Goal: Task Accomplishment & Management: Manage account settings

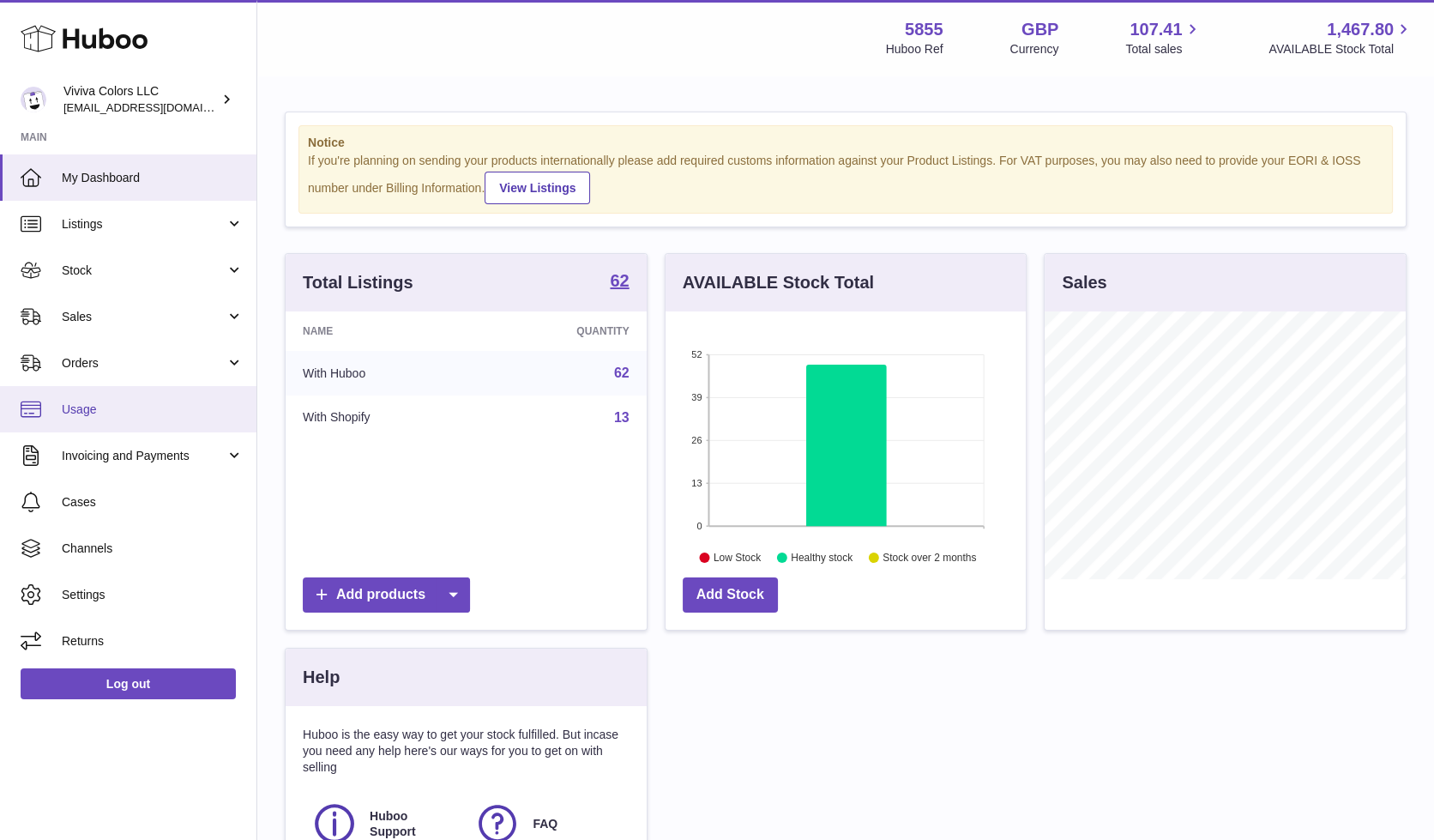
scroll to position [267, 360]
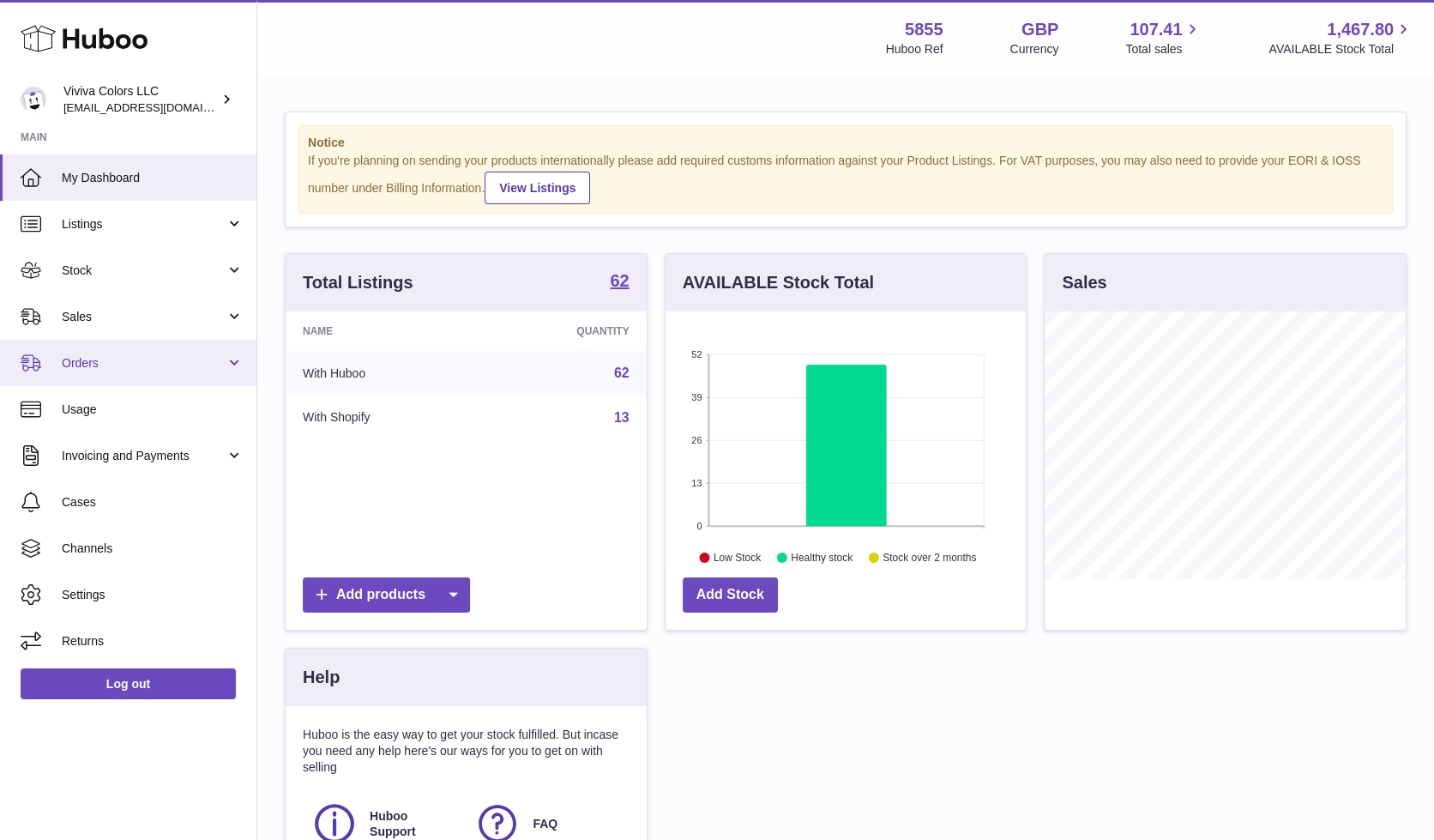
click at [147, 361] on span "Orders" at bounding box center [143, 363] width 164 height 16
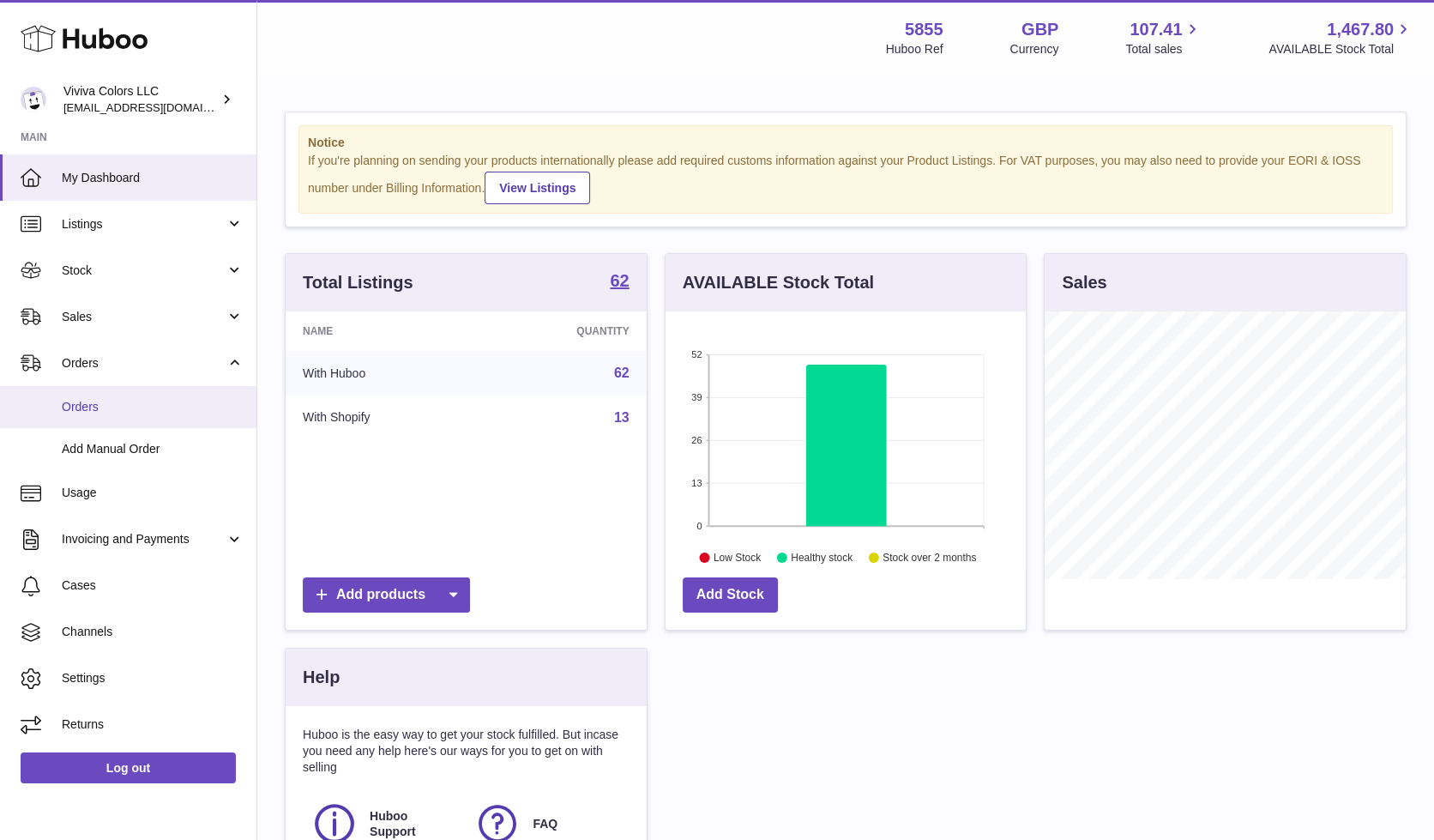
click at [175, 420] on link "Orders" at bounding box center [128, 407] width 257 height 42
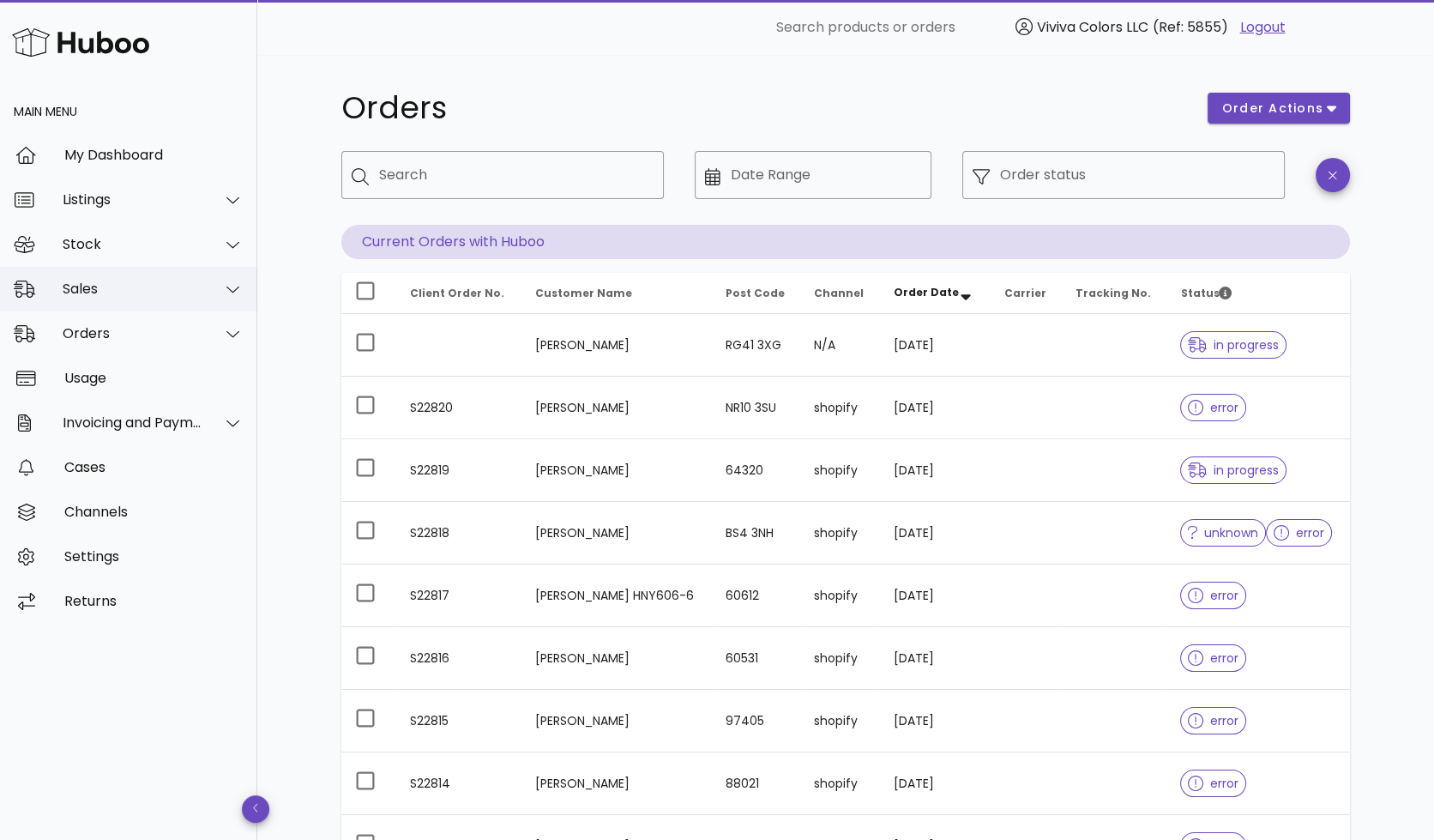
click at [103, 291] on div "Sales" at bounding box center [132, 289] width 140 height 16
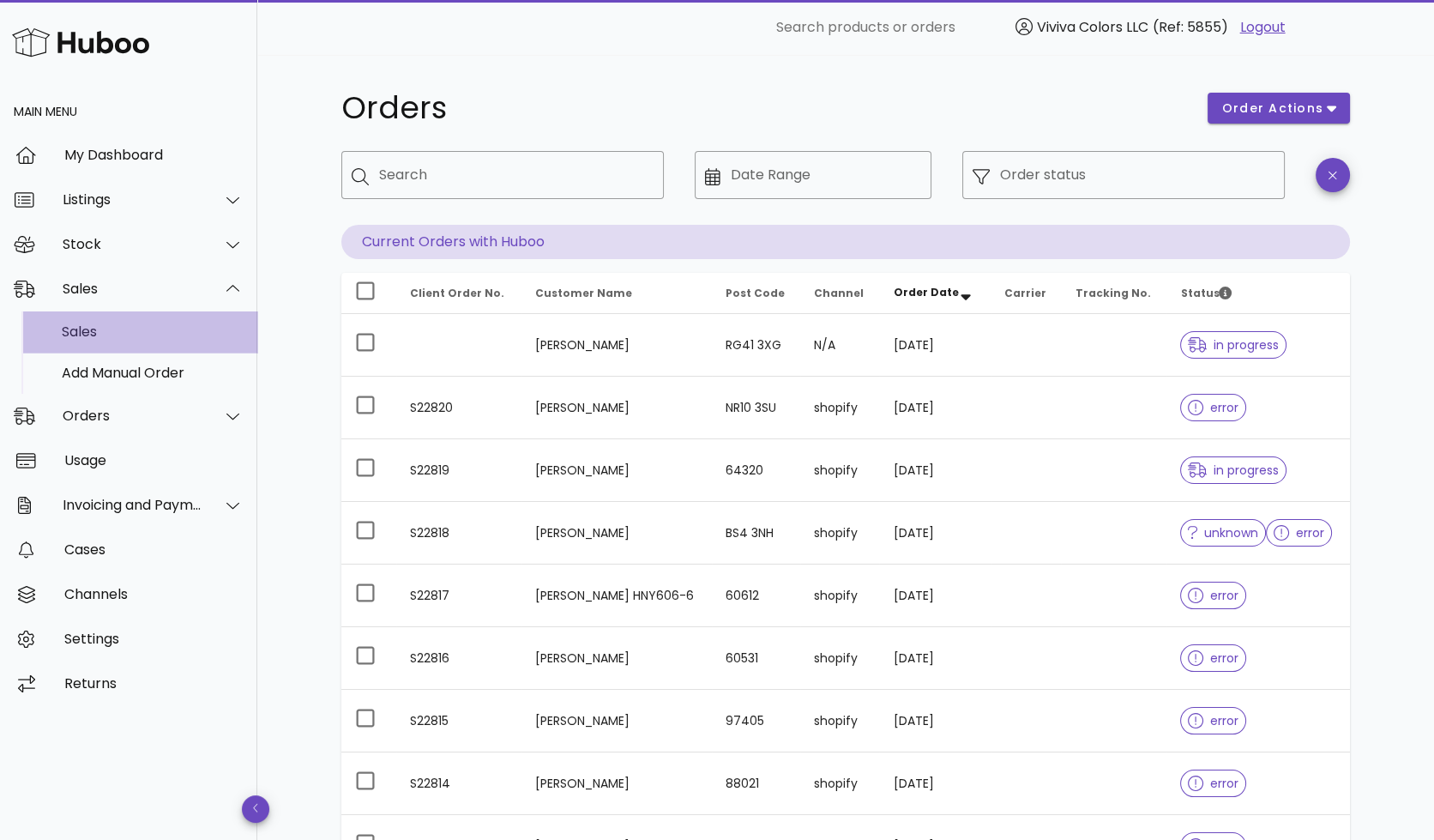
click at [134, 332] on div "Sales" at bounding box center [152, 331] width 181 height 16
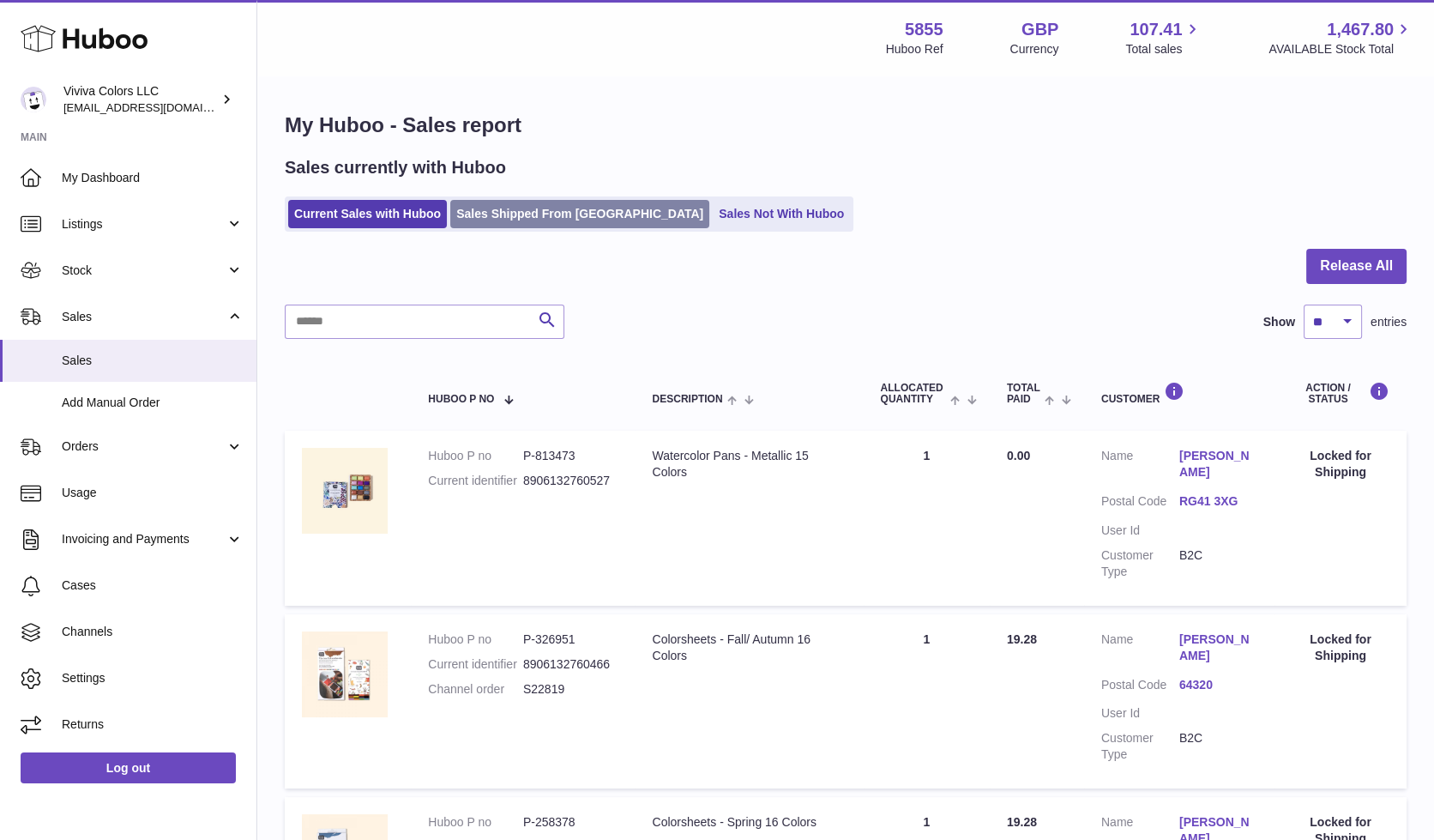
click at [543, 212] on link "Sales Shipped From [GEOGRAPHIC_DATA]" at bounding box center [579, 214] width 259 height 29
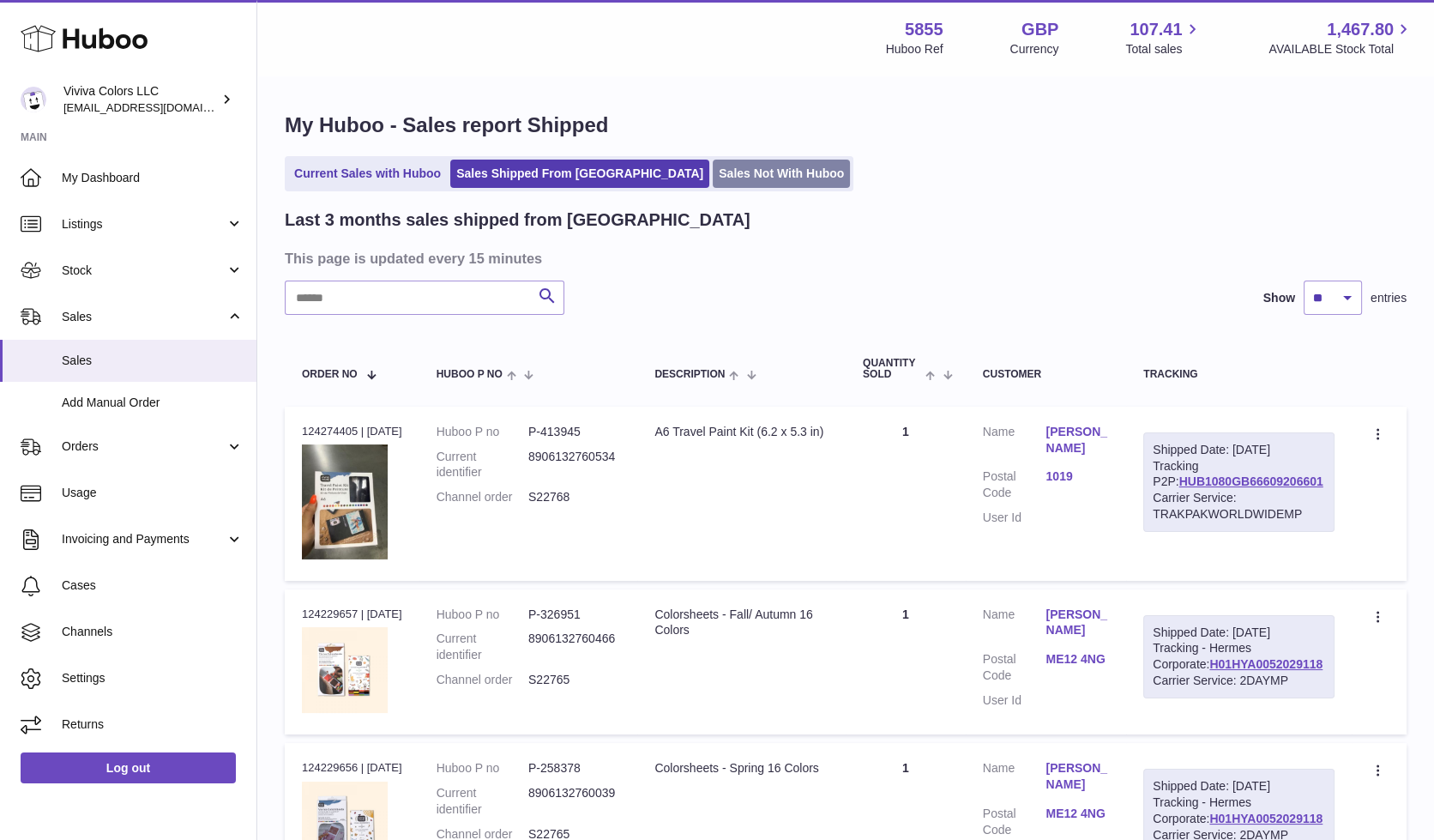
click at [713, 178] on link "Sales Not With Huboo" at bounding box center [781, 174] width 137 height 29
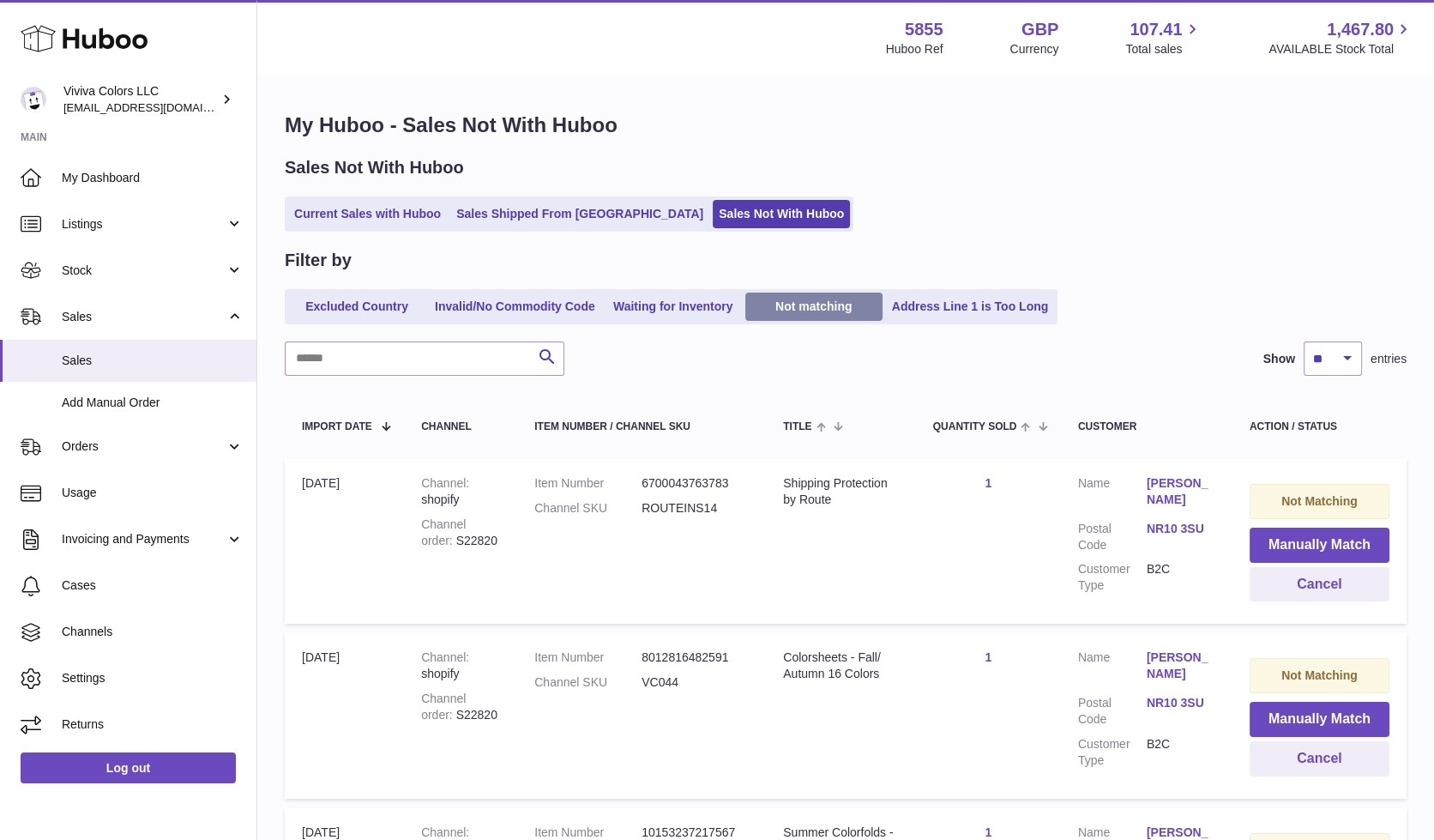
click at [804, 303] on link "Not matching" at bounding box center [814, 306] width 137 height 29
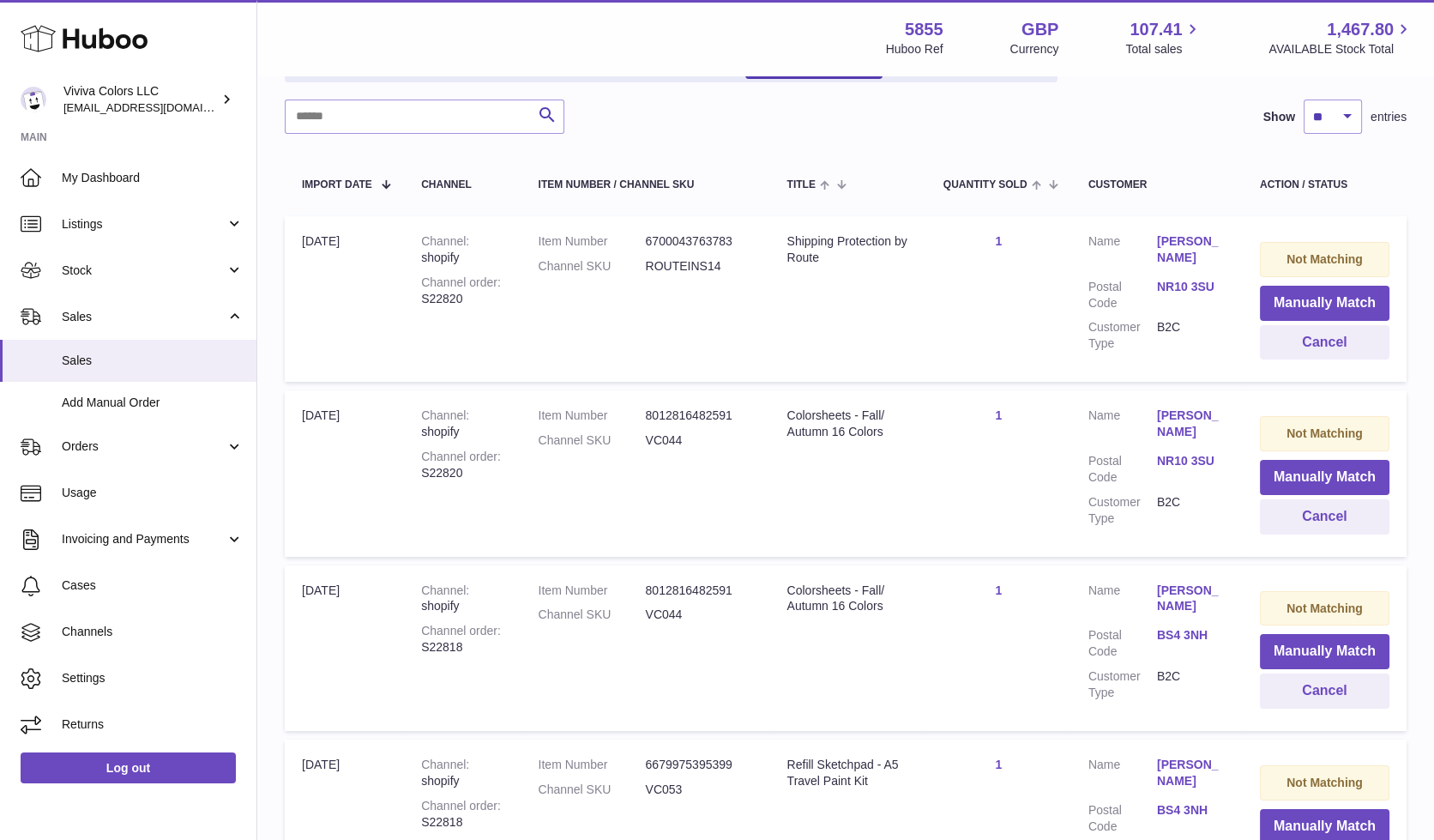
scroll to position [244, 0]
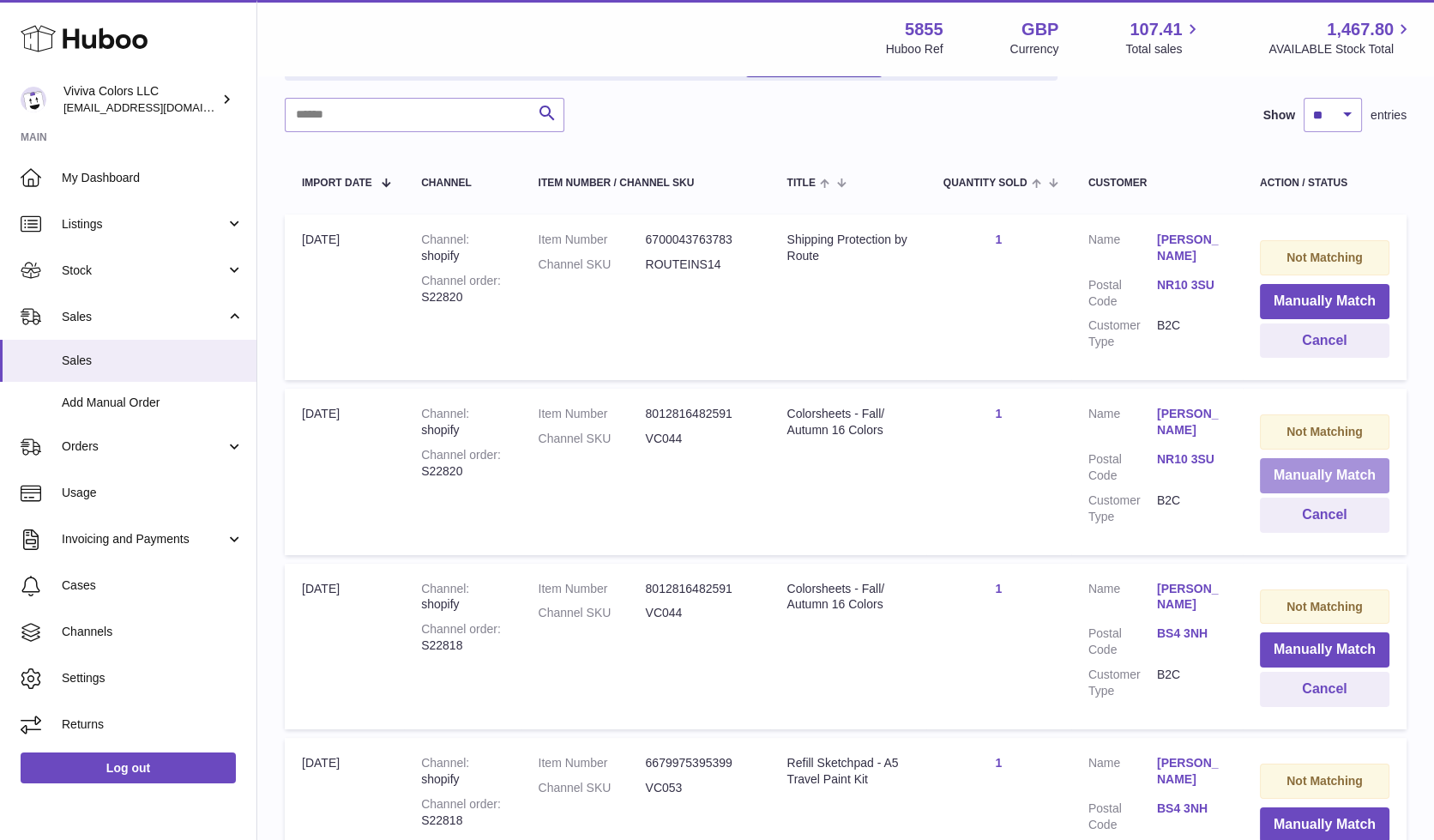
click at [1288, 468] on button "Manually Match" at bounding box center [1325, 475] width 130 height 35
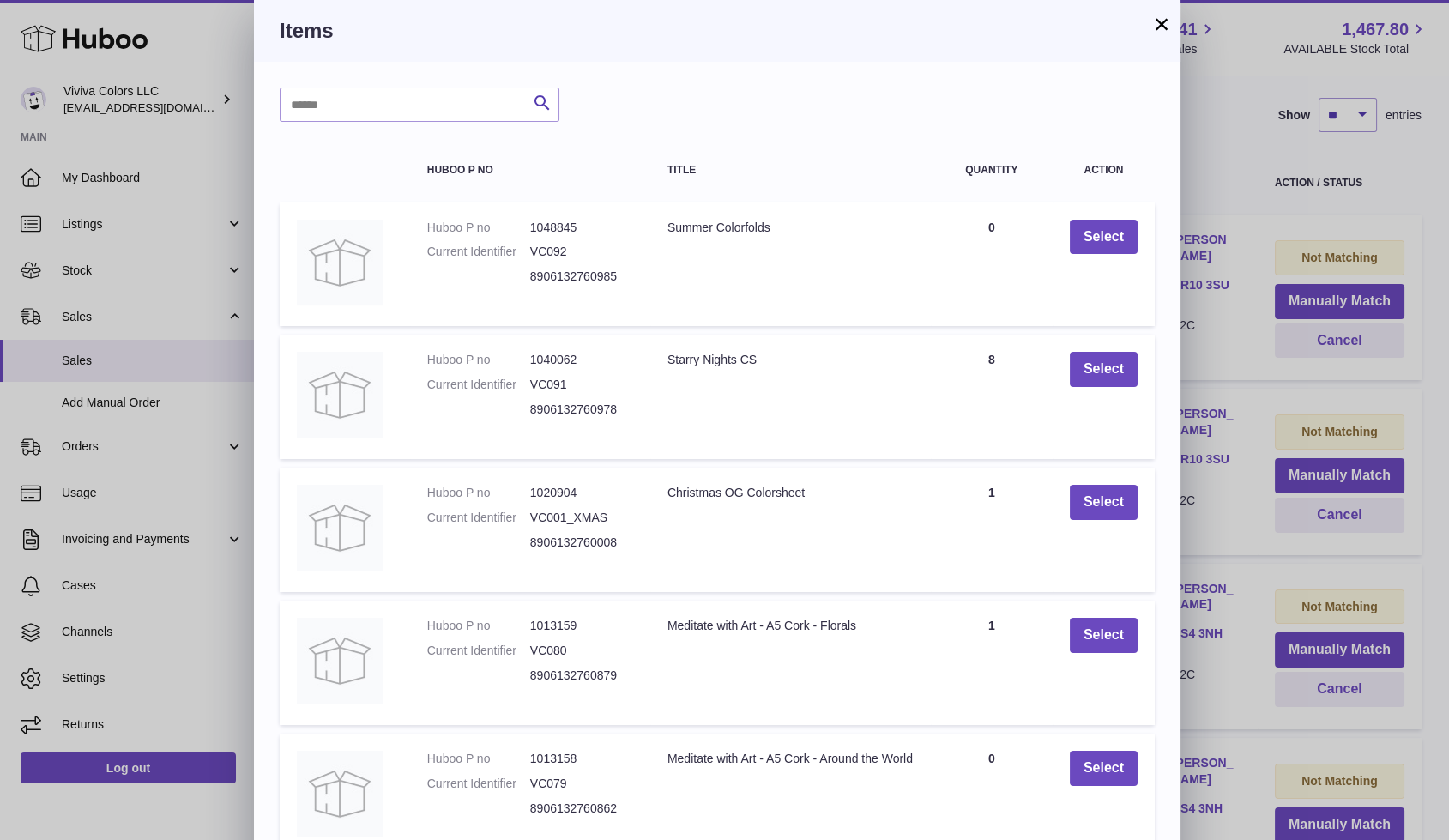
click at [1164, 29] on button "×" at bounding box center [1161, 24] width 21 height 21
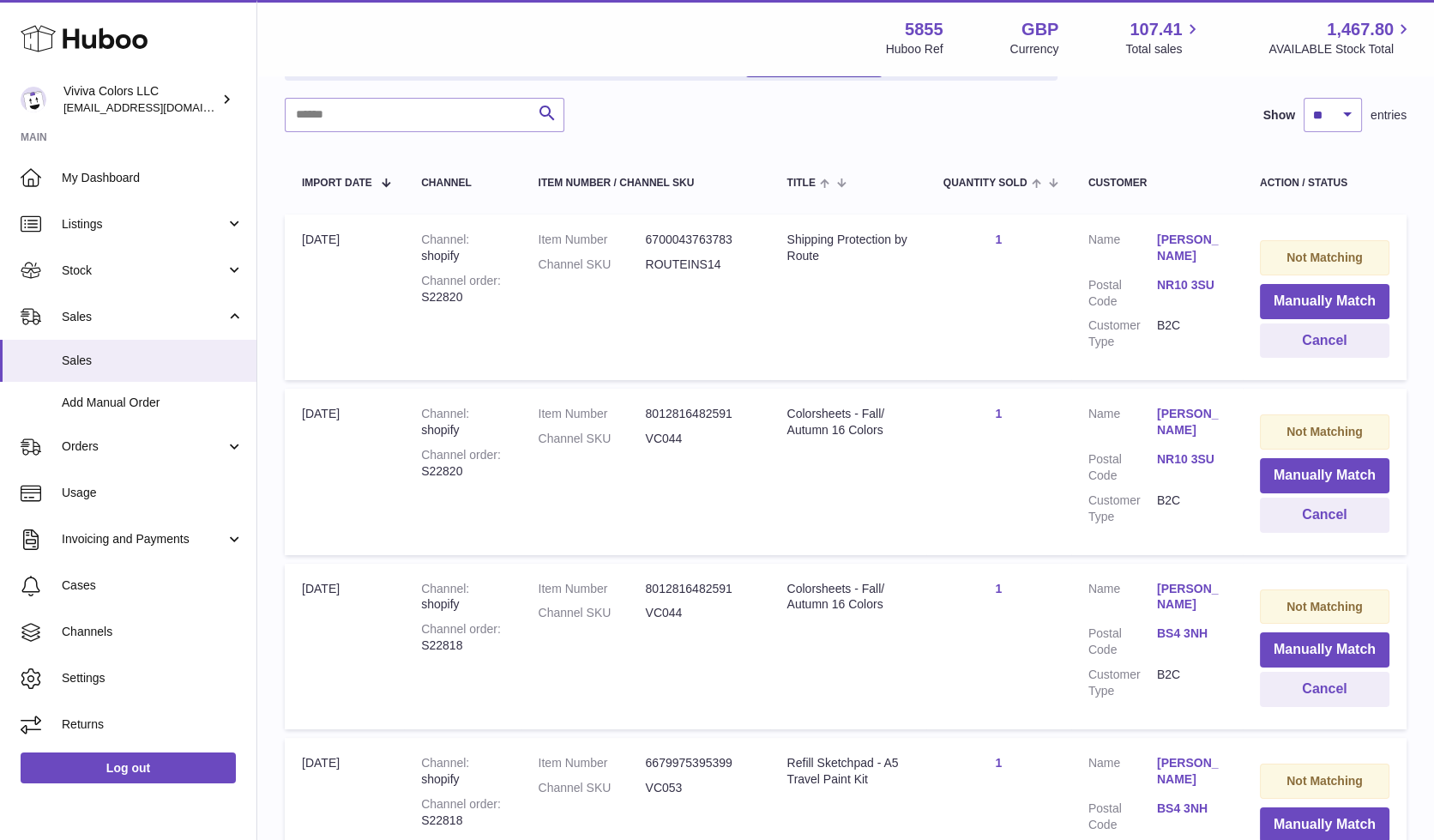
click at [1171, 453] on link "NR10 3SU" at bounding box center [1191, 459] width 68 height 16
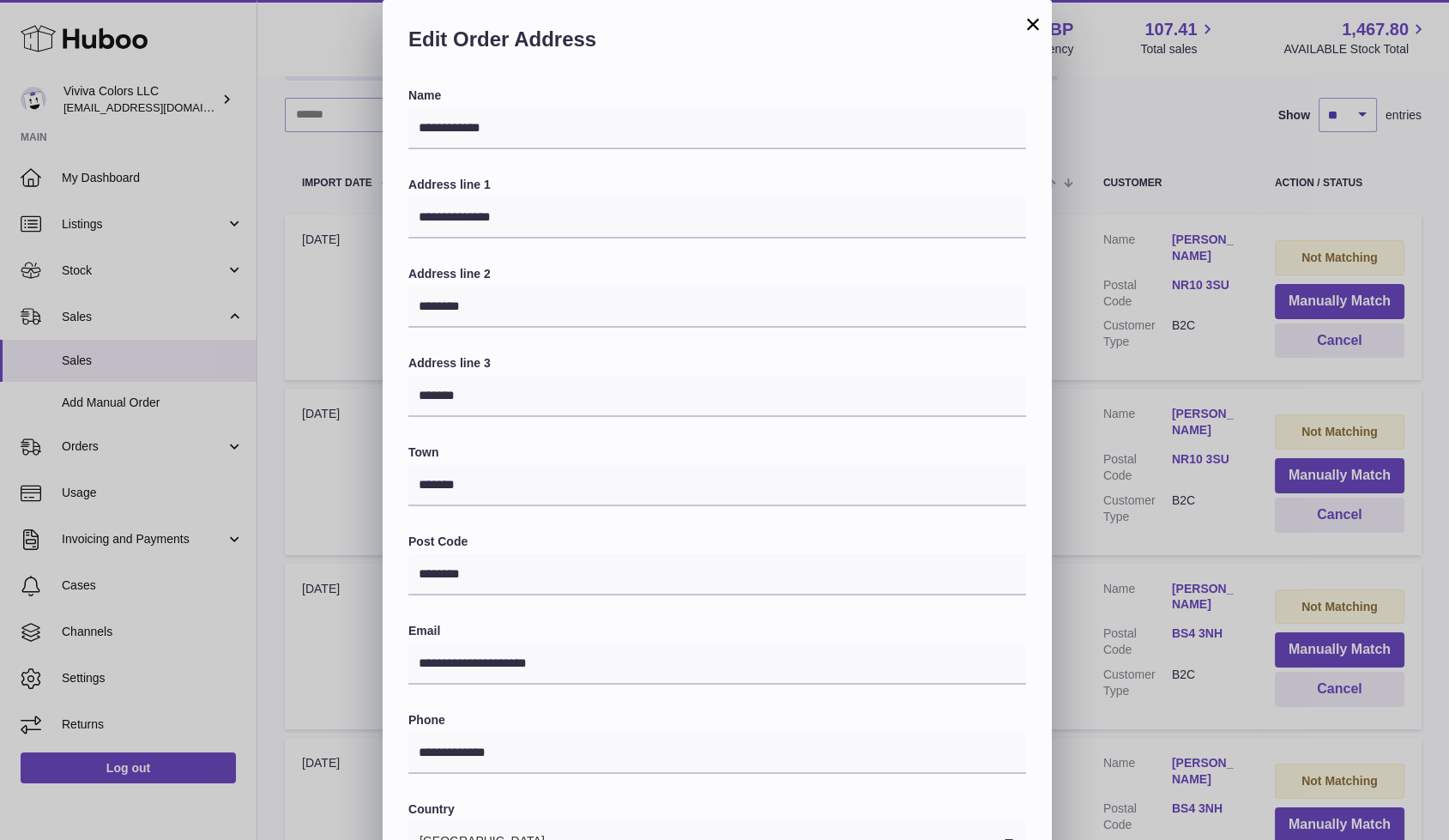
click at [1030, 28] on button "×" at bounding box center [1032, 24] width 21 height 21
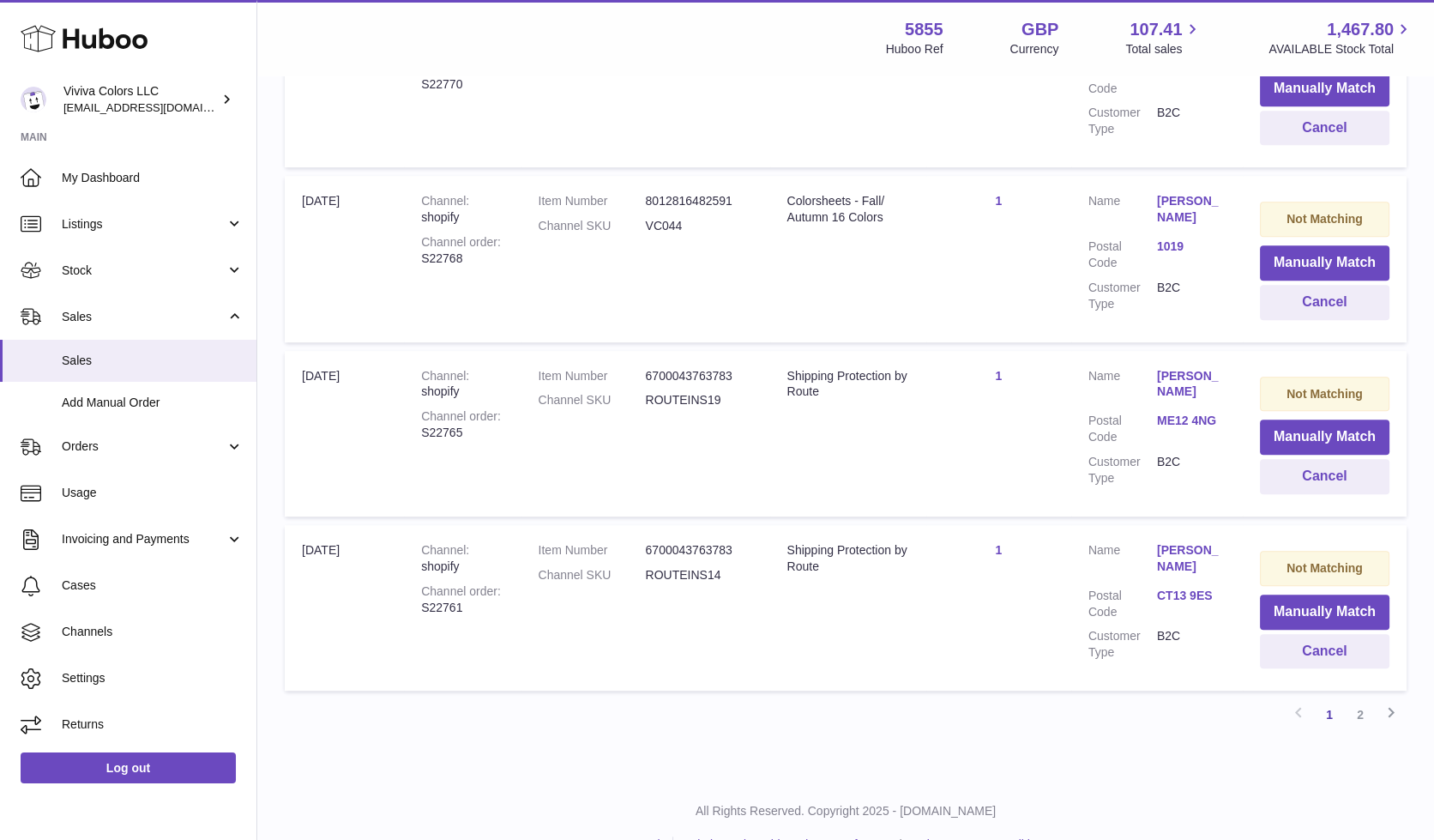
scroll to position [1524, 0]
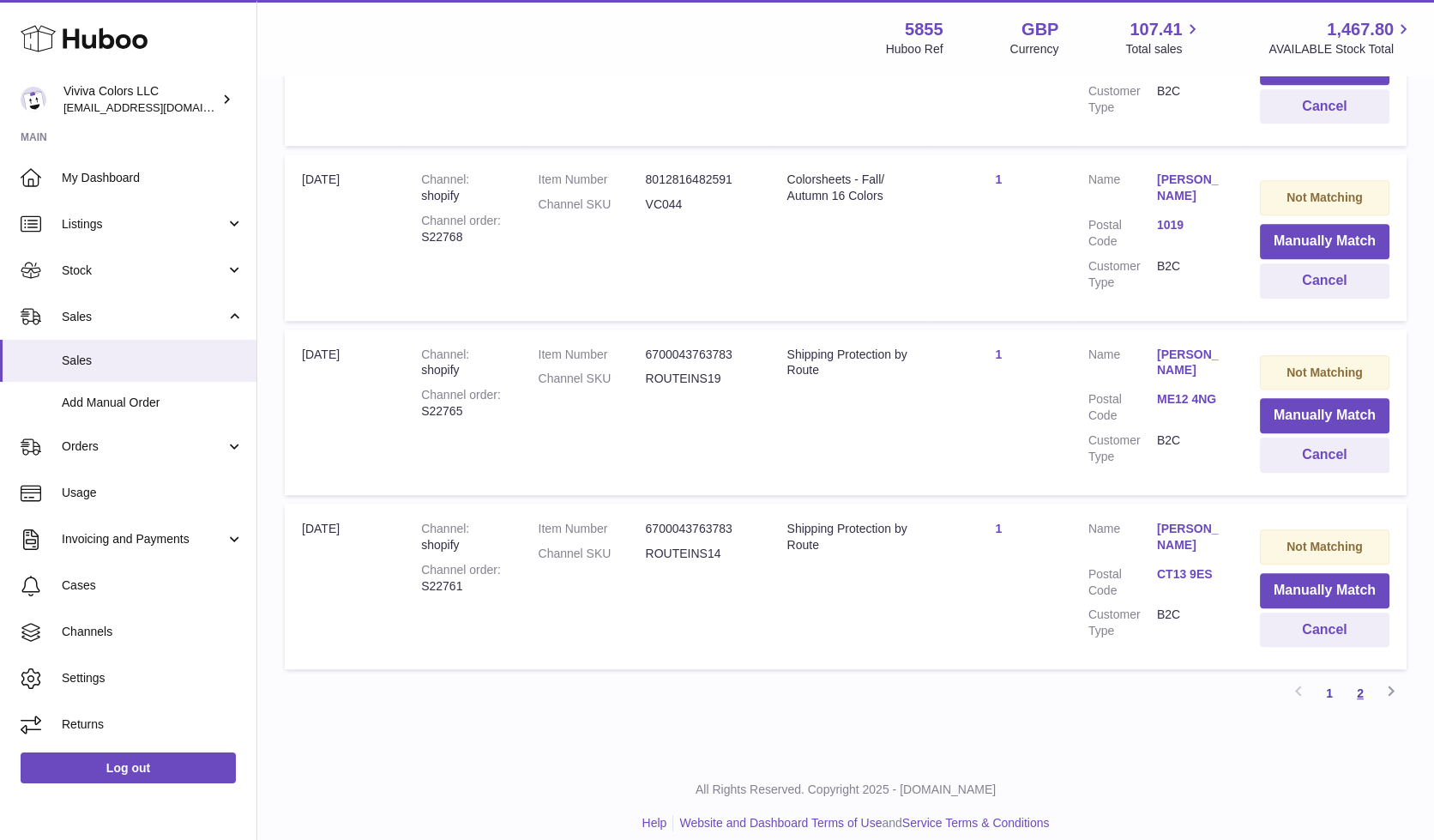
click at [1361, 677] on link "2" at bounding box center [1360, 692] width 31 height 31
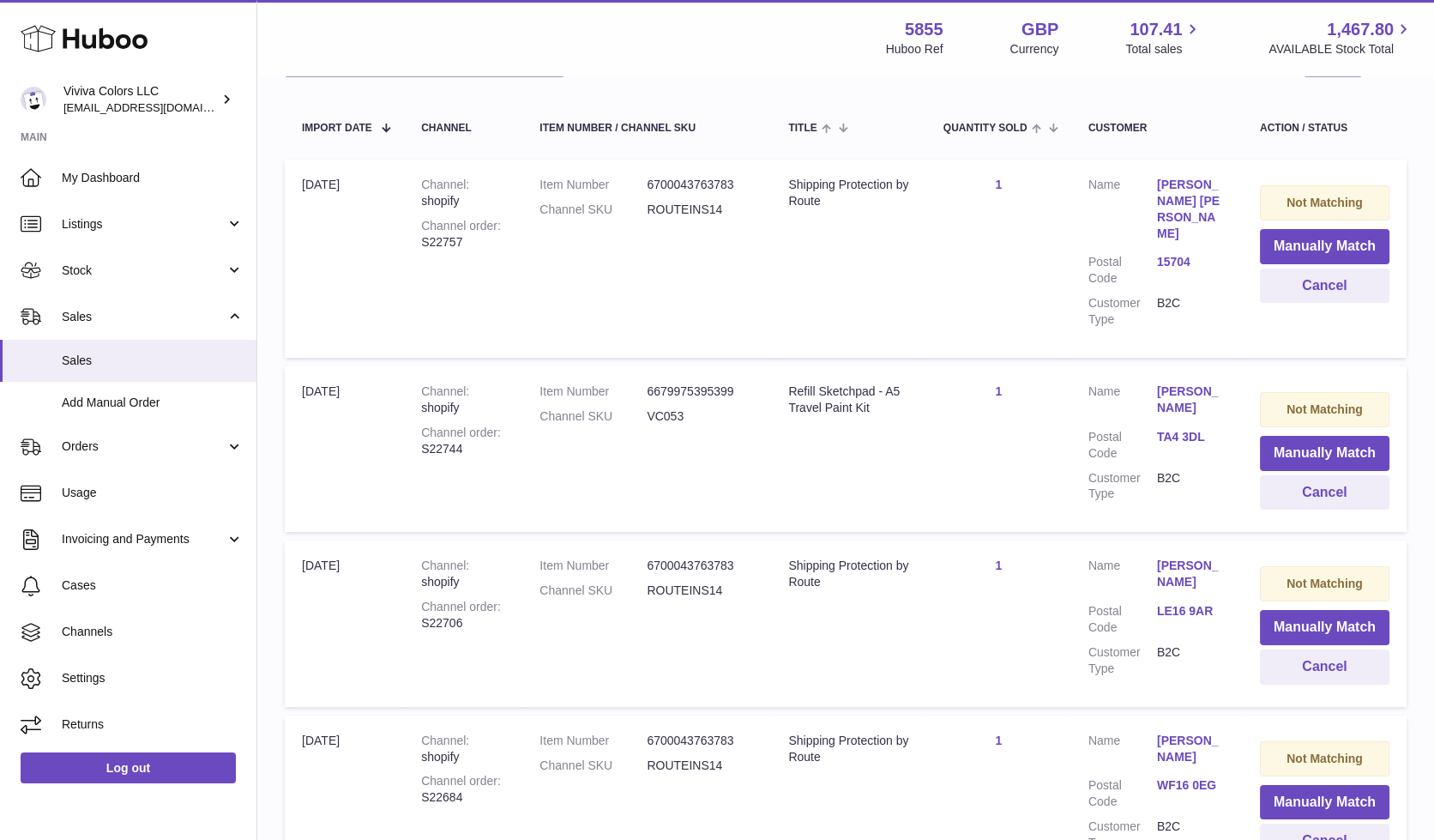
scroll to position [295, 0]
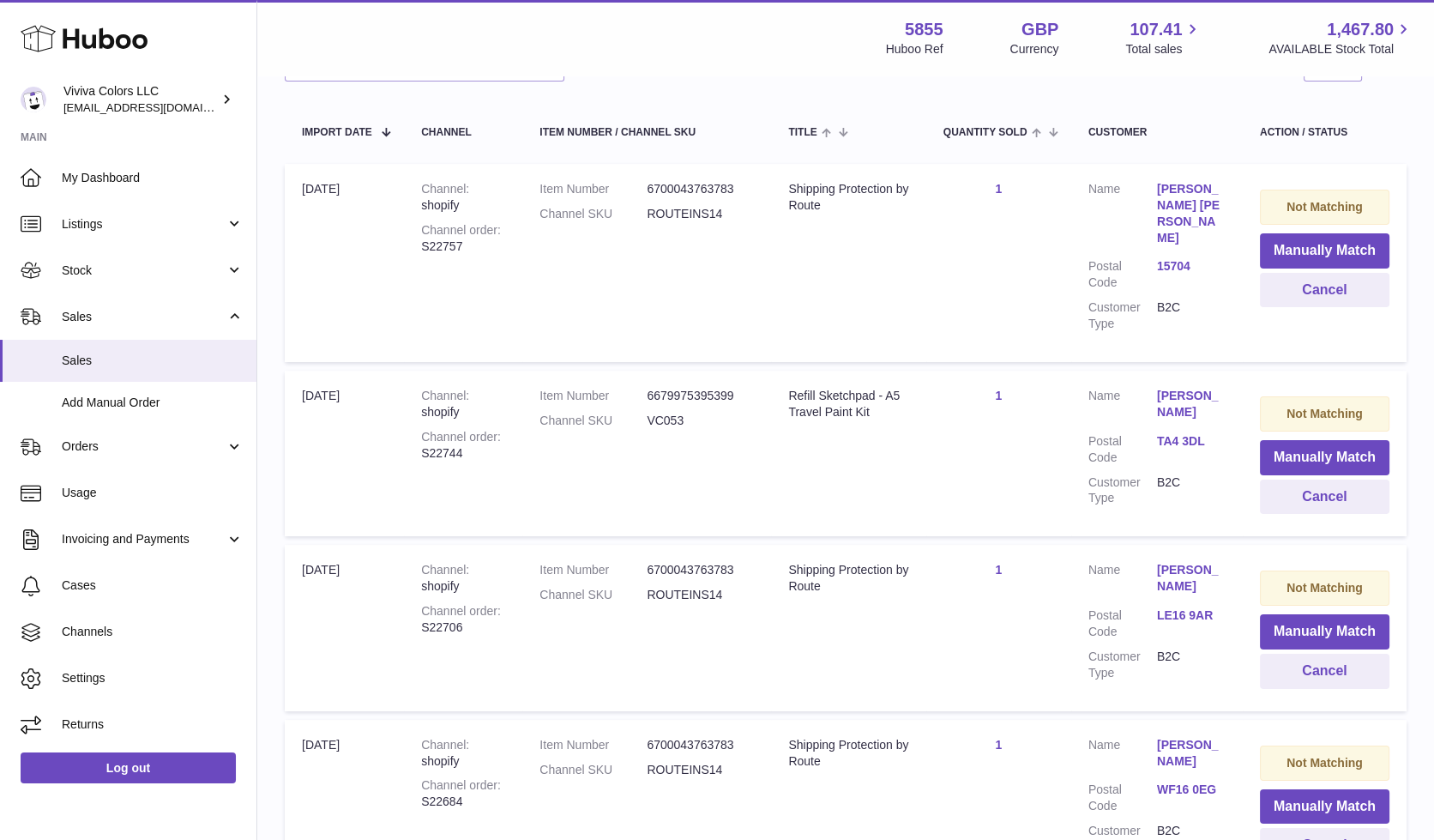
click at [1193, 433] on link "TA4 3DL" at bounding box center [1191, 441] width 68 height 16
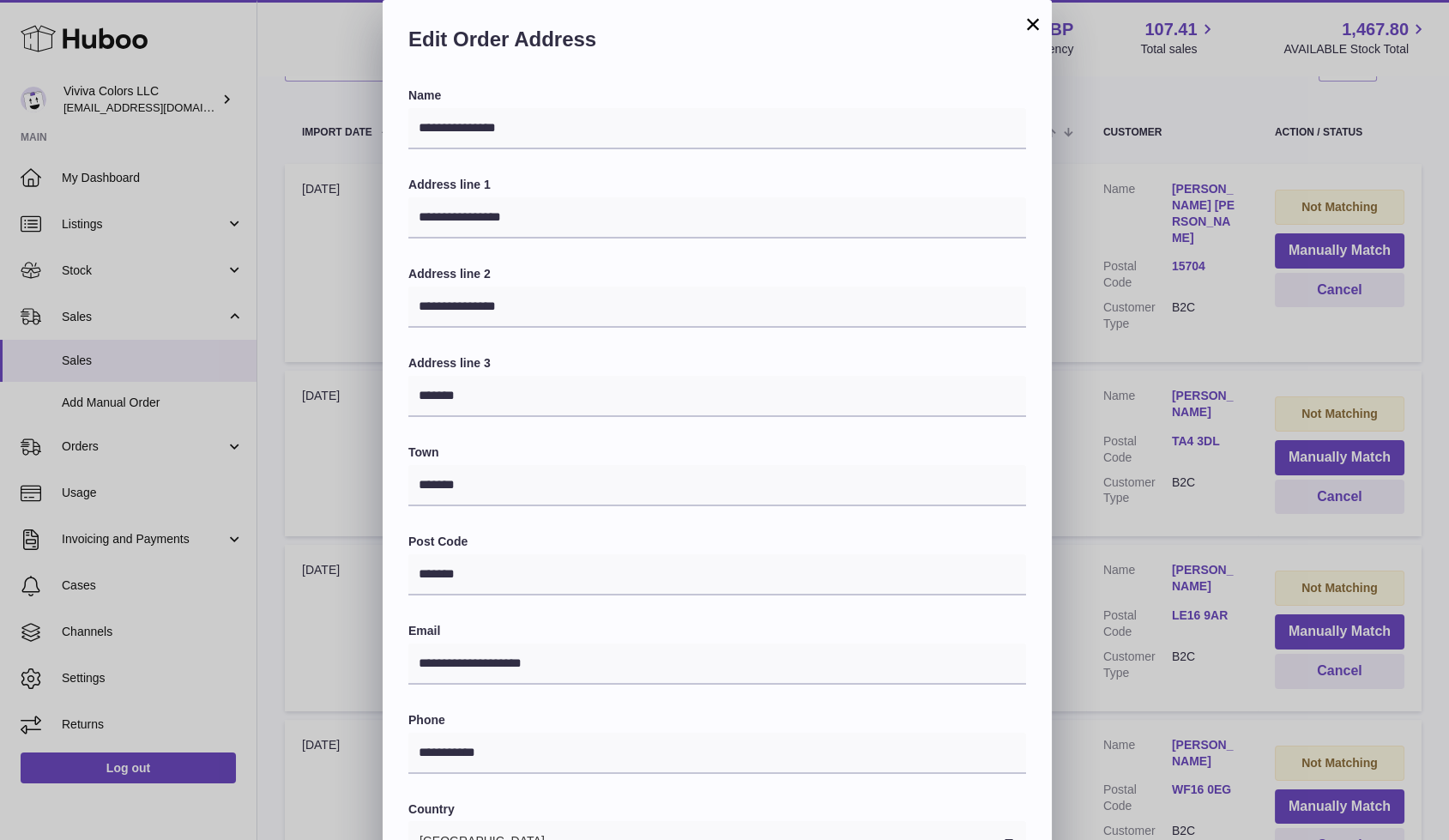
click at [1039, 20] on button "×" at bounding box center [1032, 24] width 21 height 21
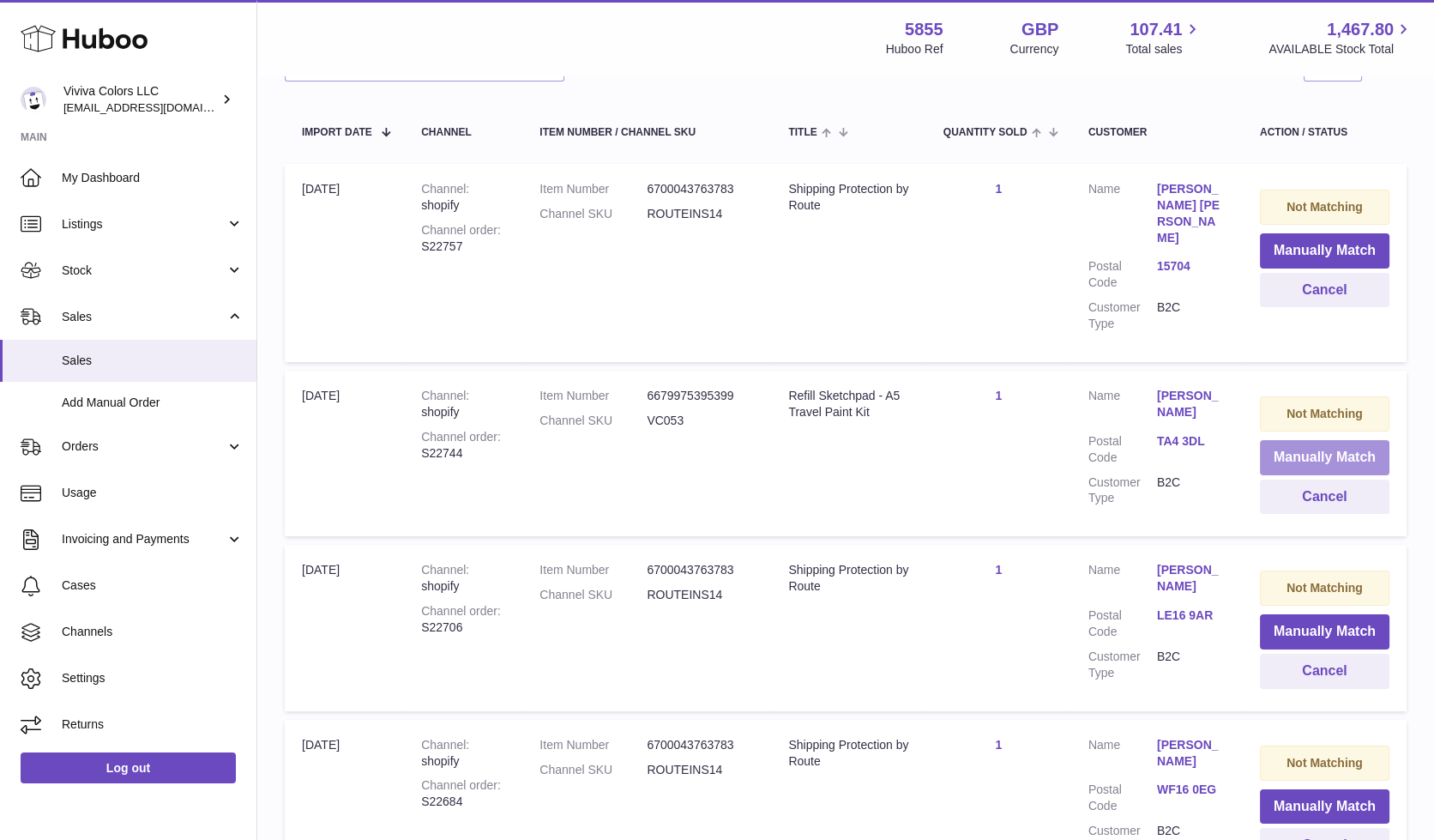
click at [1296, 440] on button "Manually Match" at bounding box center [1325, 457] width 130 height 35
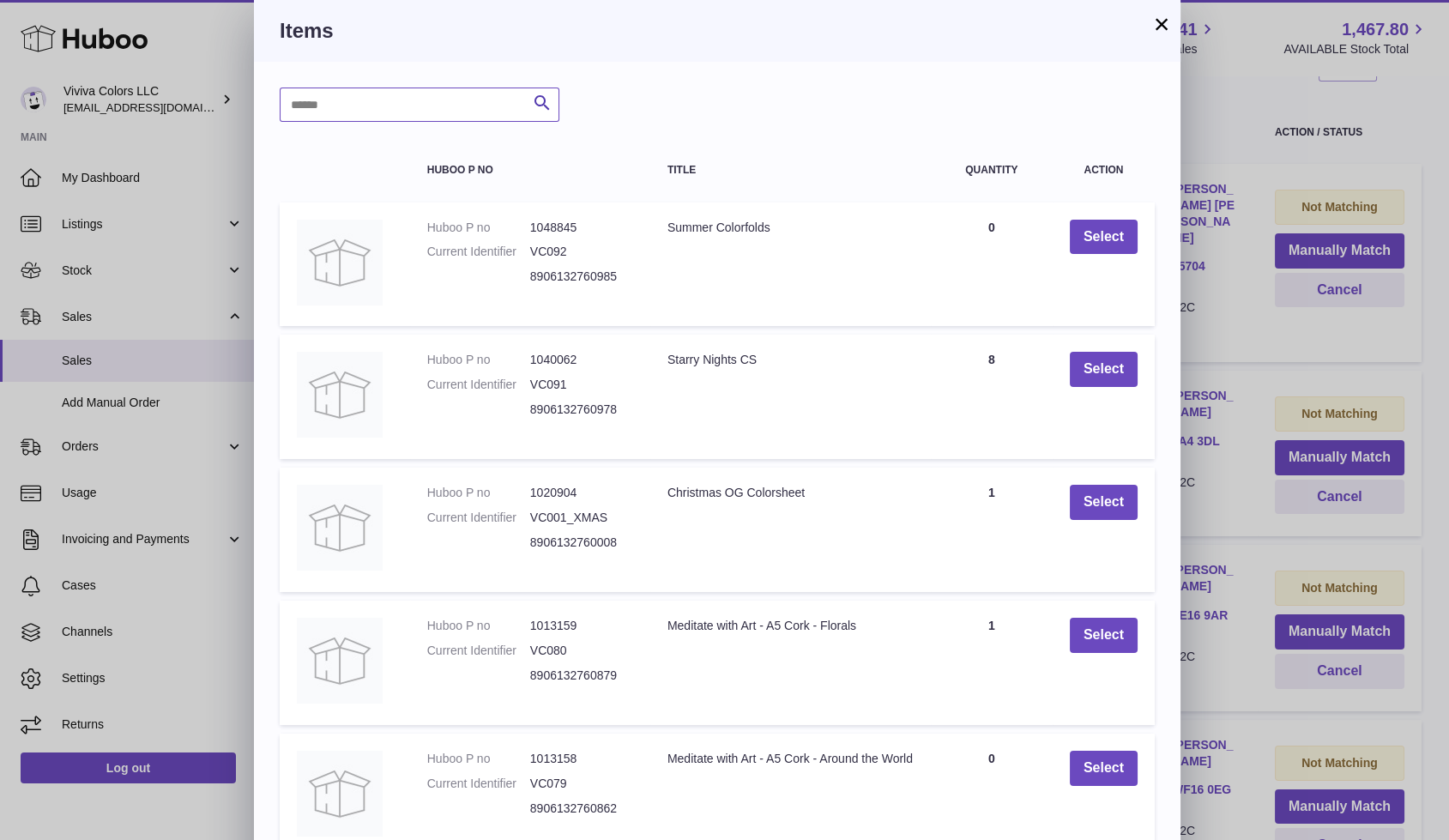
click at [485, 110] on input "text" at bounding box center [420, 104] width 280 height 35
type input "******"
click at [537, 101] on icon "submit" at bounding box center [542, 103] width 21 height 22
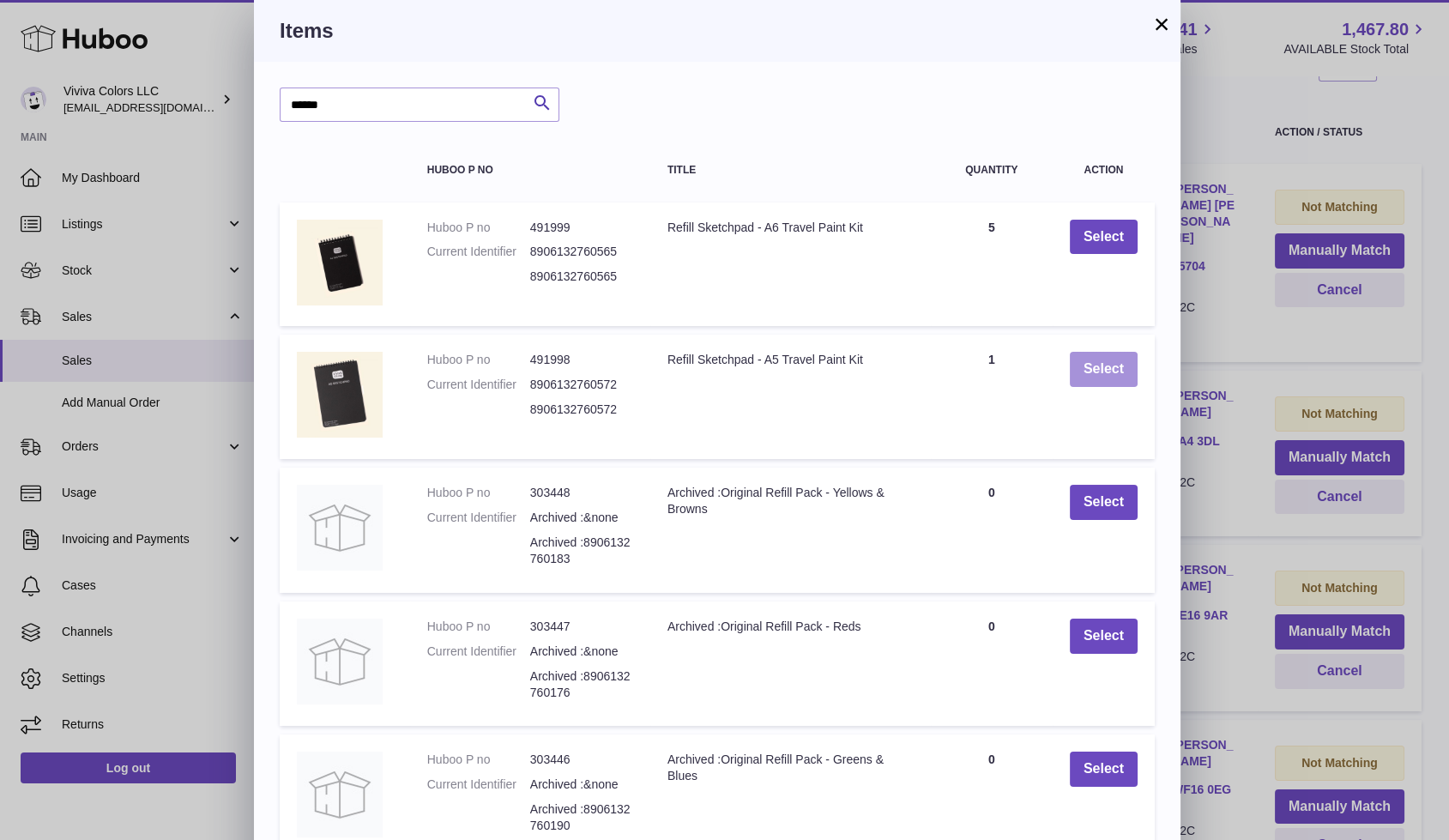
click at [1088, 366] on button "Select" at bounding box center [1104, 369] width 67 height 35
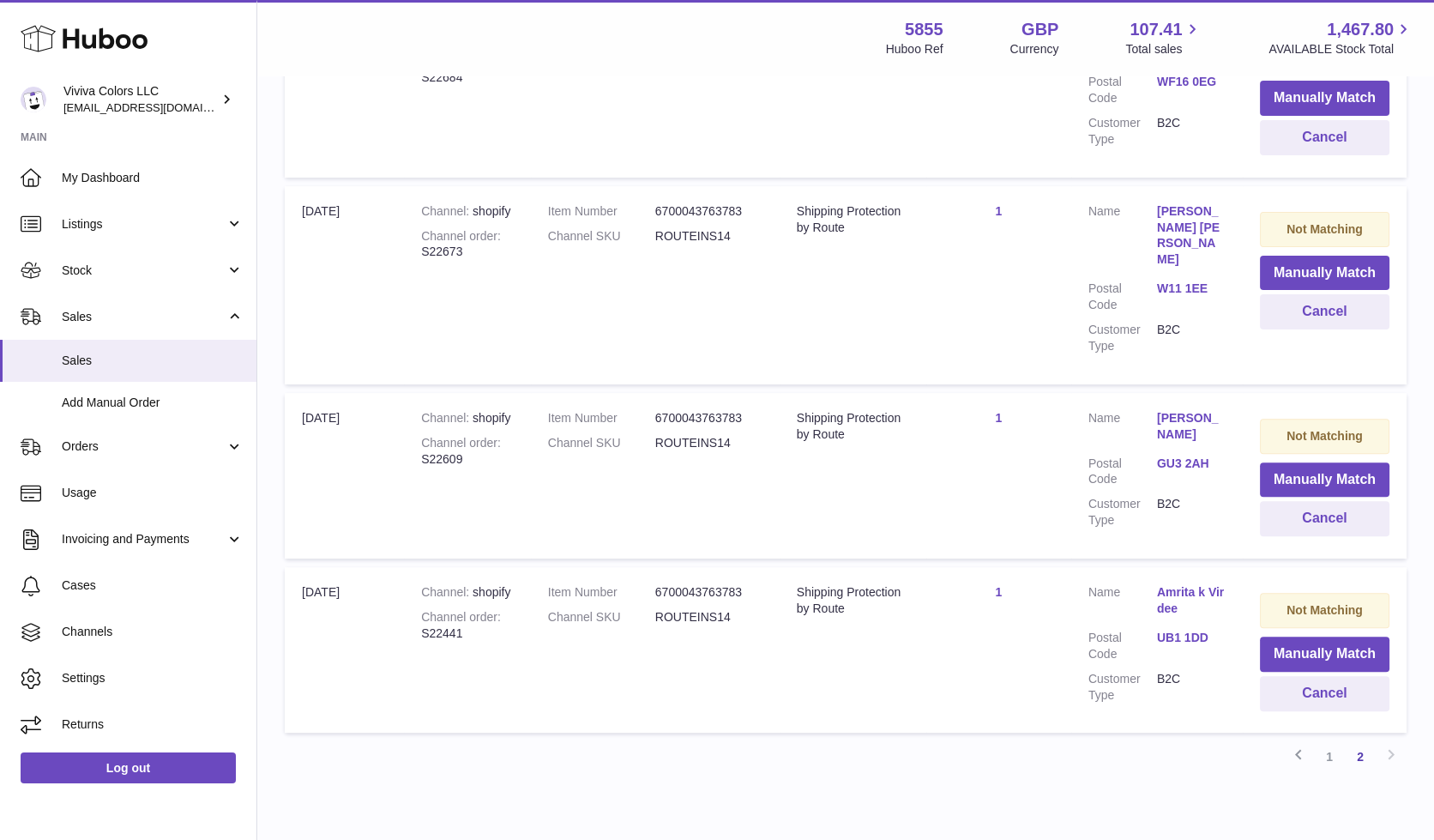
scroll to position [851, 0]
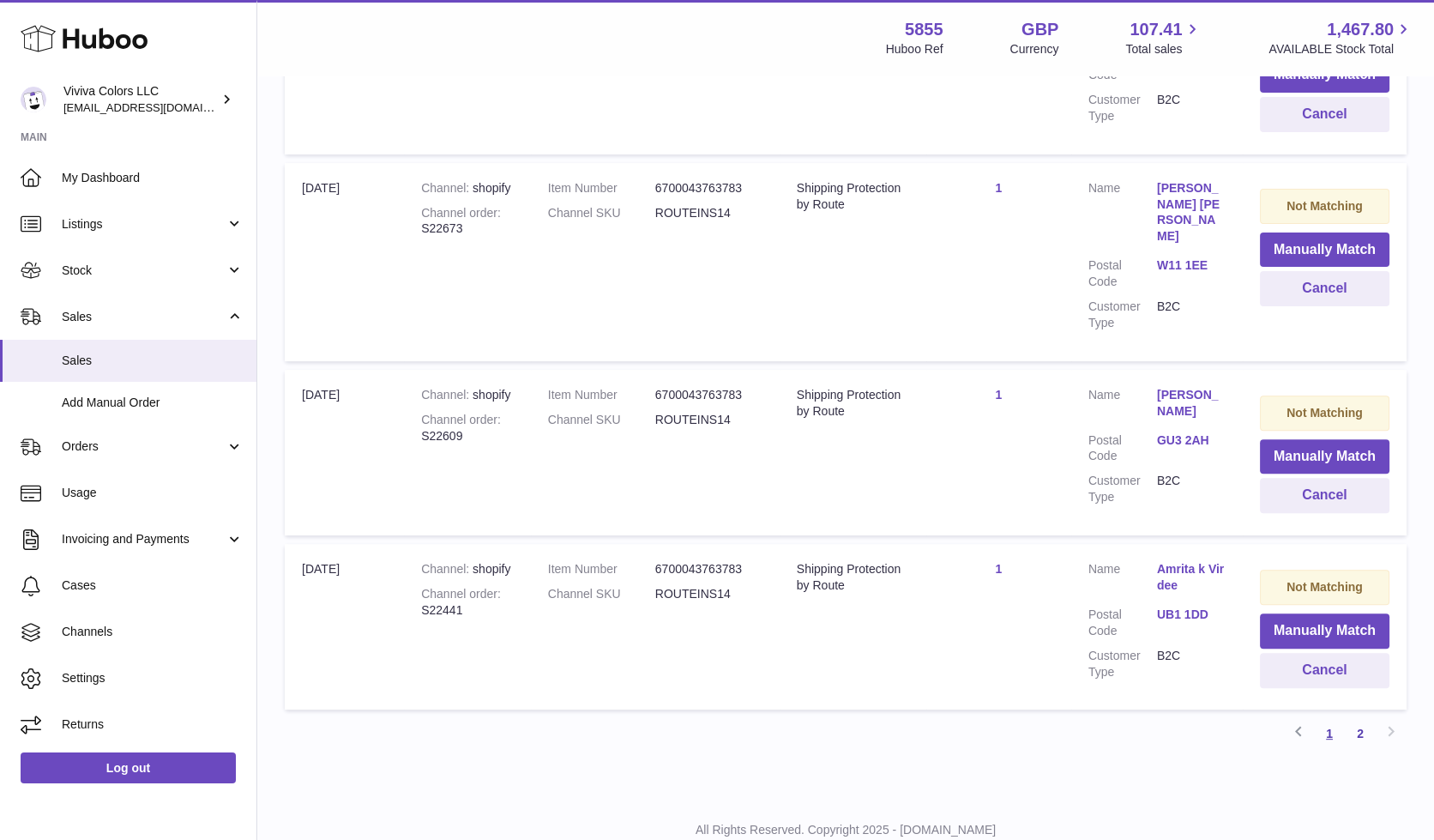
click at [1325, 718] on link "1" at bounding box center [1329, 733] width 31 height 31
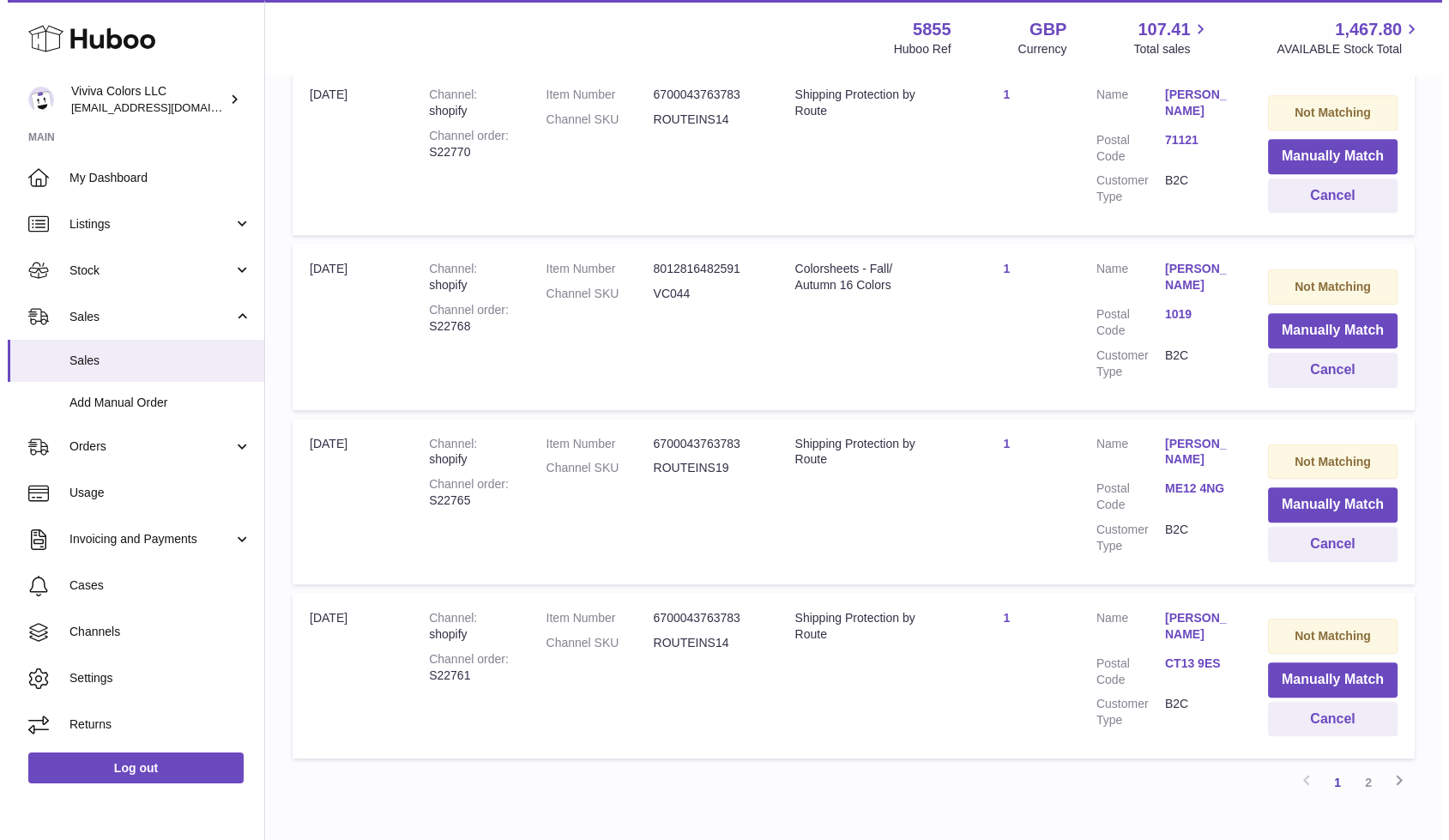
scroll to position [1360, 0]
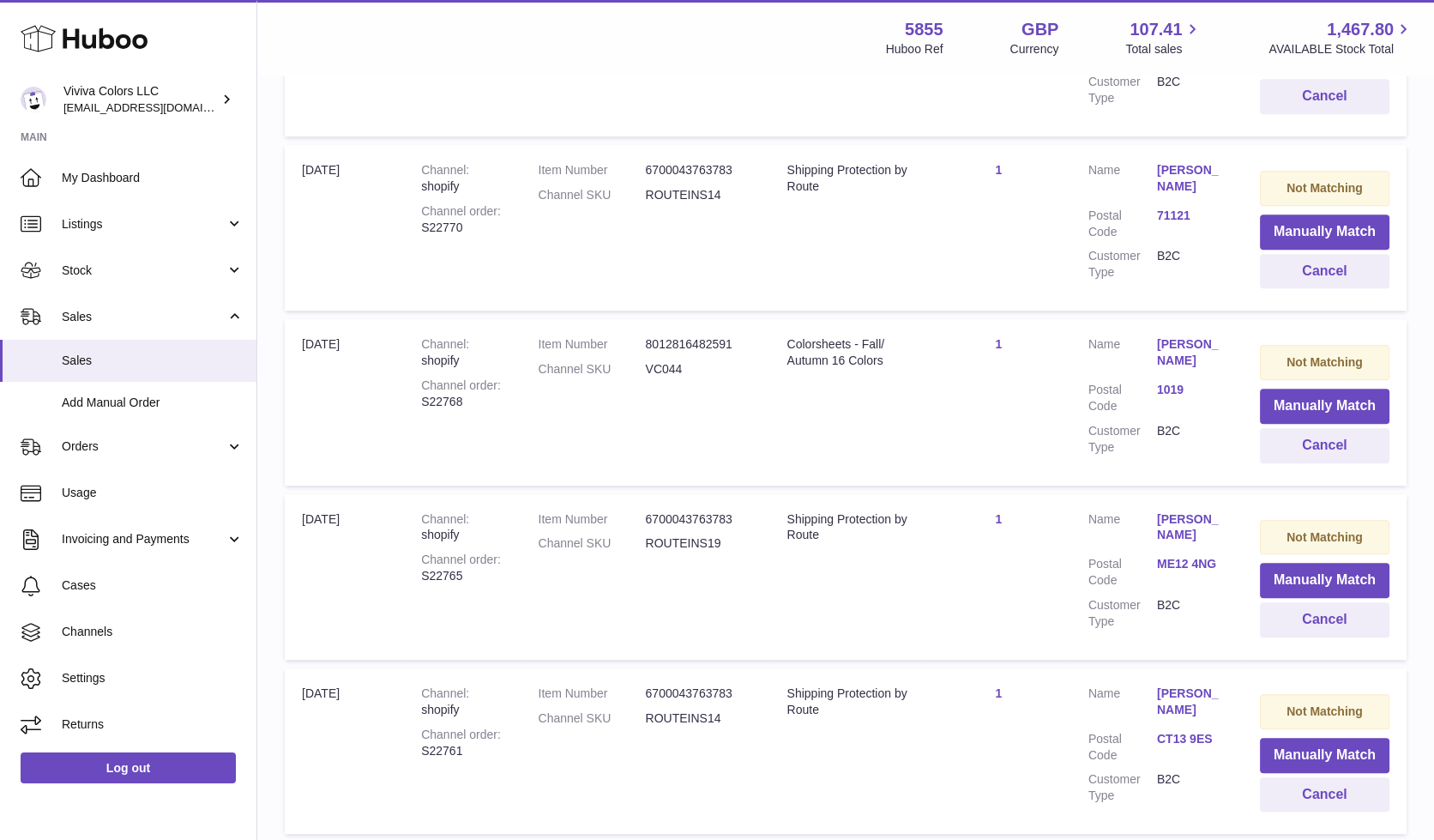
click at [1162, 382] on link "1019" at bounding box center [1191, 390] width 68 height 16
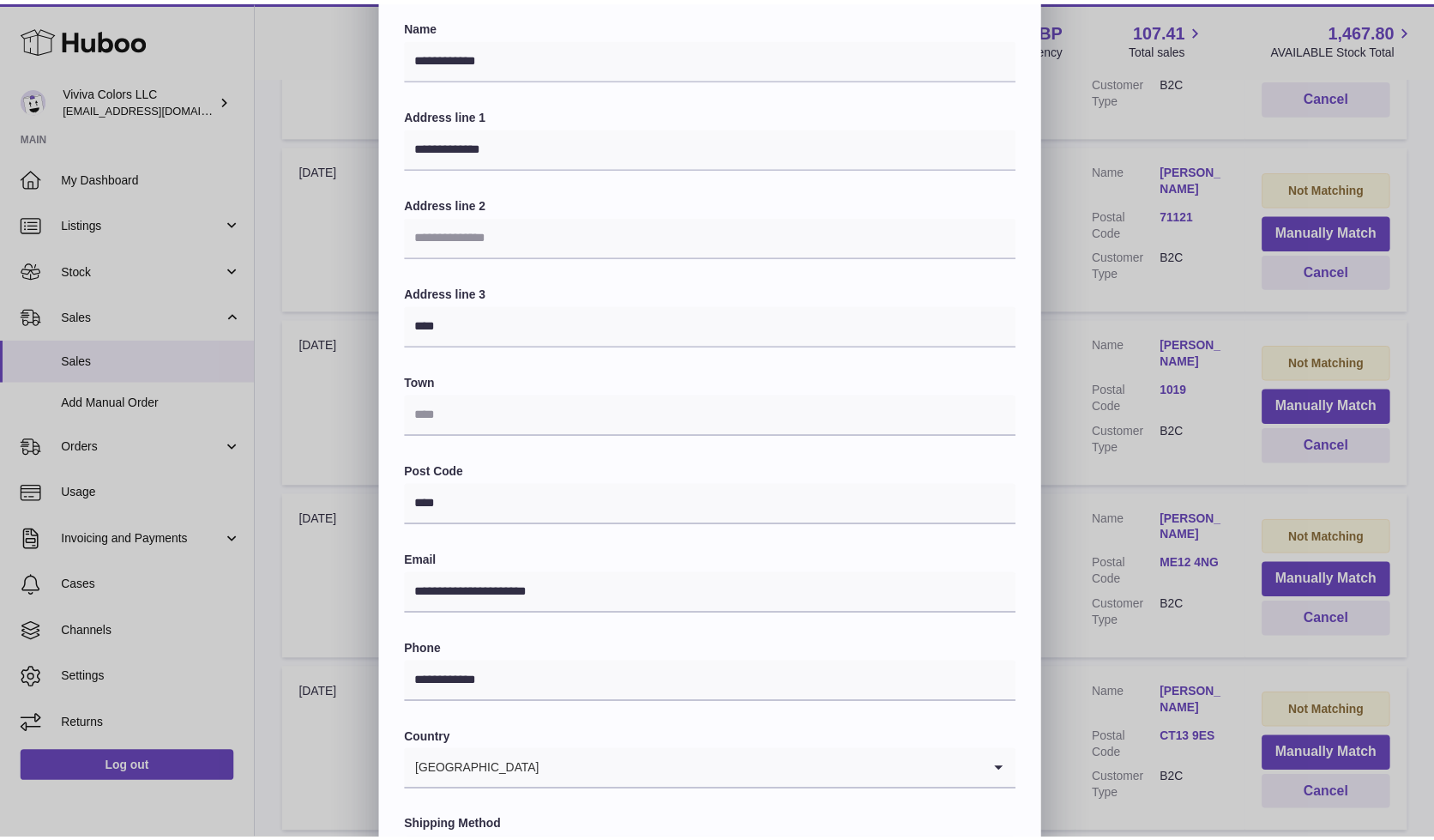
scroll to position [0, 0]
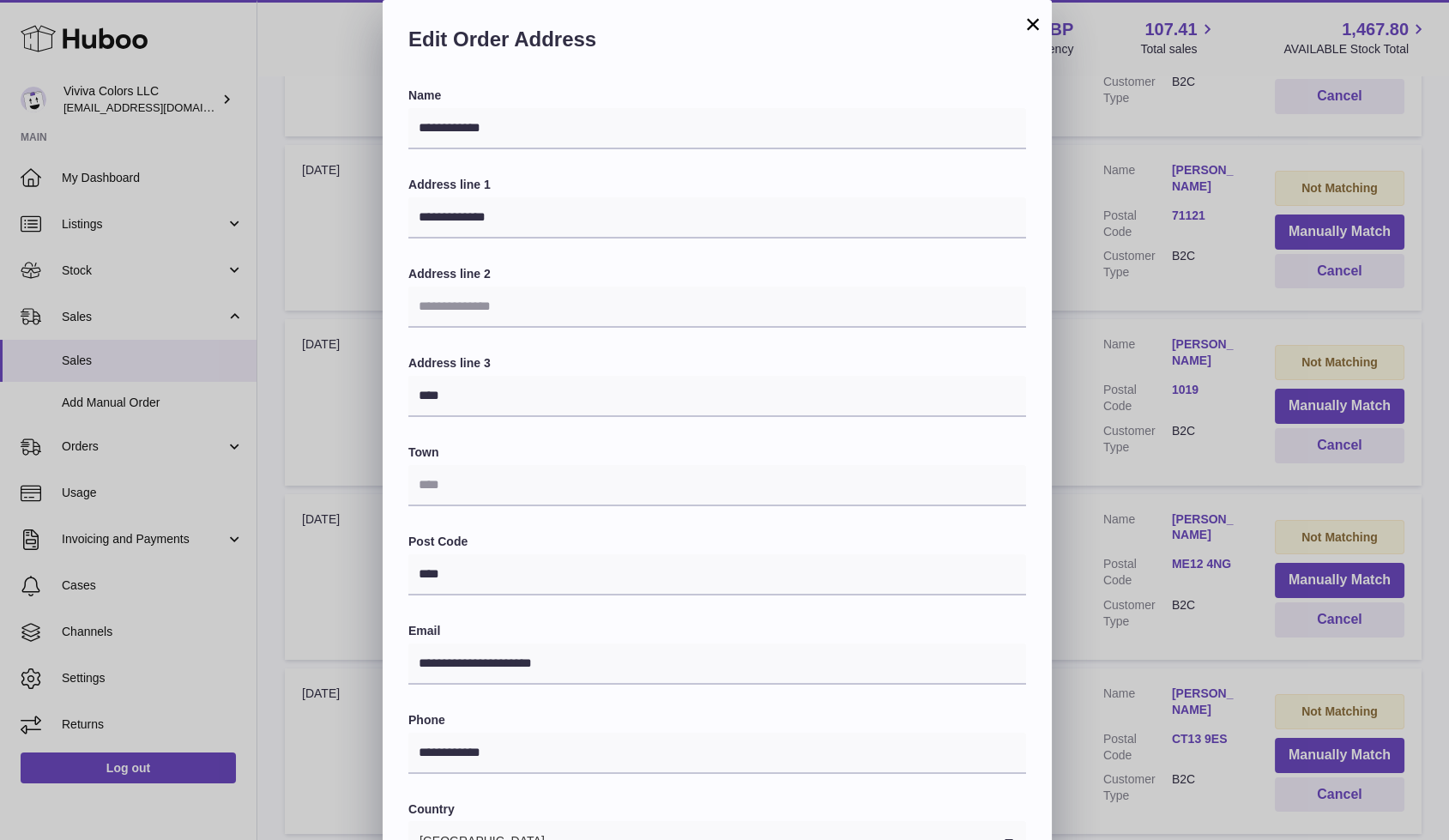
click at [1040, 28] on button "×" at bounding box center [1032, 24] width 21 height 21
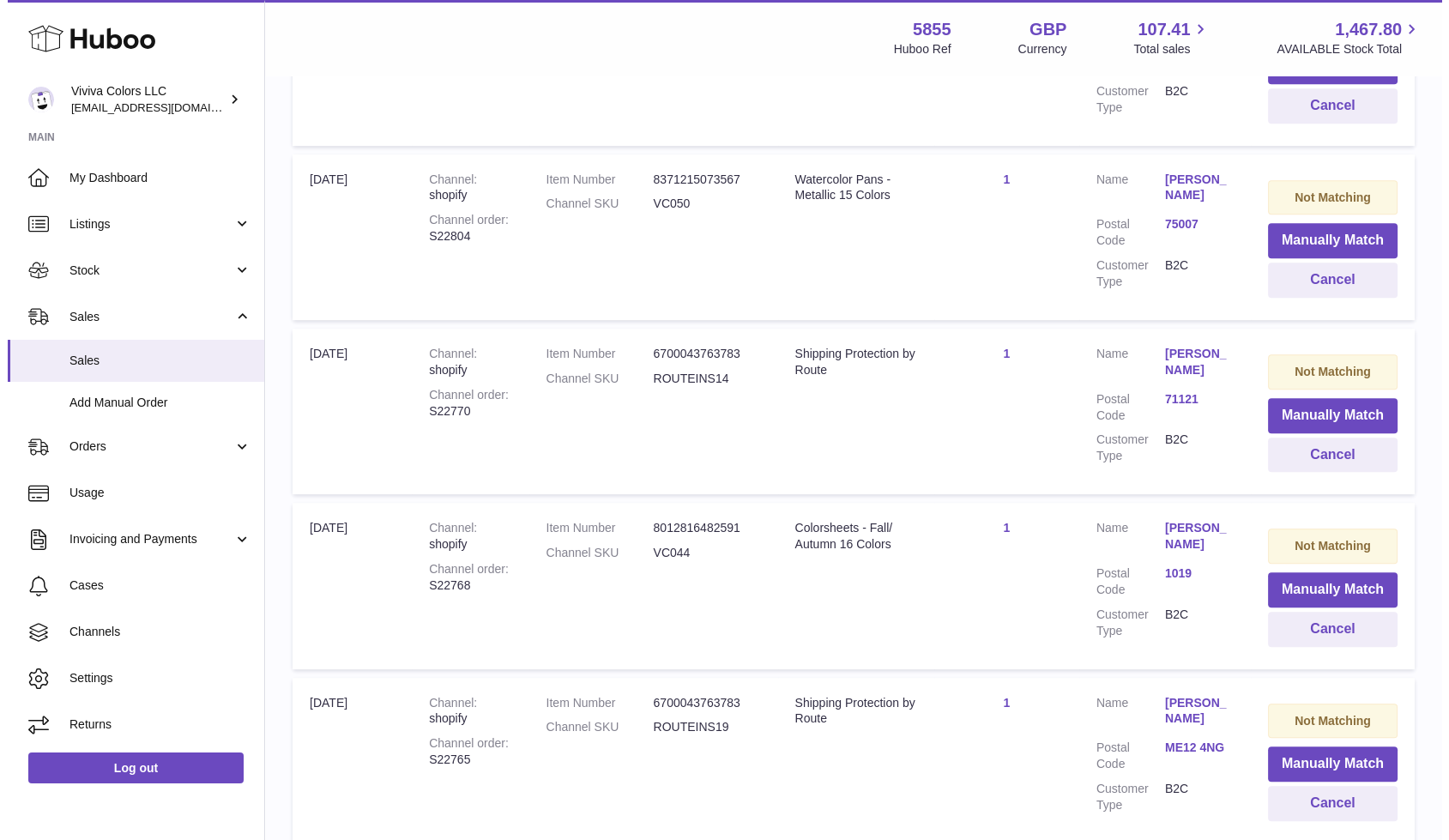
scroll to position [1174, 0]
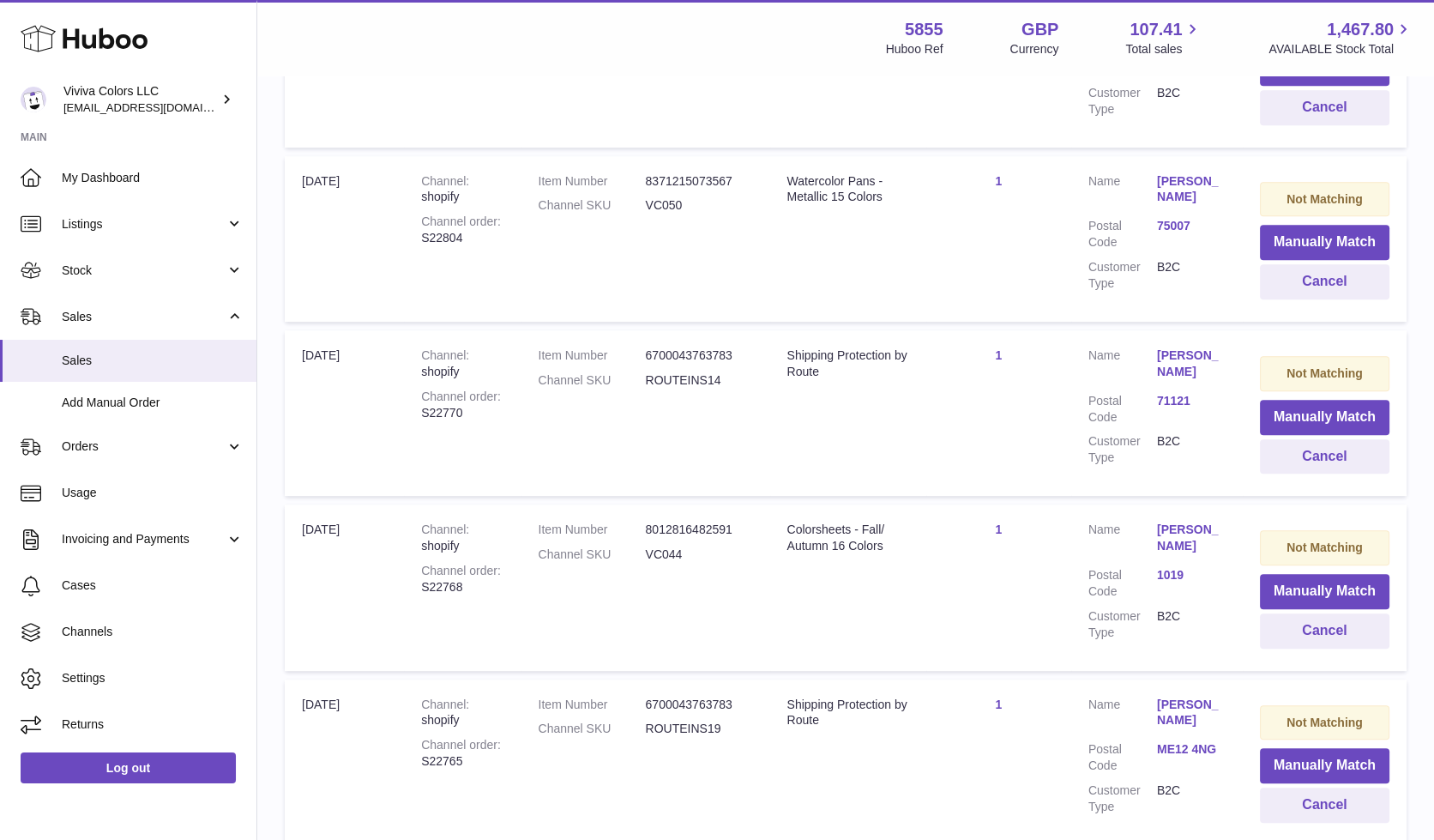
click at [1175, 218] on link "75007" at bounding box center [1191, 226] width 68 height 16
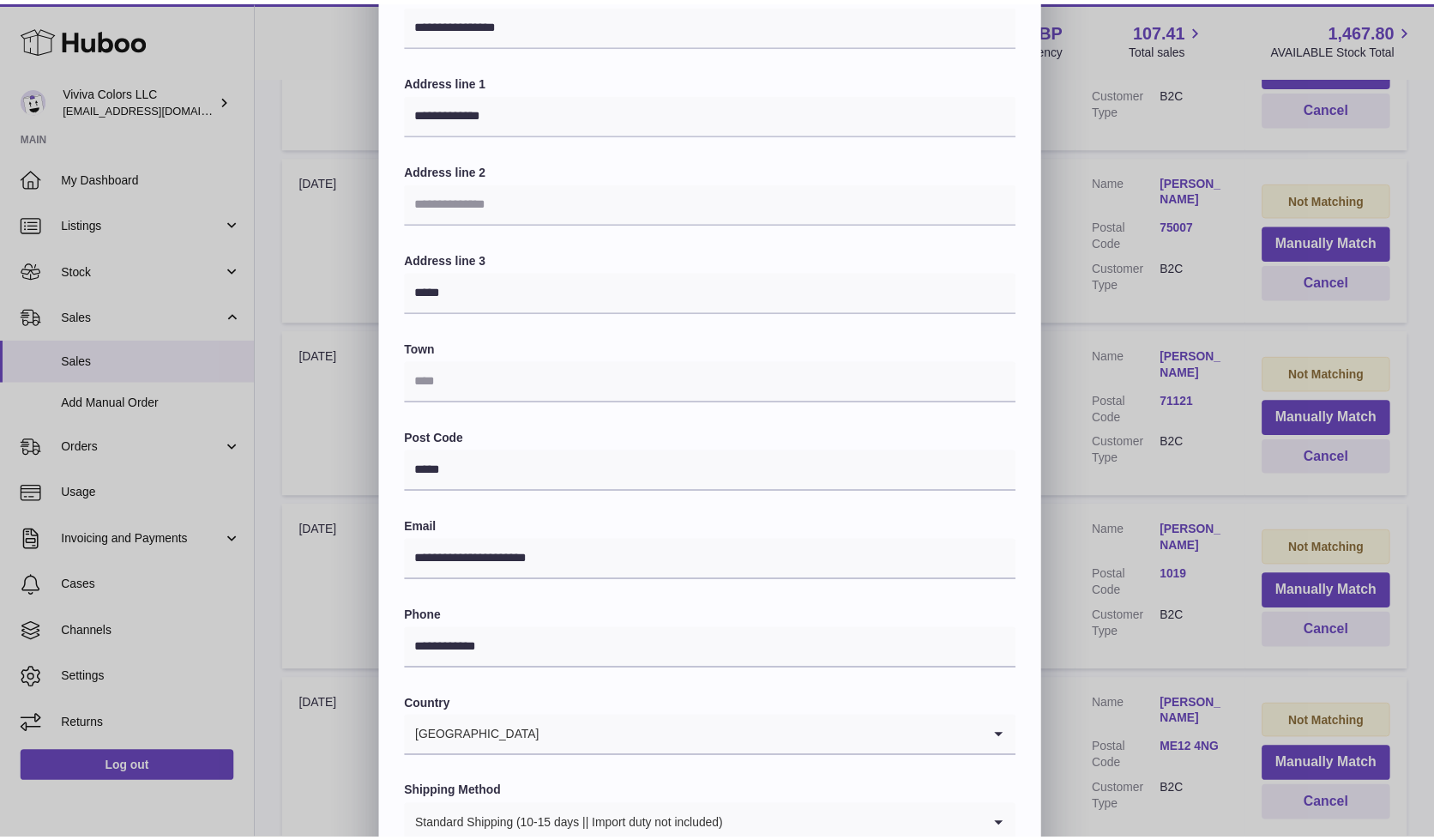
scroll to position [0, 0]
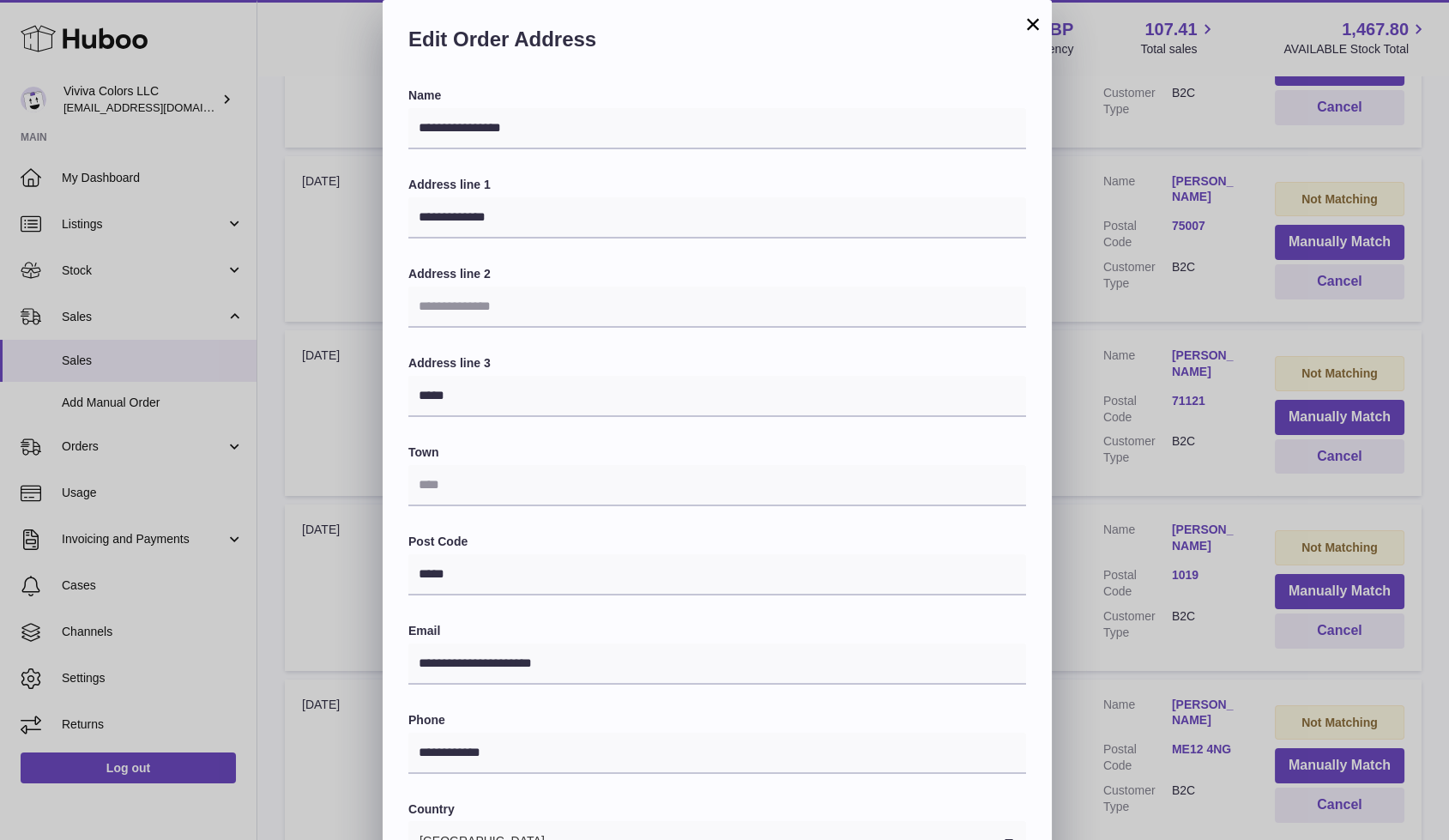
click at [1033, 25] on button "×" at bounding box center [1032, 24] width 21 height 21
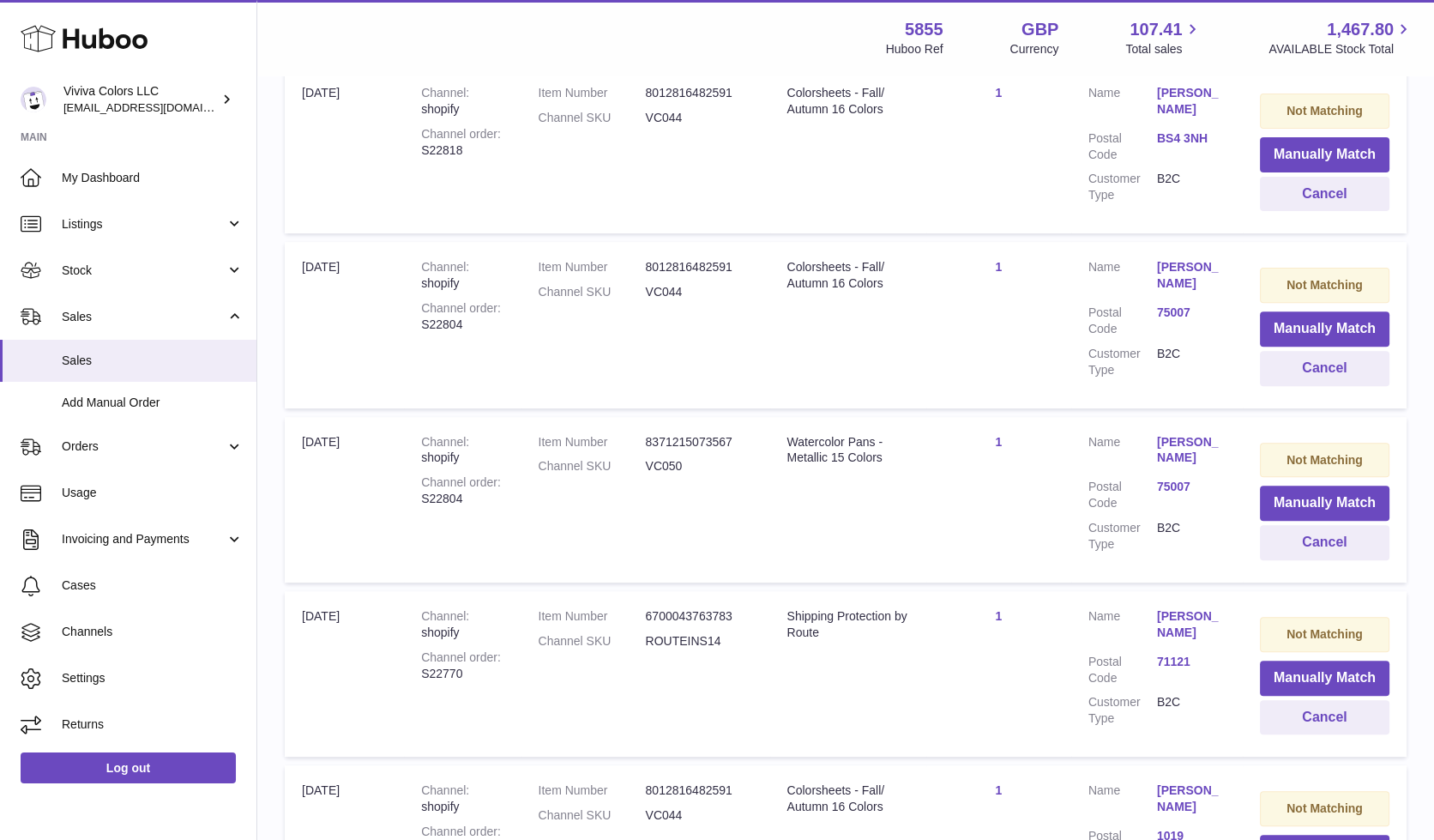
scroll to position [900, 0]
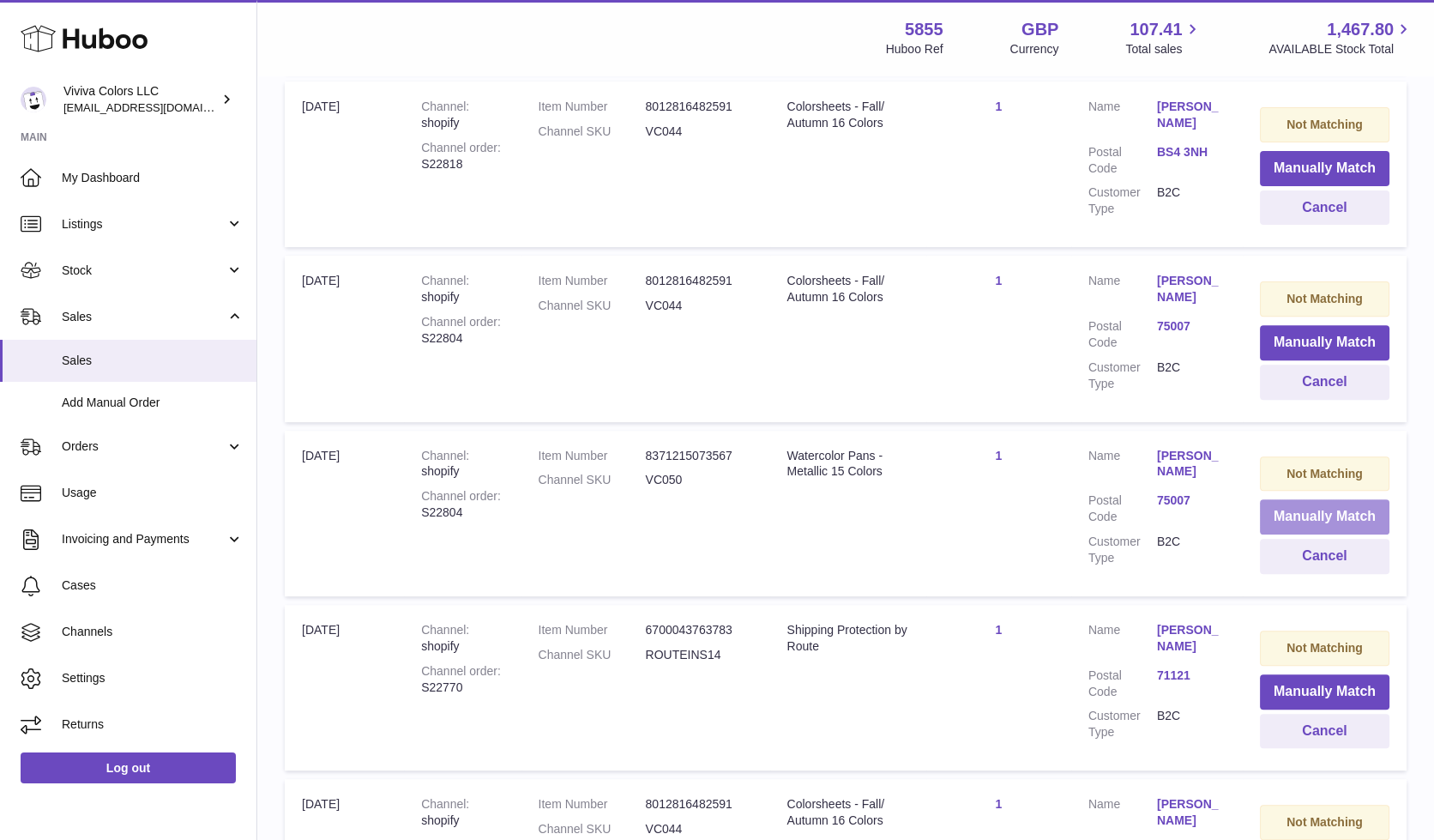
click at [1308, 505] on button "Manually Match" at bounding box center [1325, 516] width 130 height 35
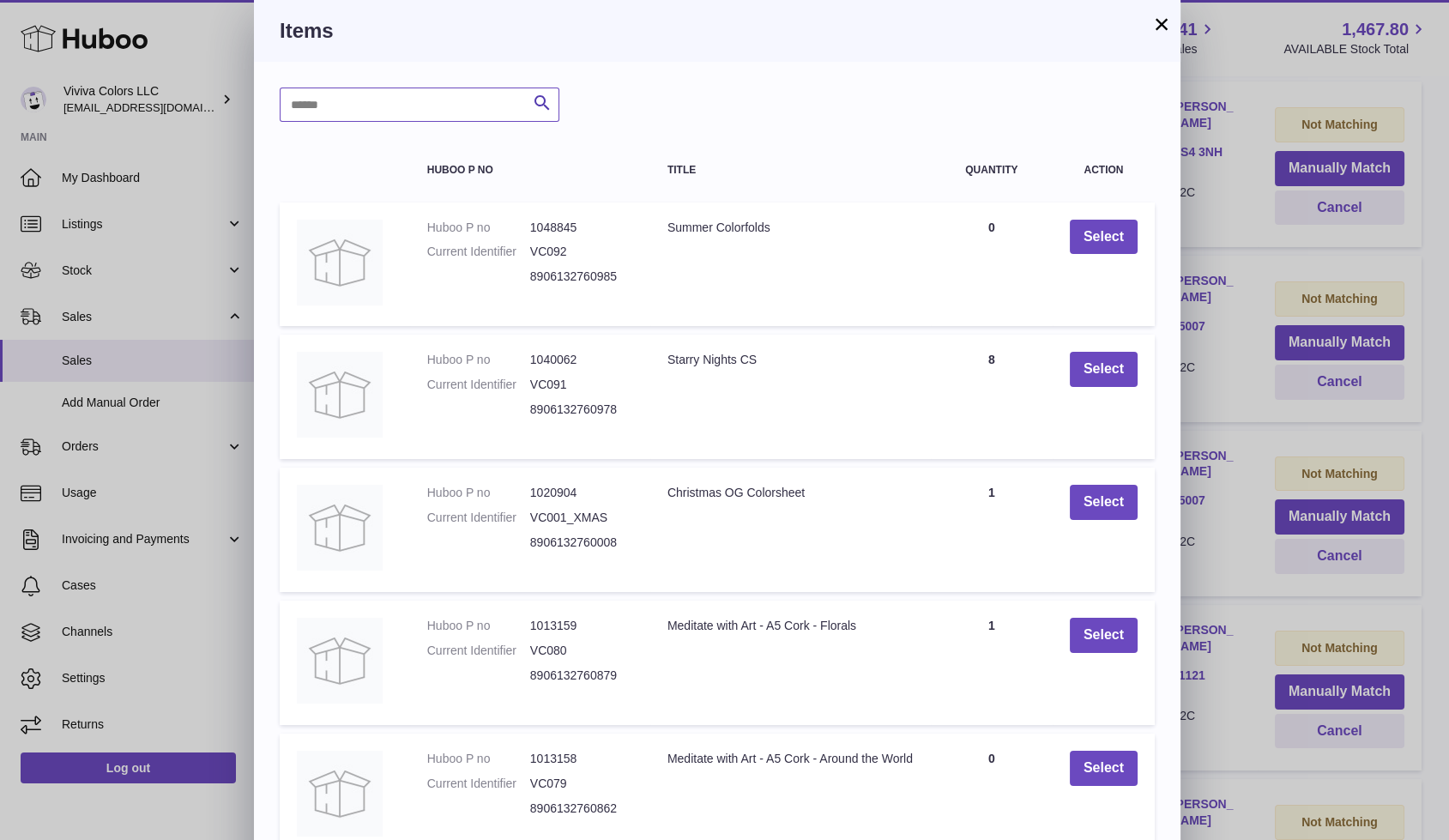
click at [462, 98] on input "text" at bounding box center [420, 104] width 280 height 35
type input "********"
click at [540, 109] on icon "submit" at bounding box center [542, 103] width 21 height 22
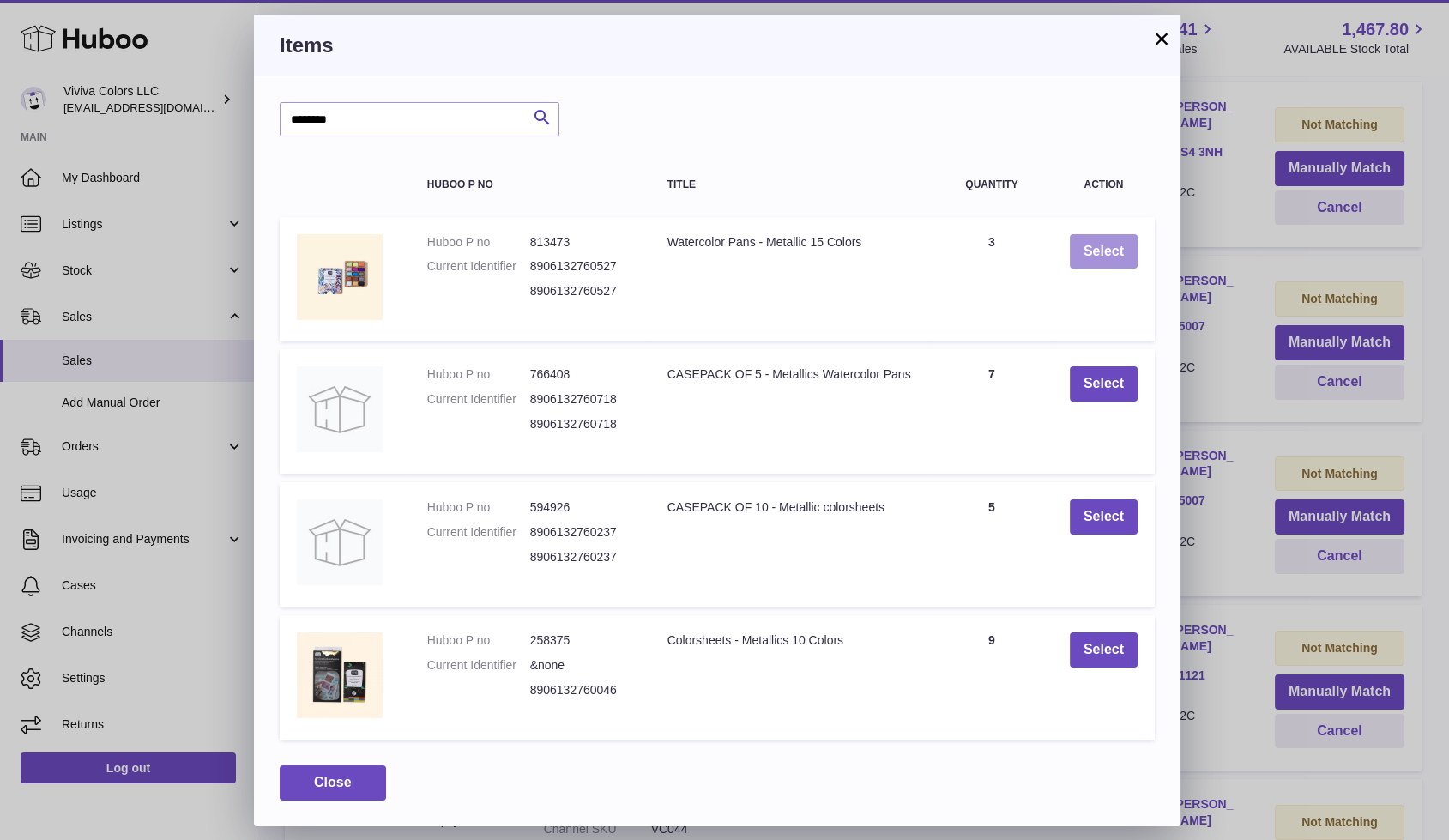
click at [1090, 239] on button "Select" at bounding box center [1104, 251] width 67 height 35
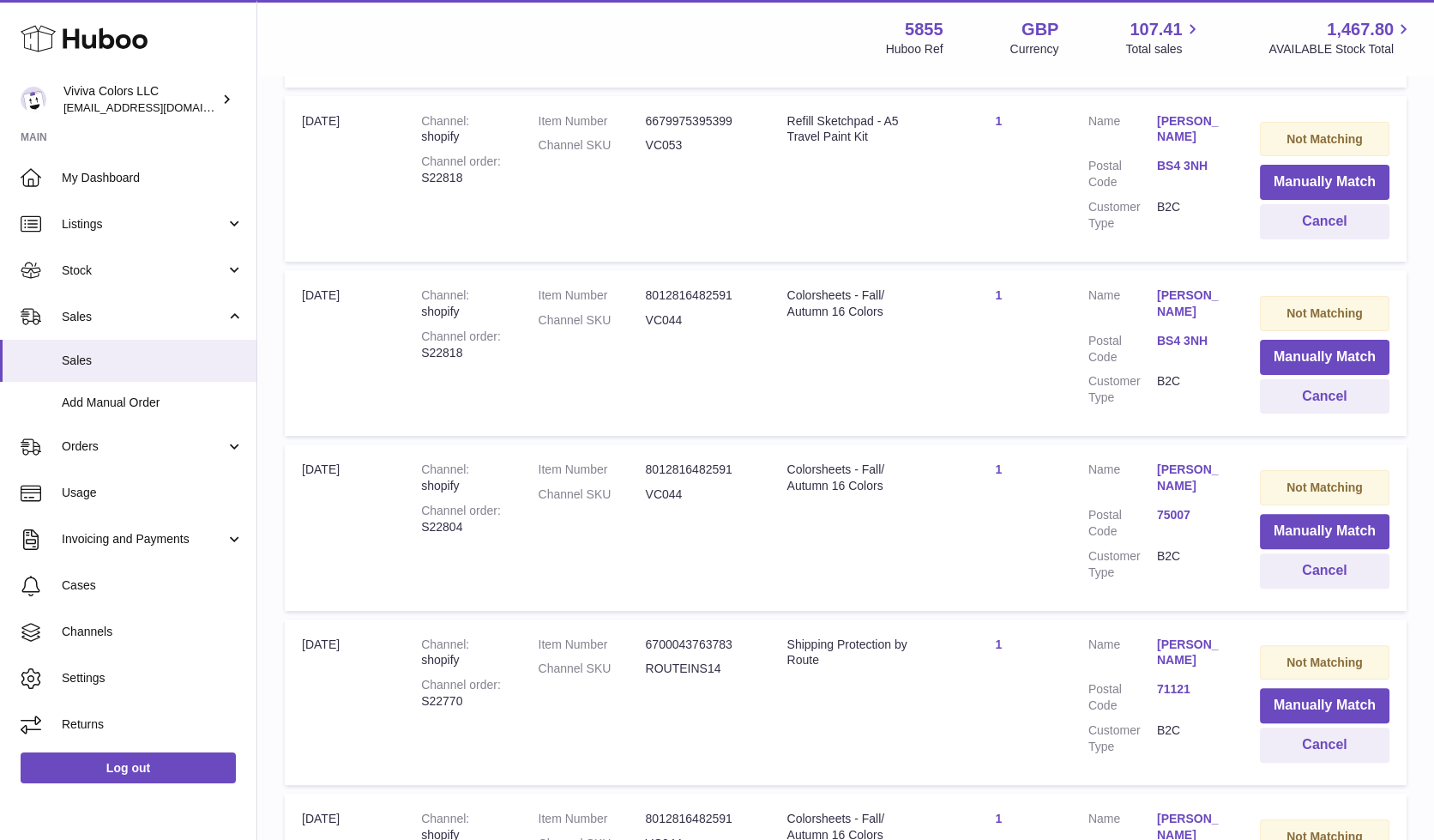
scroll to position [691, 0]
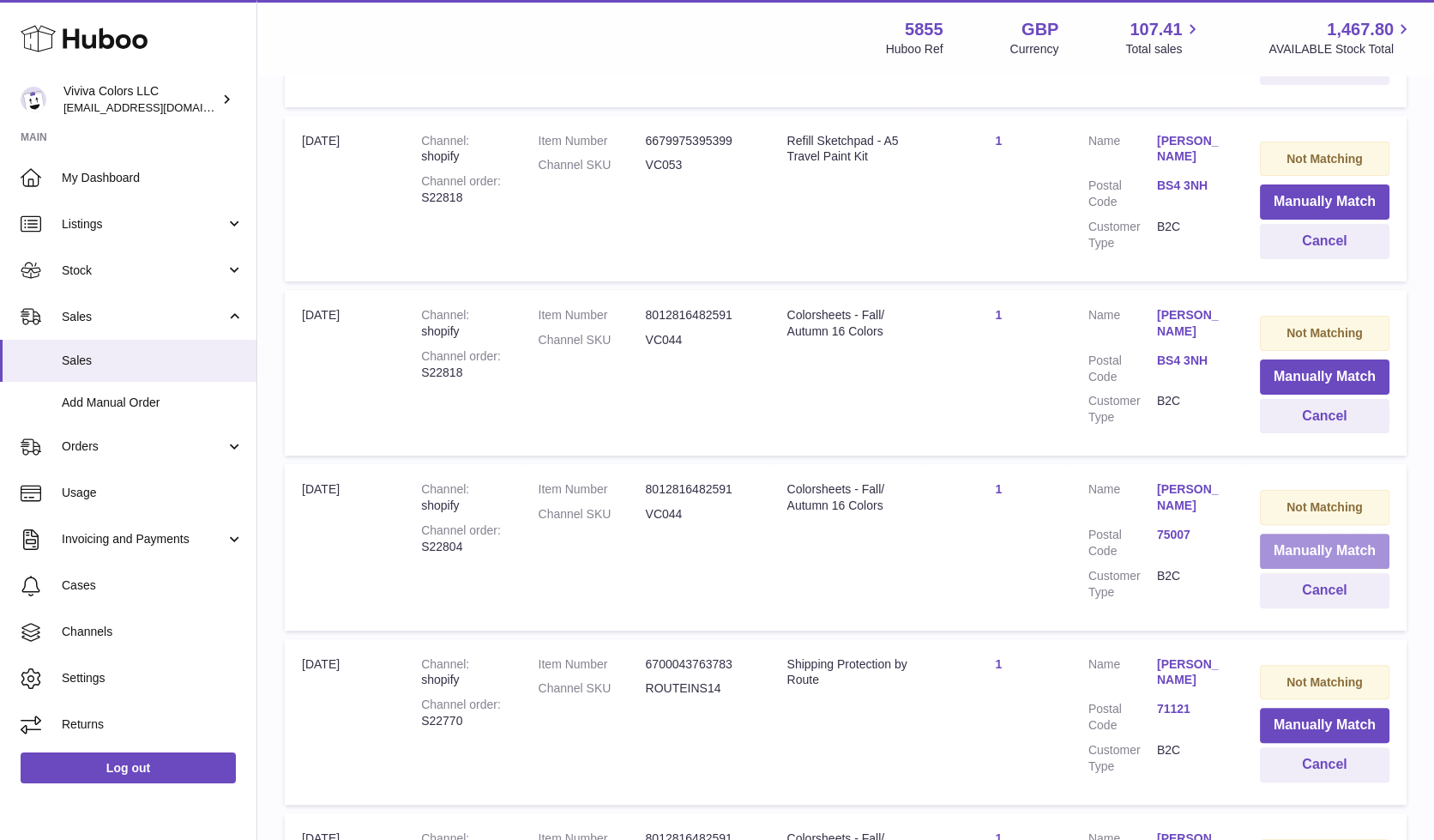
click at [1312, 534] on button "Manually Match" at bounding box center [1325, 550] width 130 height 35
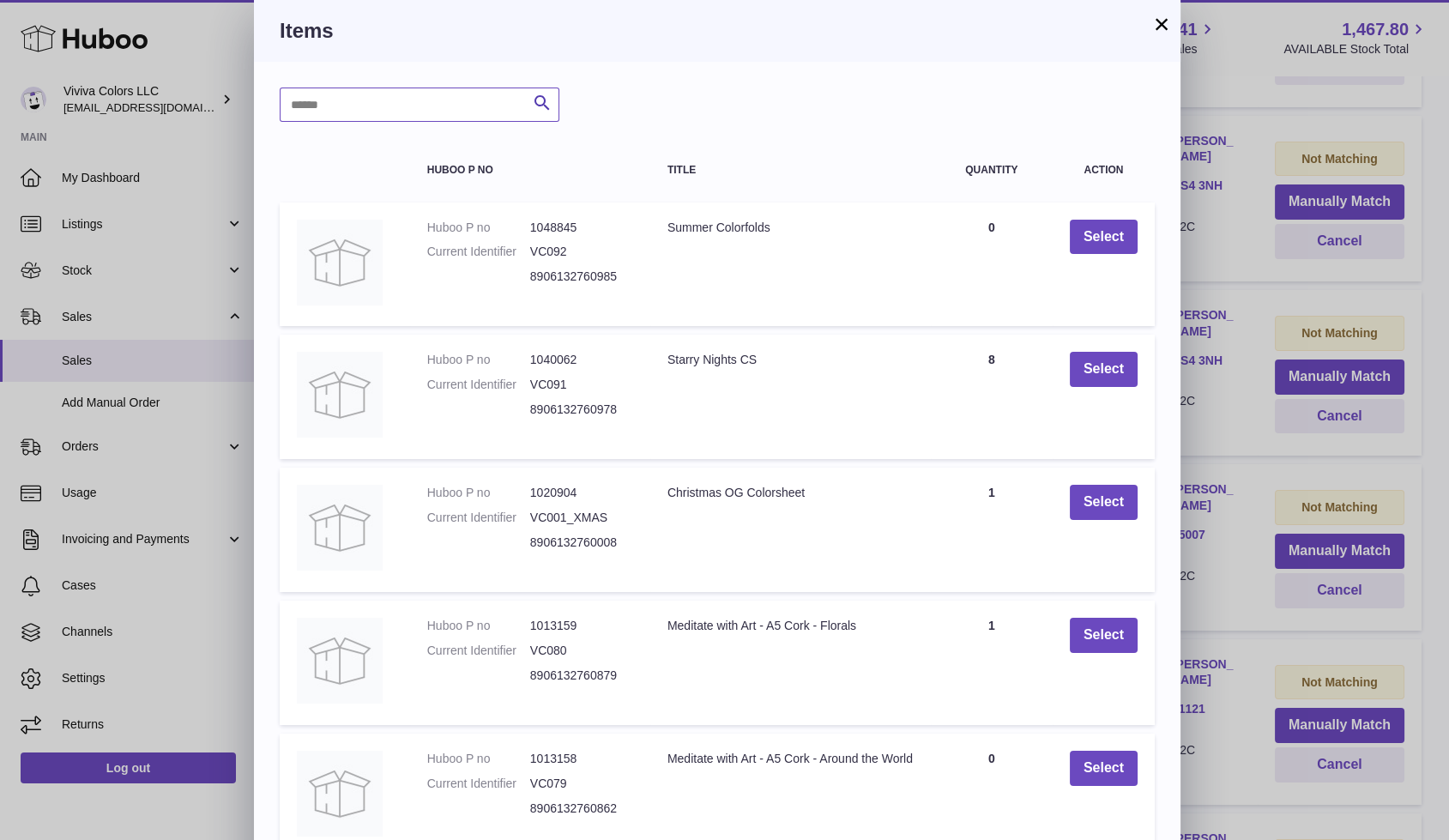
click at [464, 98] on input "text" at bounding box center [420, 104] width 280 height 35
type input "******"
click at [530, 96] on button "Search" at bounding box center [542, 104] width 35 height 35
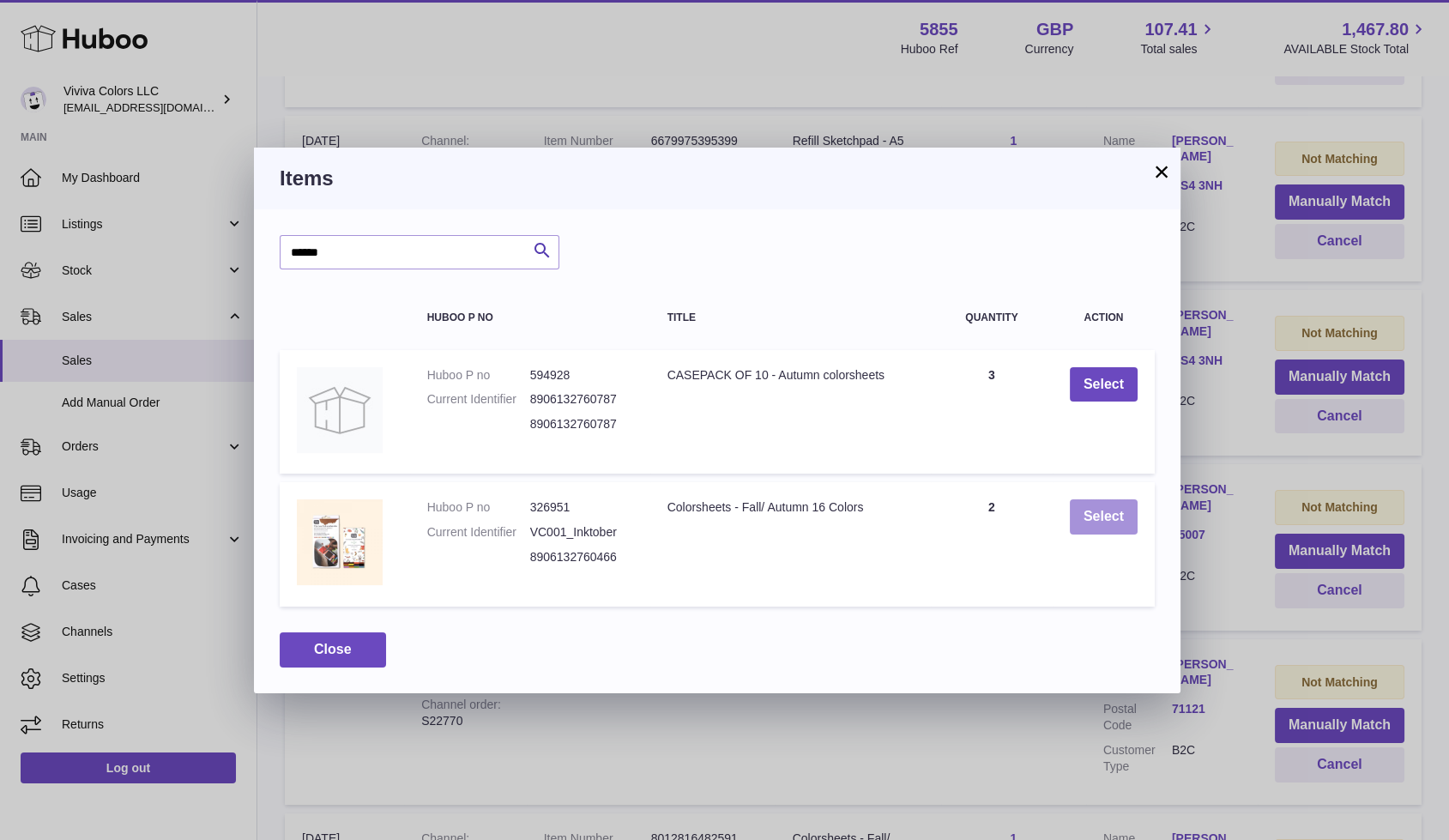
click at [1087, 521] on button "Select" at bounding box center [1104, 516] width 67 height 35
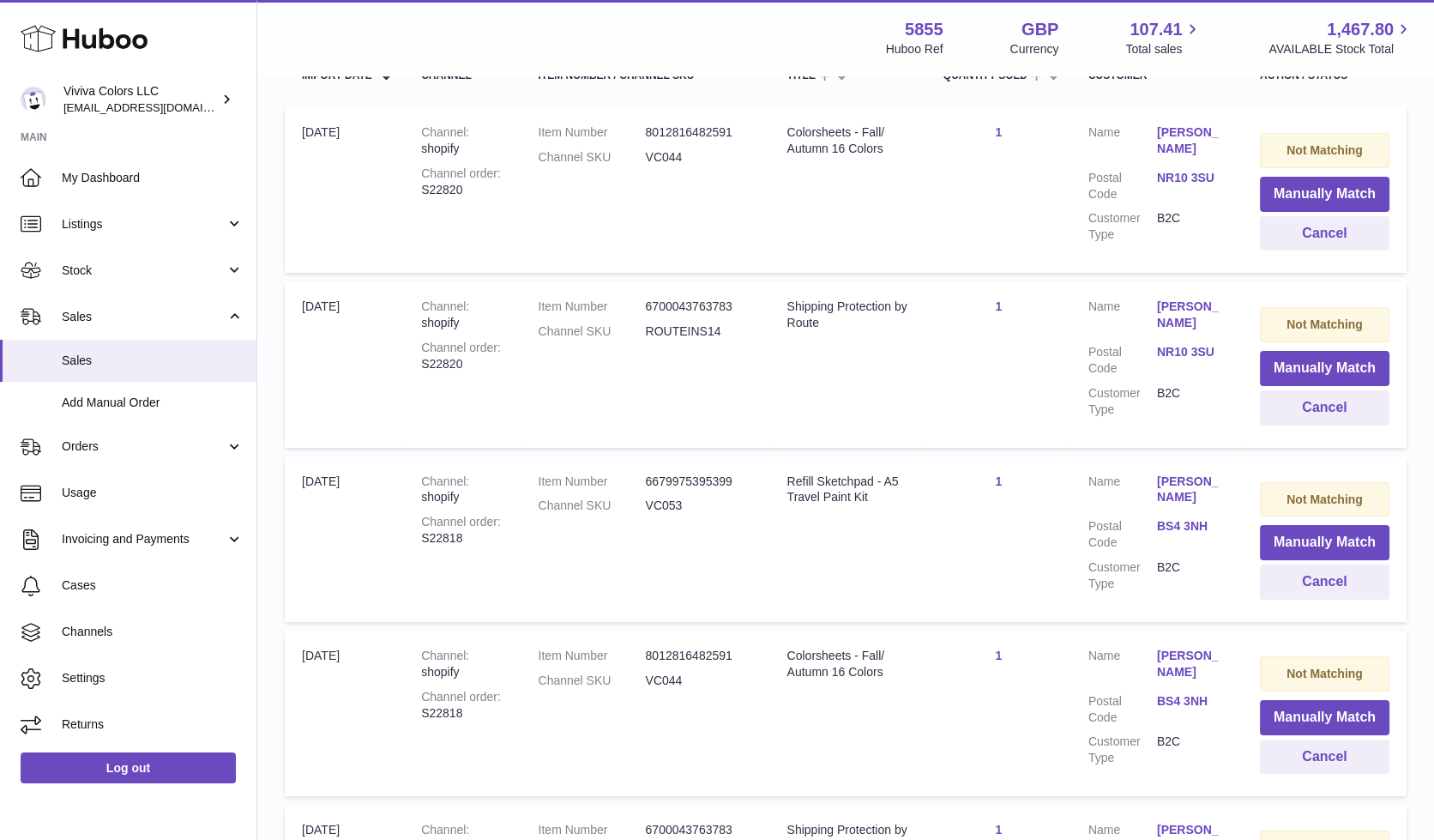
scroll to position [353, 0]
click at [1194, 691] on link "BS4 3NH" at bounding box center [1191, 699] width 68 height 16
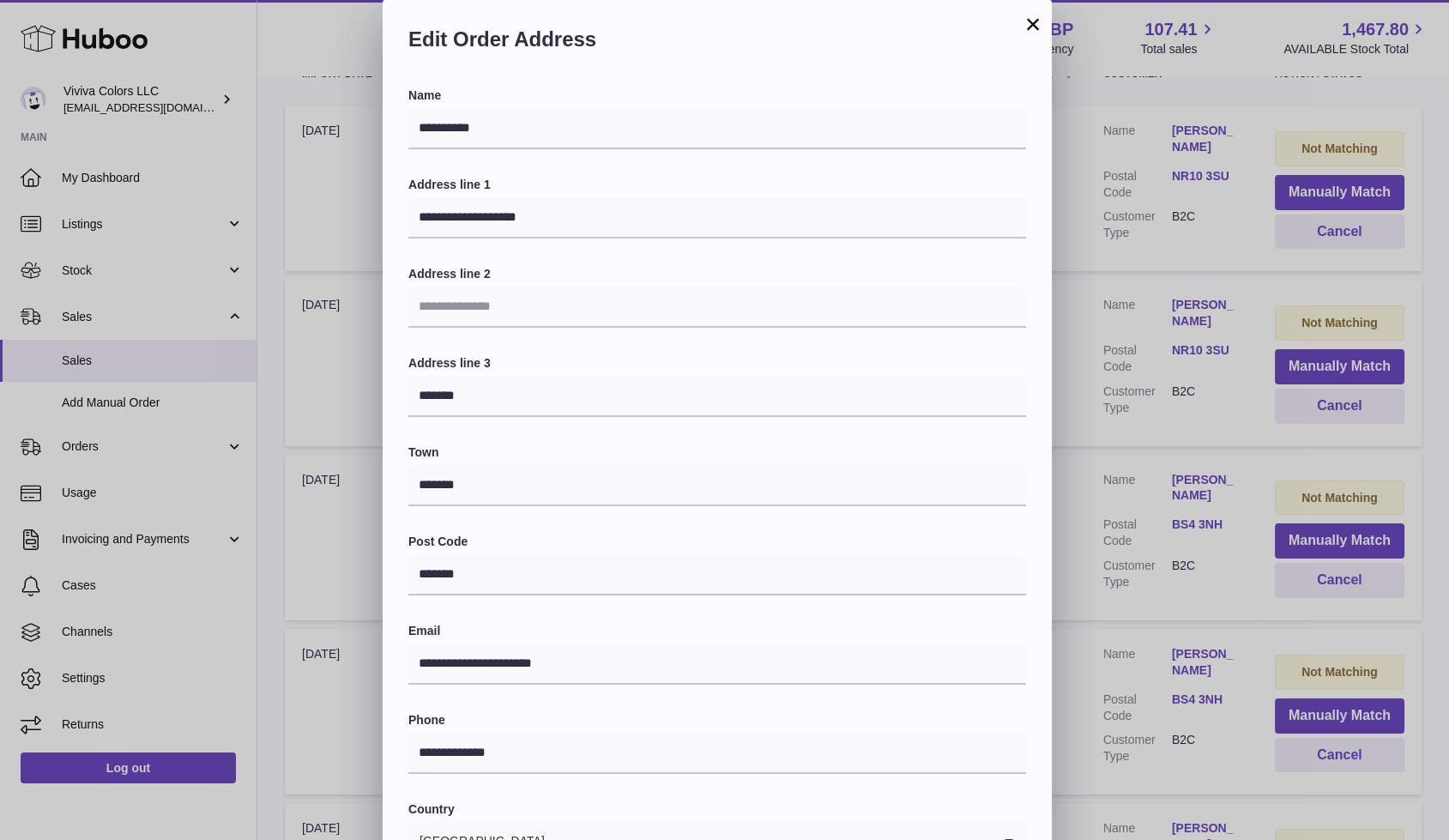
click at [1028, 27] on button "×" at bounding box center [1032, 24] width 21 height 21
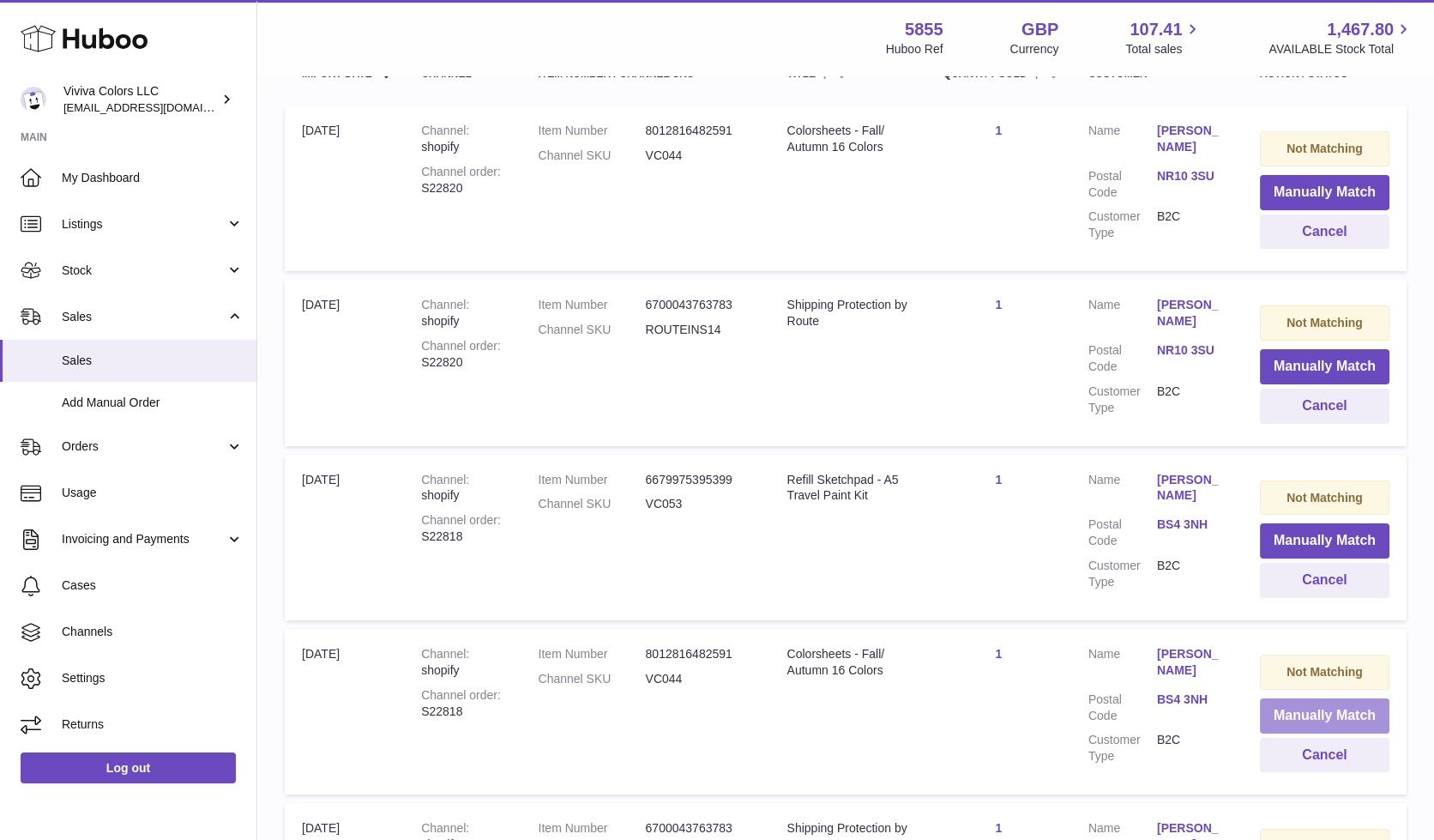
click at [1296, 698] on button "Manually Match" at bounding box center [1325, 715] width 130 height 35
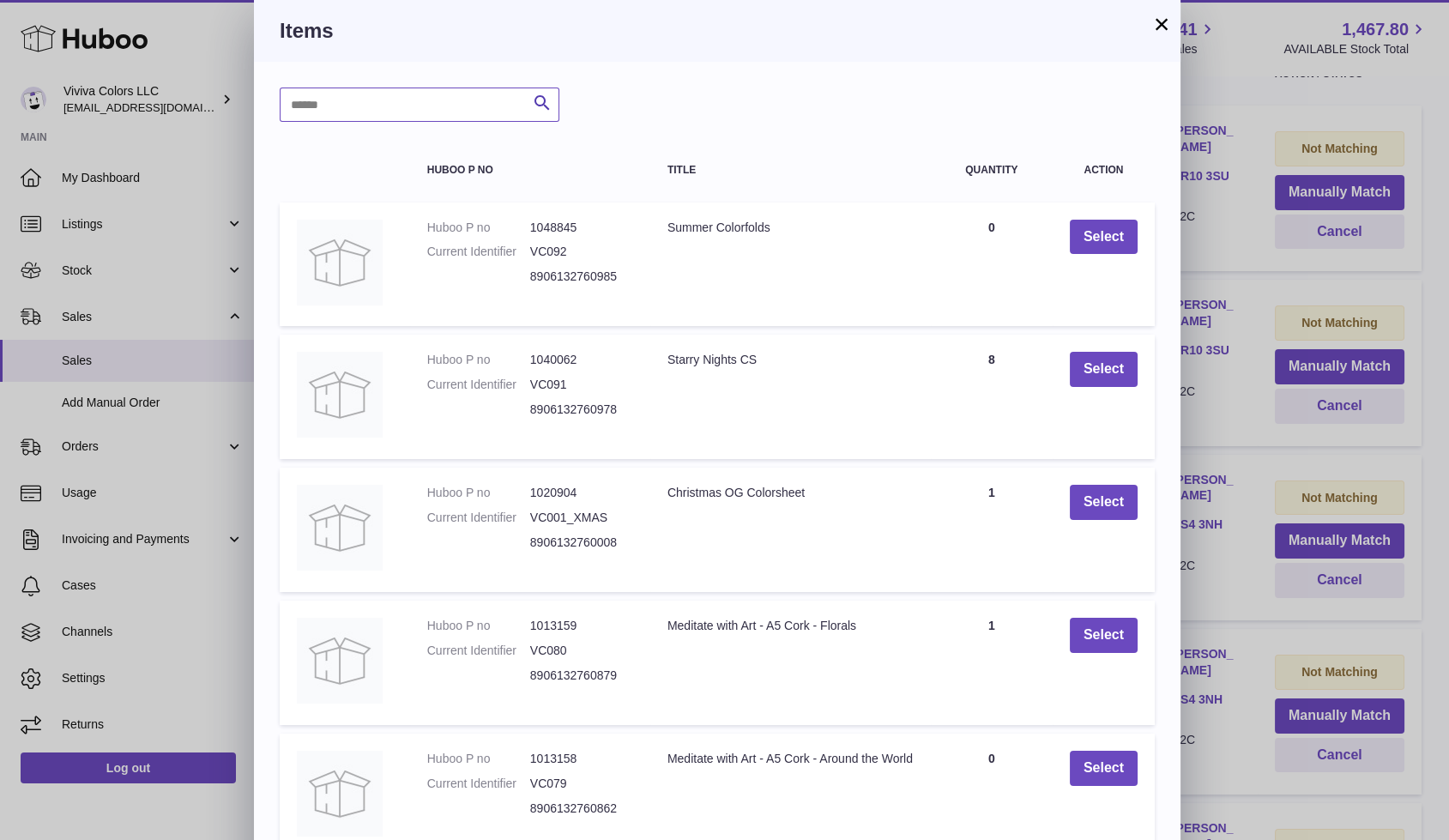
click at [480, 101] on input "text" at bounding box center [420, 104] width 280 height 35
type input "******"
click at [550, 104] on icon "submit" at bounding box center [542, 103] width 21 height 22
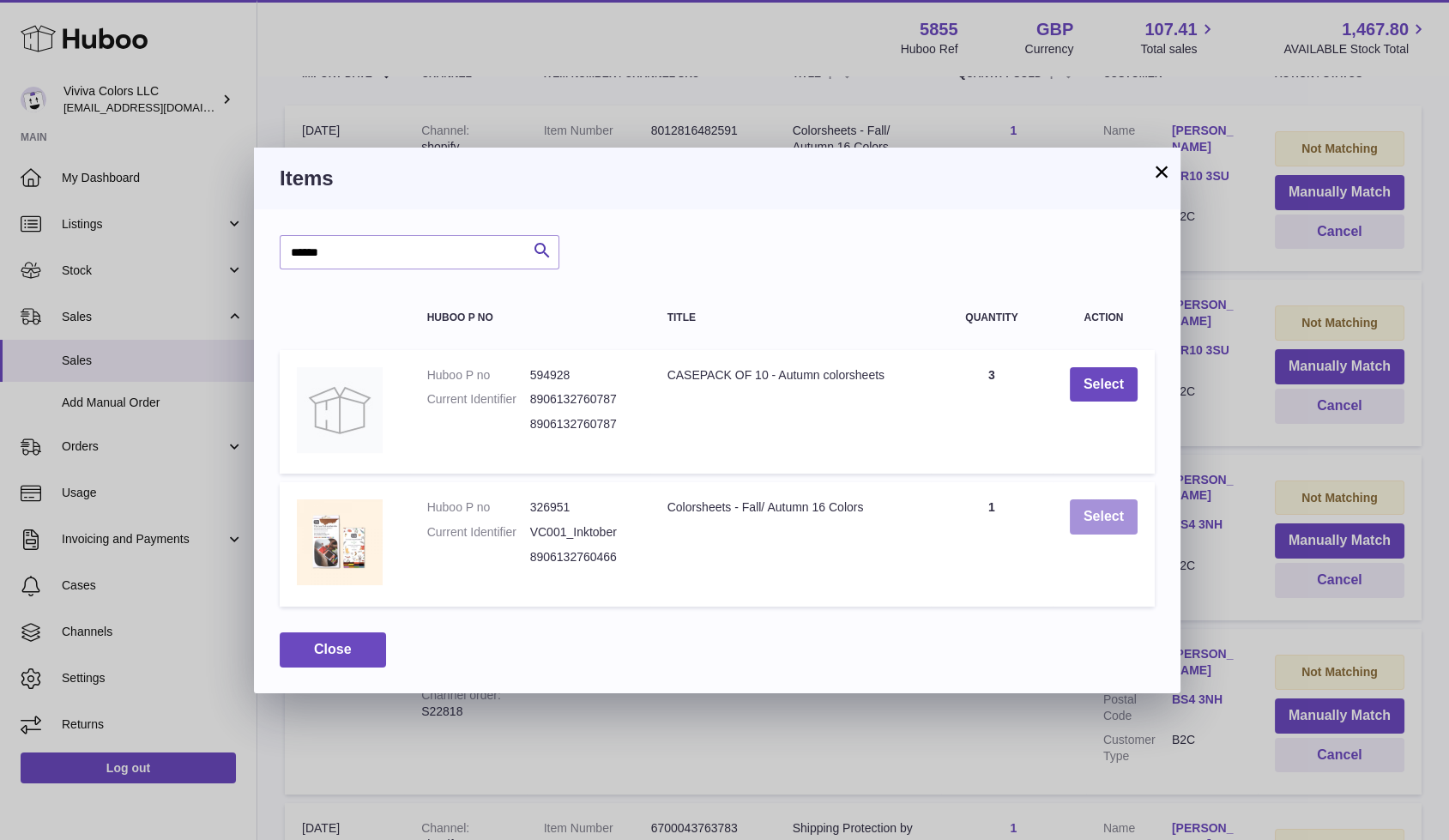
click at [1103, 509] on button "Select" at bounding box center [1104, 516] width 67 height 35
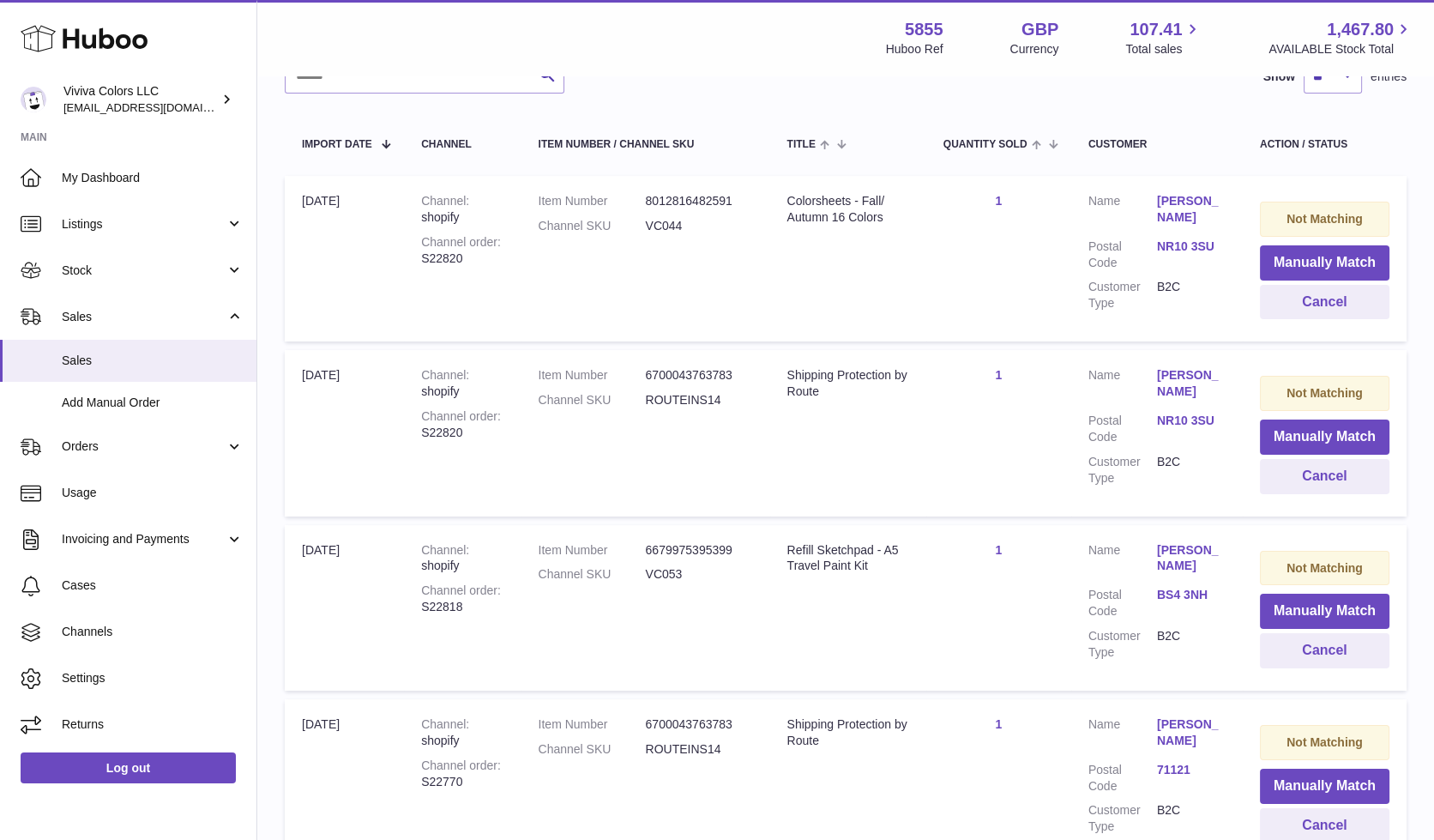
scroll to position [275, 0]
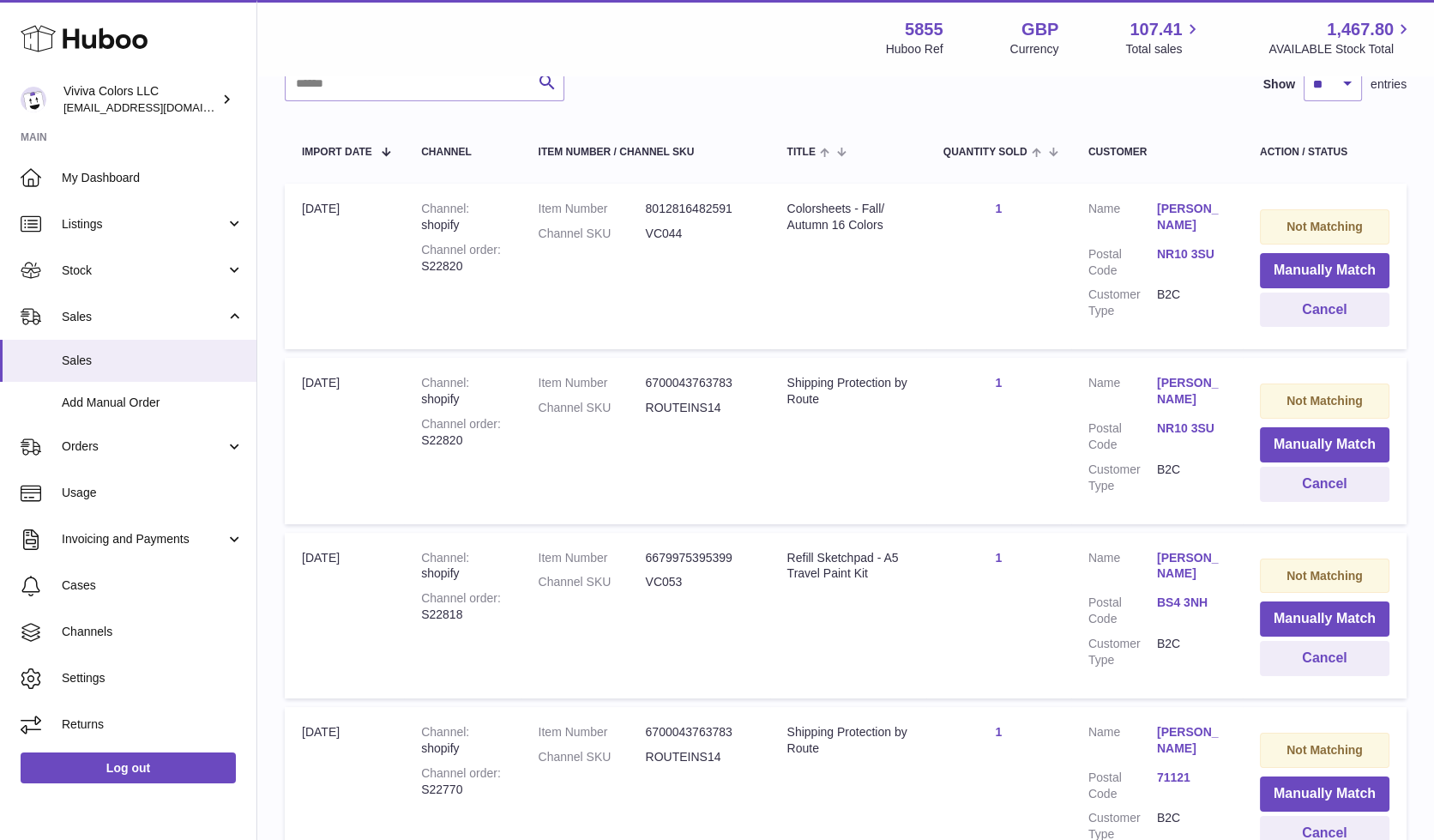
click at [1179, 254] on link "NR10 3SU" at bounding box center [1191, 254] width 68 height 16
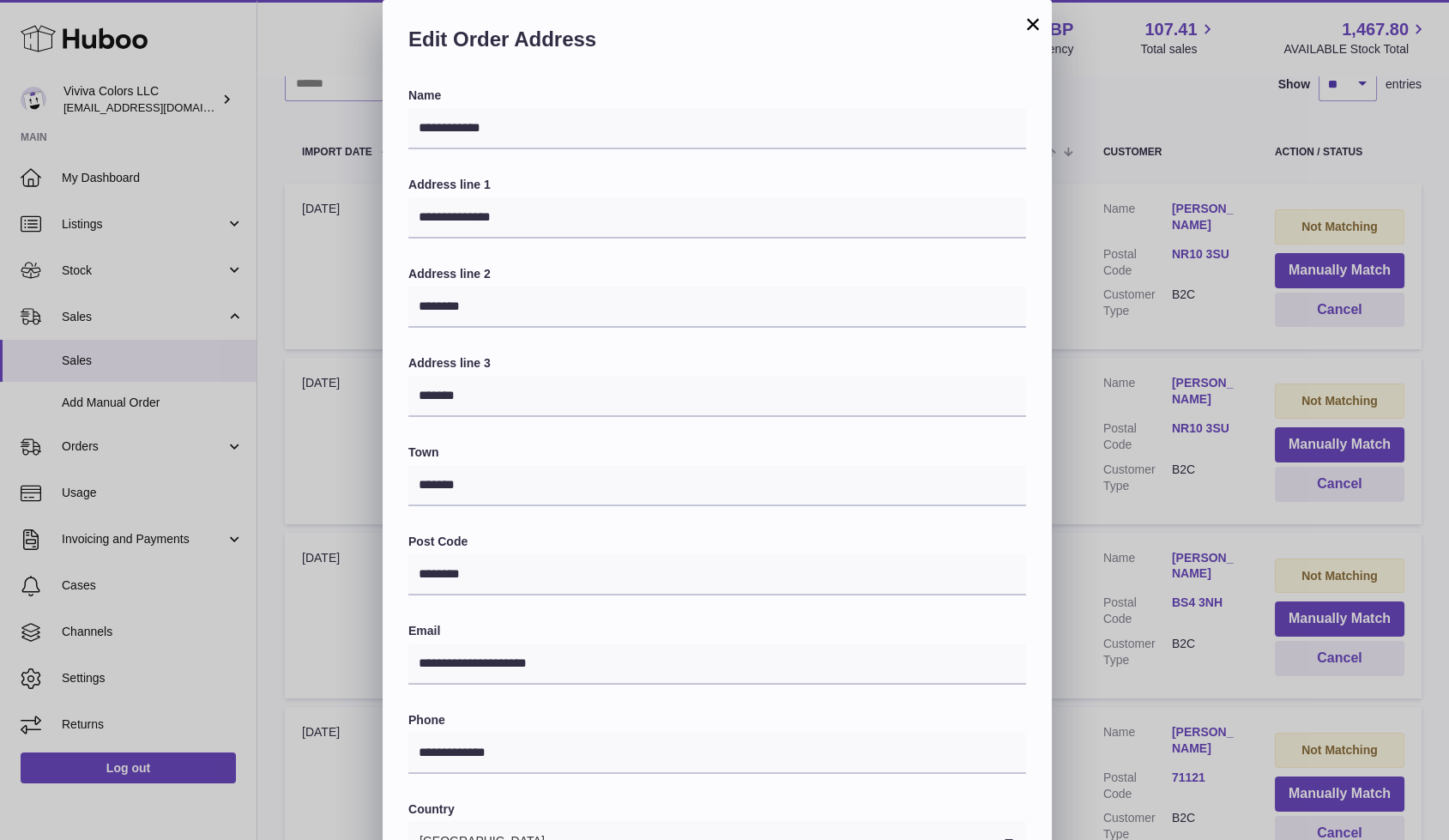
click at [1035, 20] on button "×" at bounding box center [1032, 24] width 21 height 21
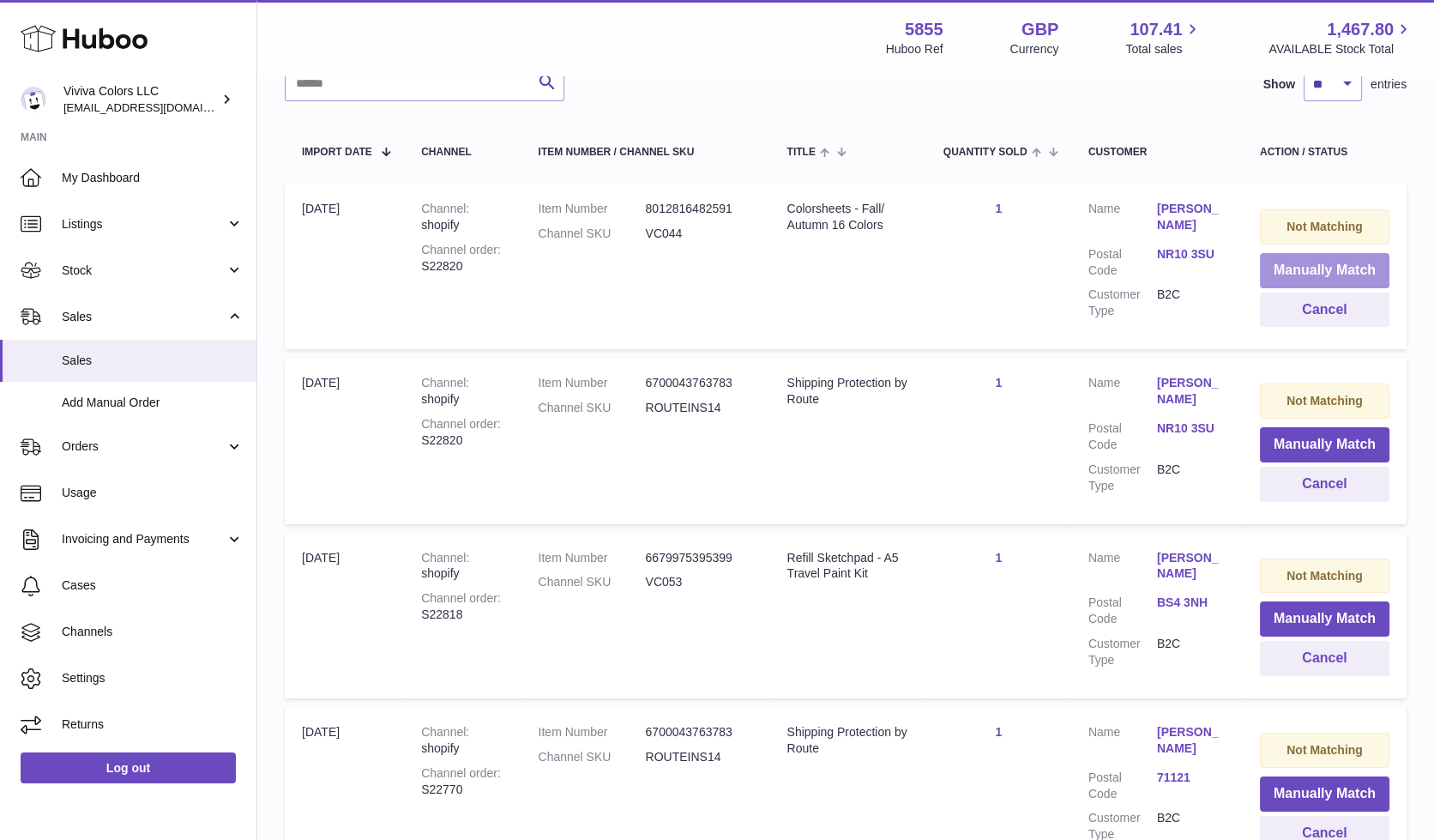
click at [1313, 261] on button "Manually Match" at bounding box center [1325, 270] width 130 height 35
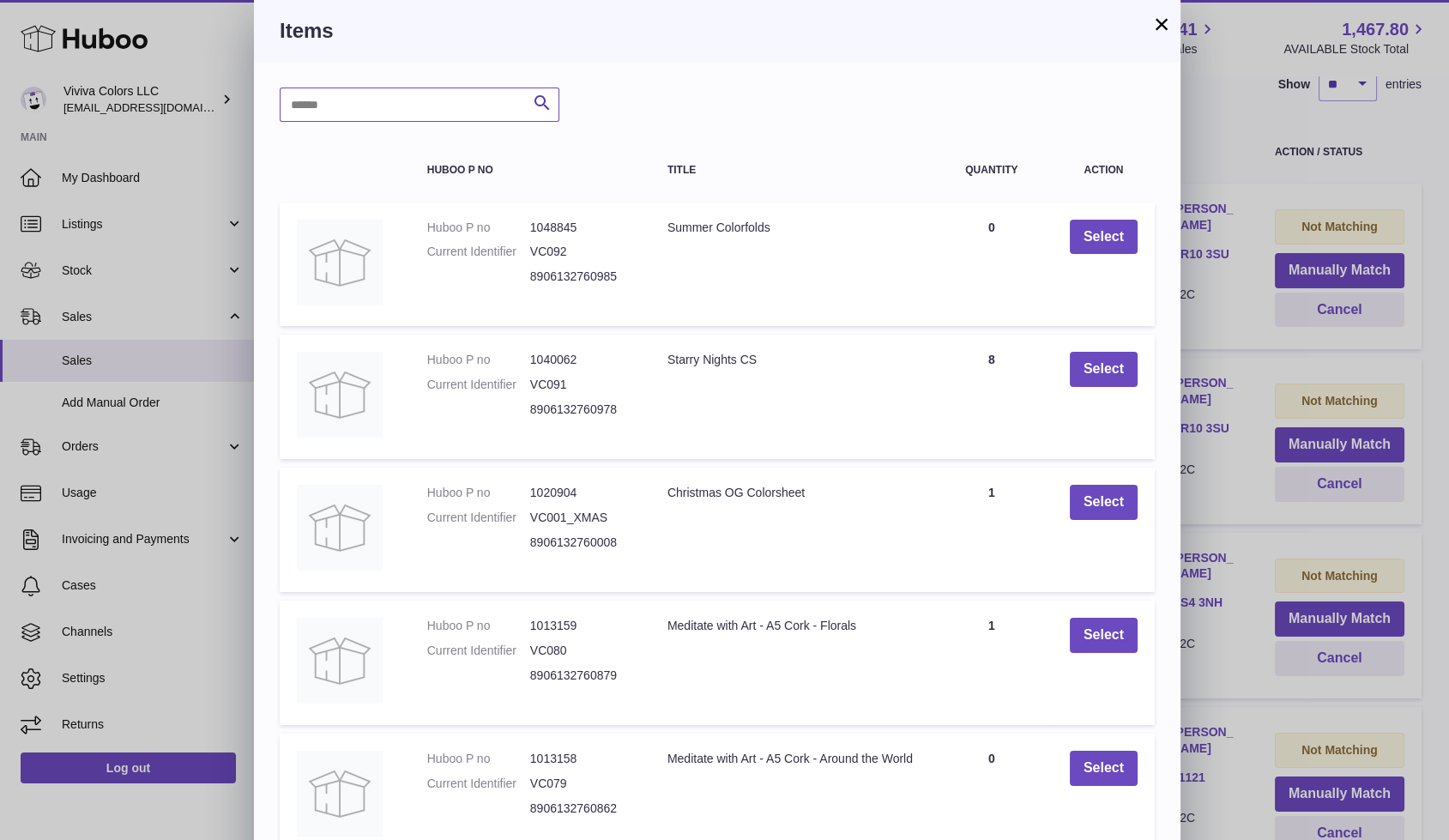
click at [366, 108] on input "text" at bounding box center [420, 104] width 280 height 35
type input "******"
click at [542, 105] on icon "submit" at bounding box center [542, 103] width 21 height 22
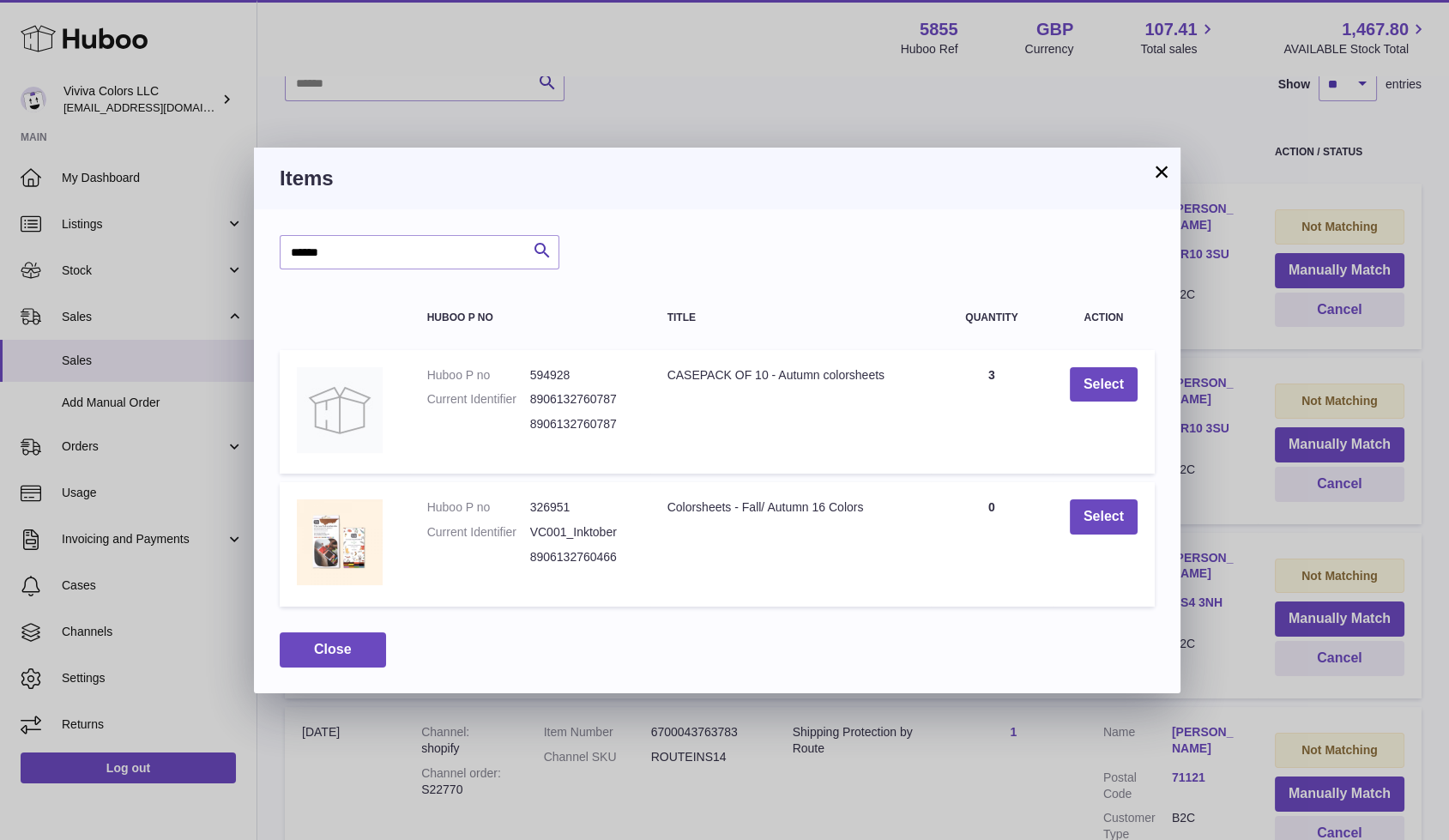
click at [1167, 175] on button "×" at bounding box center [1161, 172] width 21 height 21
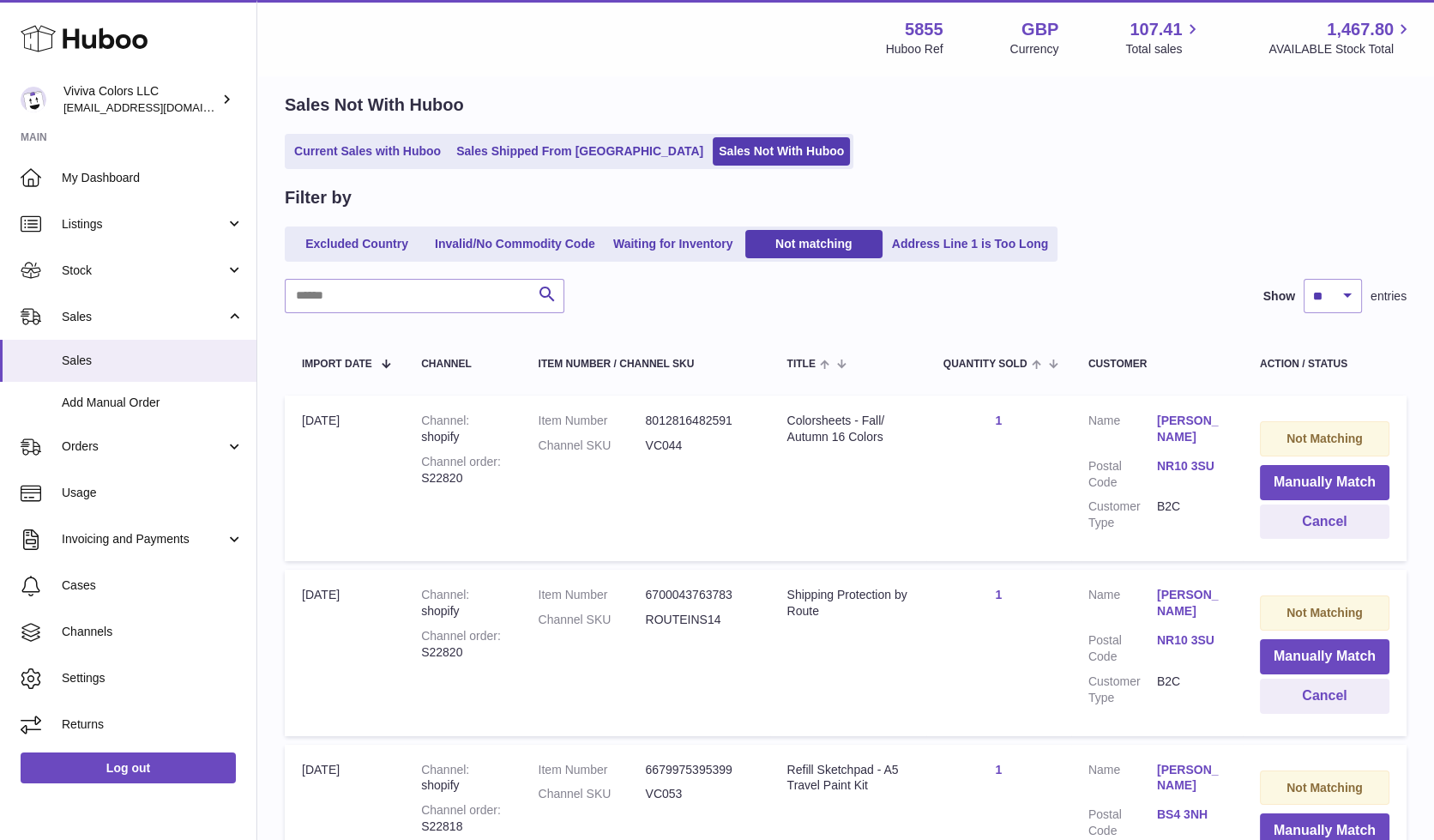
scroll to position [0, 0]
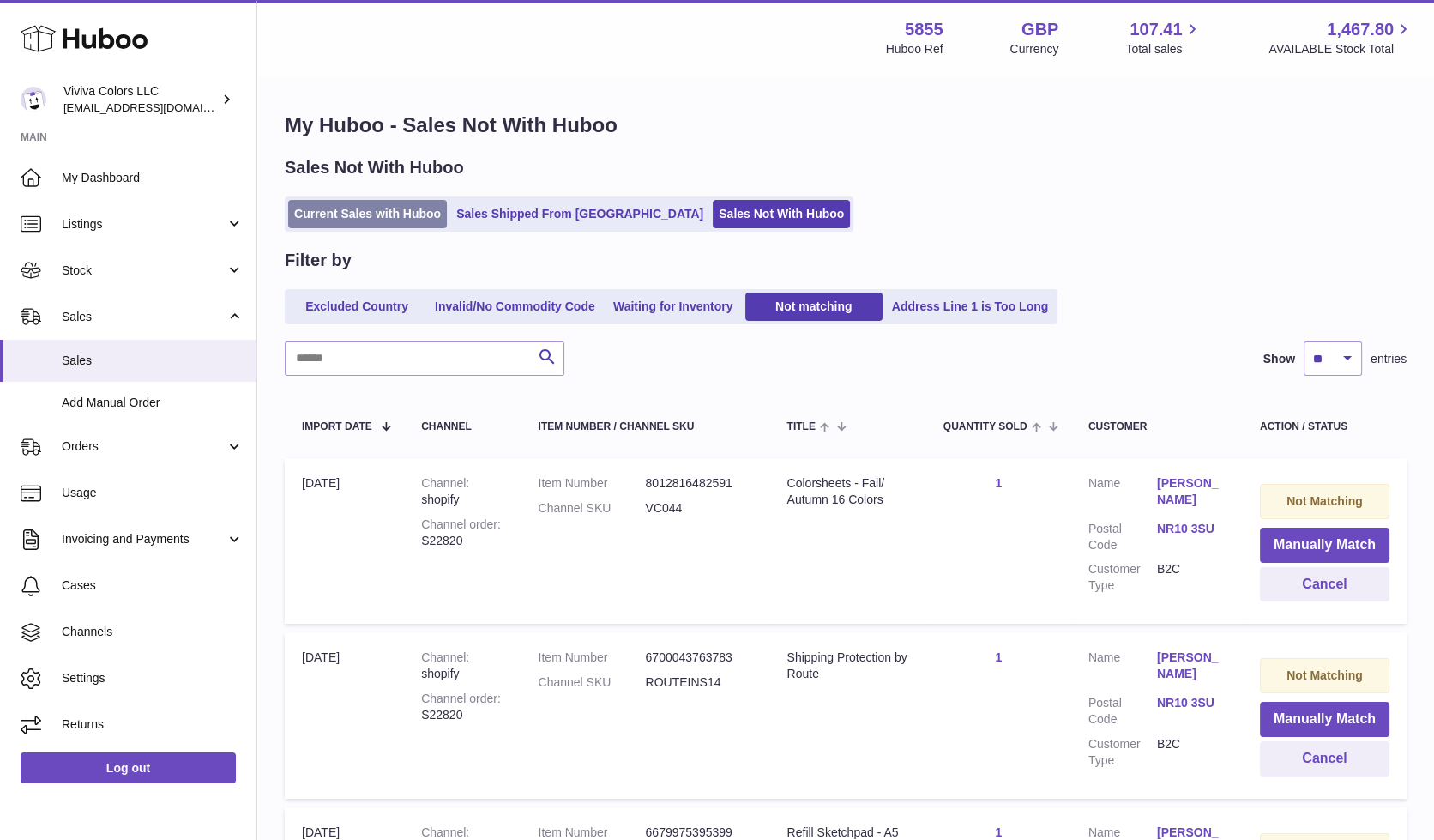
click at [356, 216] on link "Current Sales with Huboo" at bounding box center [368, 214] width 159 height 29
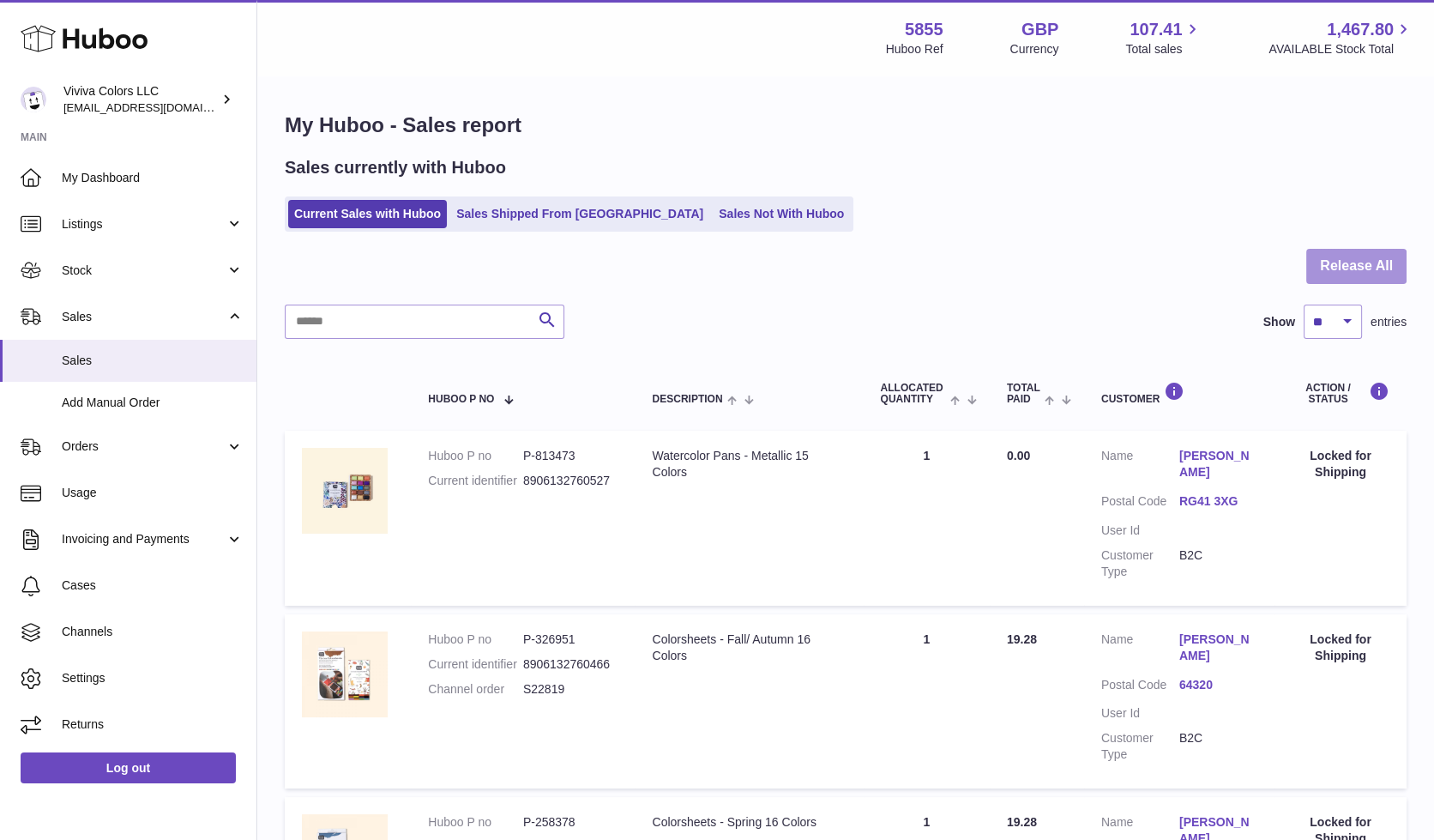
click at [1363, 276] on button "Release All" at bounding box center [1356, 266] width 100 height 35
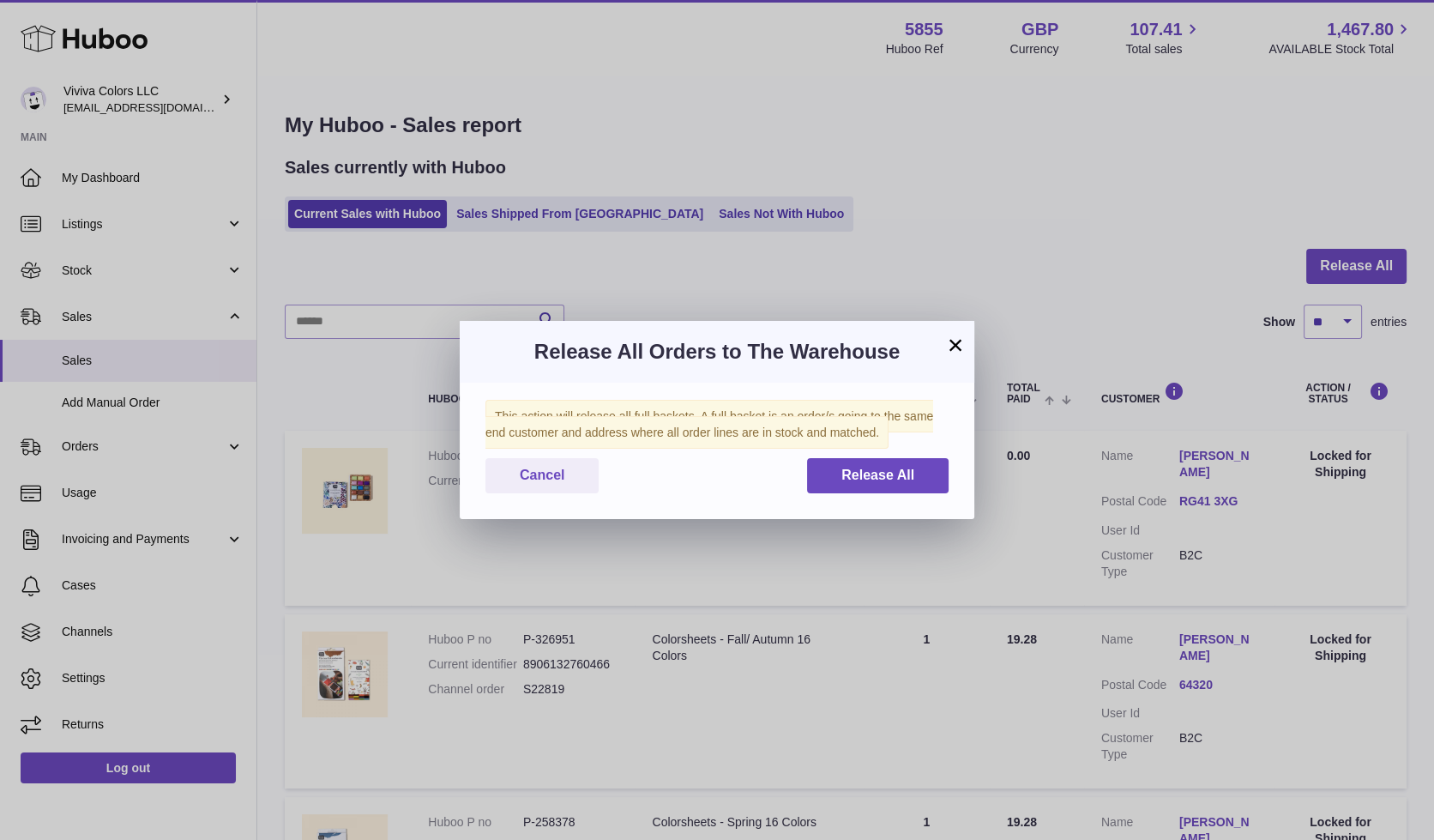
click at [951, 344] on button "×" at bounding box center [955, 344] width 21 height 21
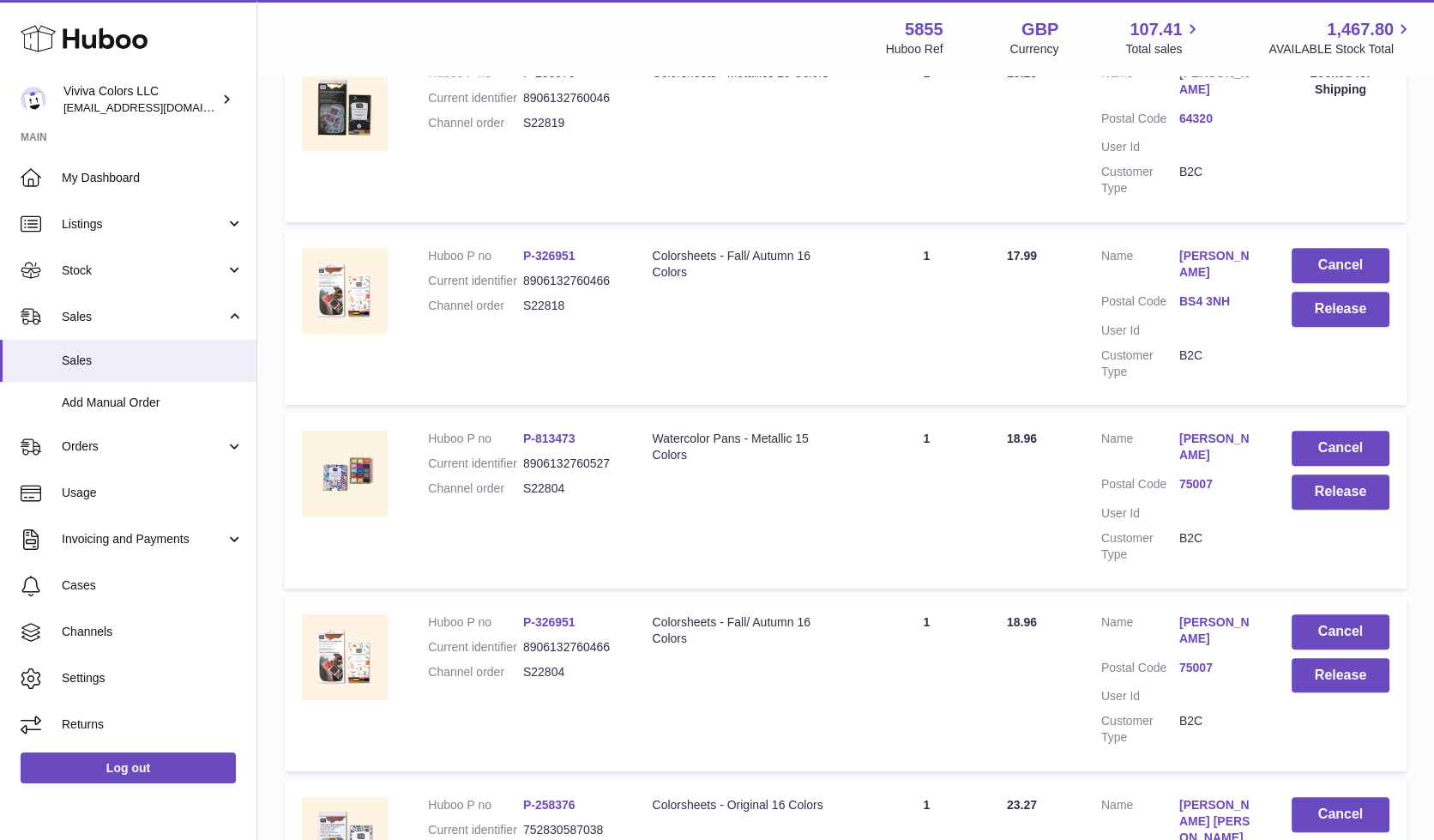
scroll to position [1118, 0]
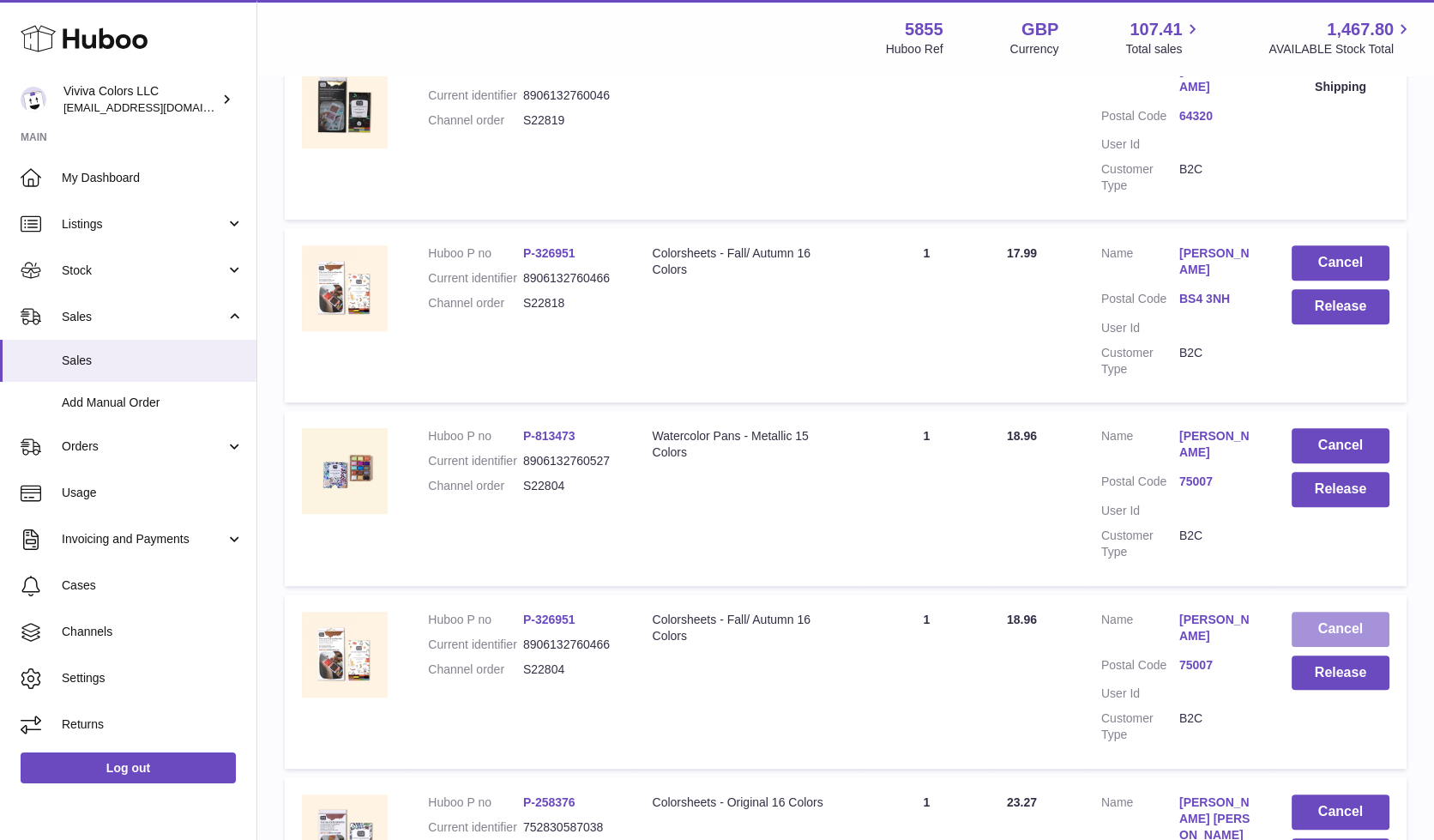
click at [1330, 612] on button "Cancel" at bounding box center [1341, 629] width 98 height 35
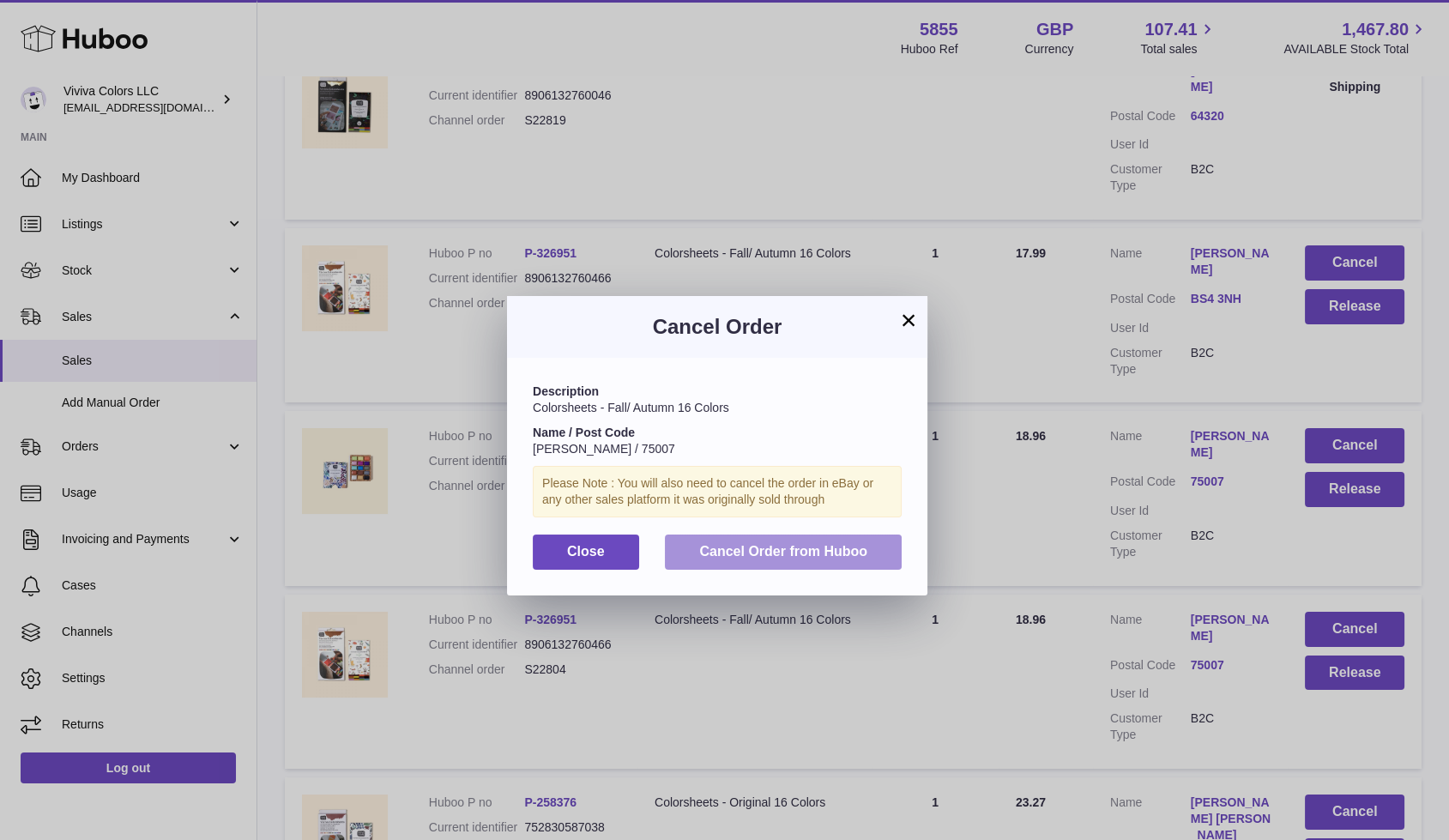
click at [721, 552] on span "Cancel Order from Huboo" at bounding box center [784, 550] width 169 height 15
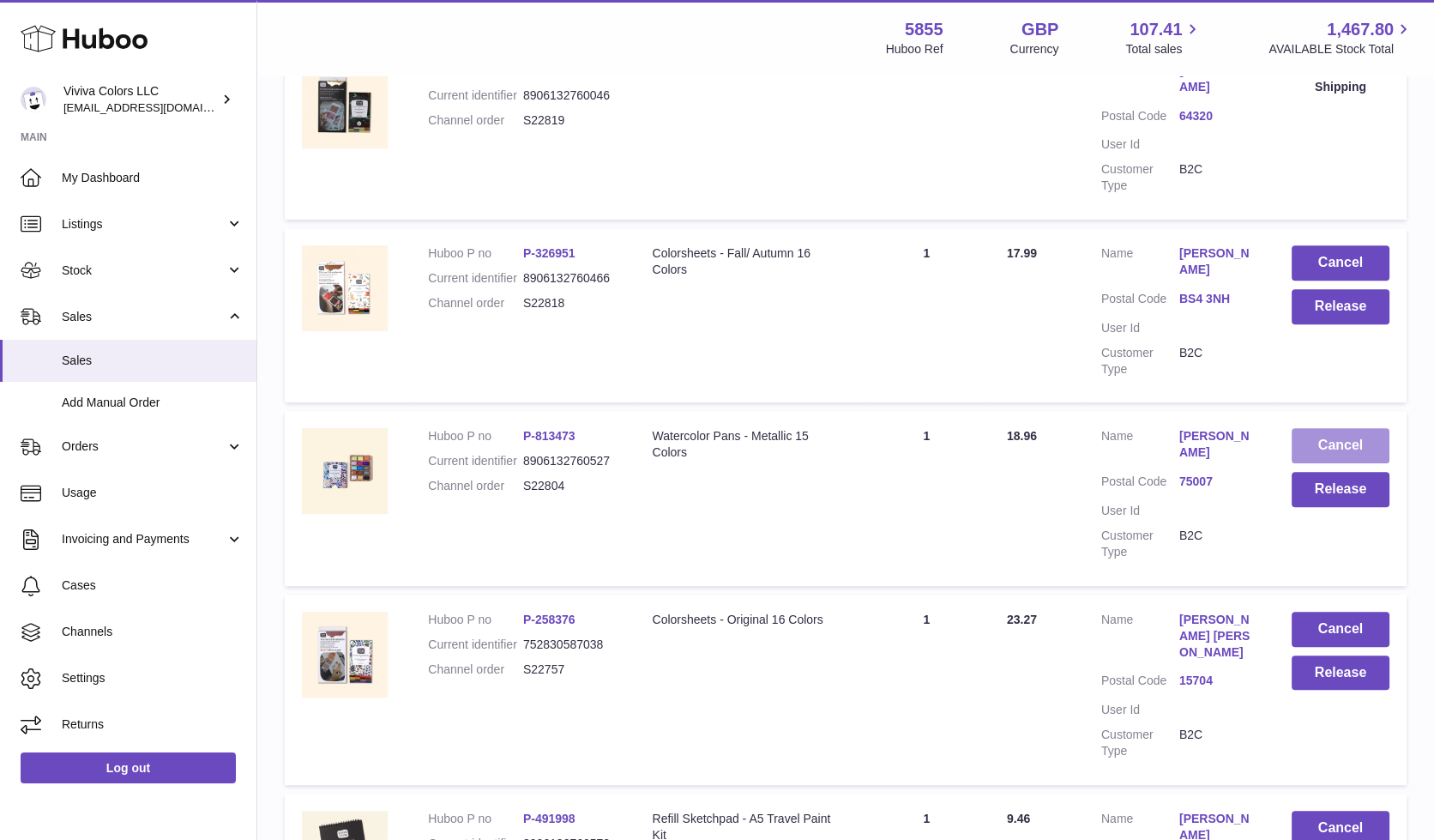
click at [1336, 428] on button "Cancel" at bounding box center [1341, 445] width 98 height 35
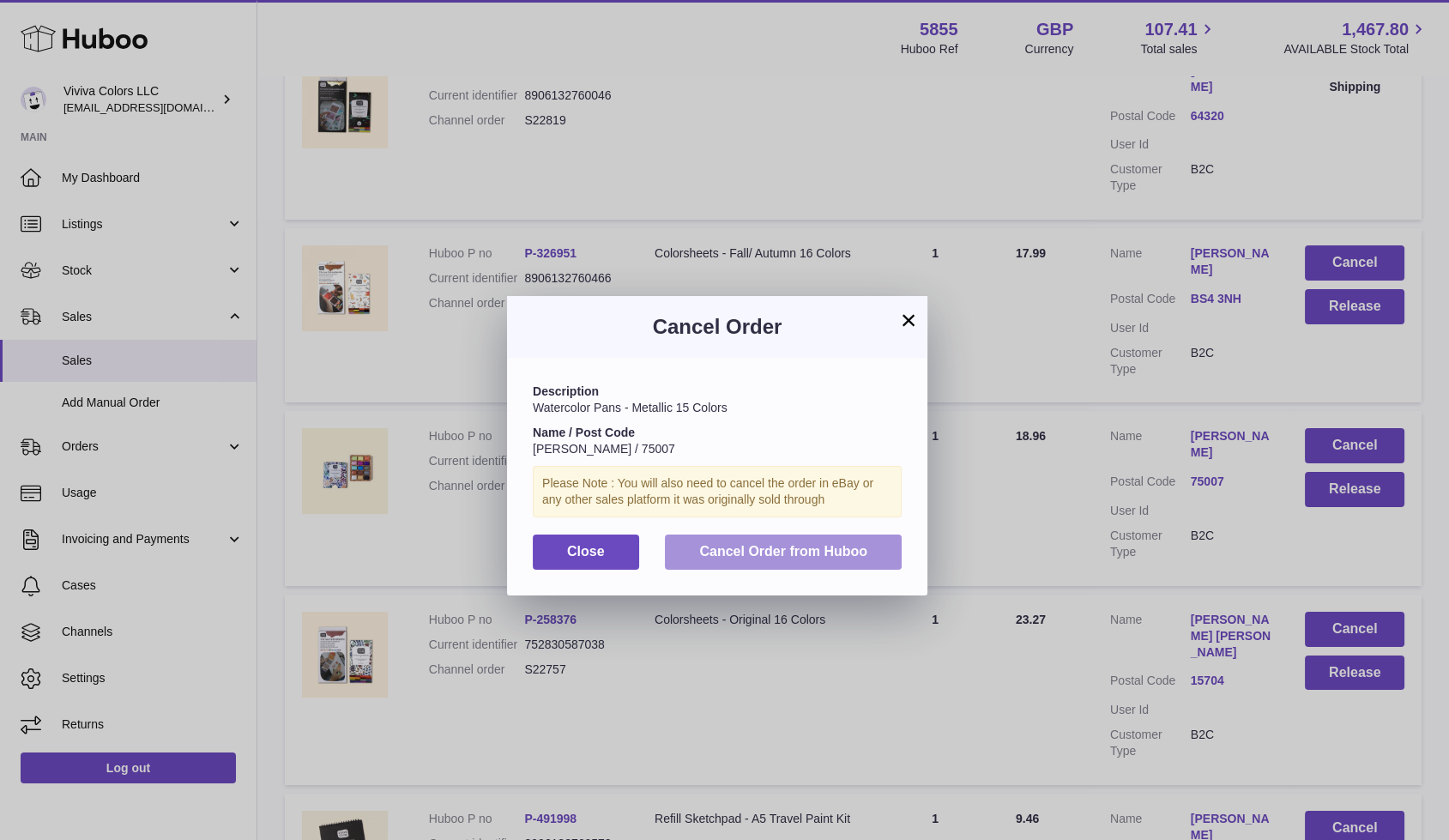
click at [755, 557] on span "Cancel Order from Huboo" at bounding box center [784, 550] width 169 height 15
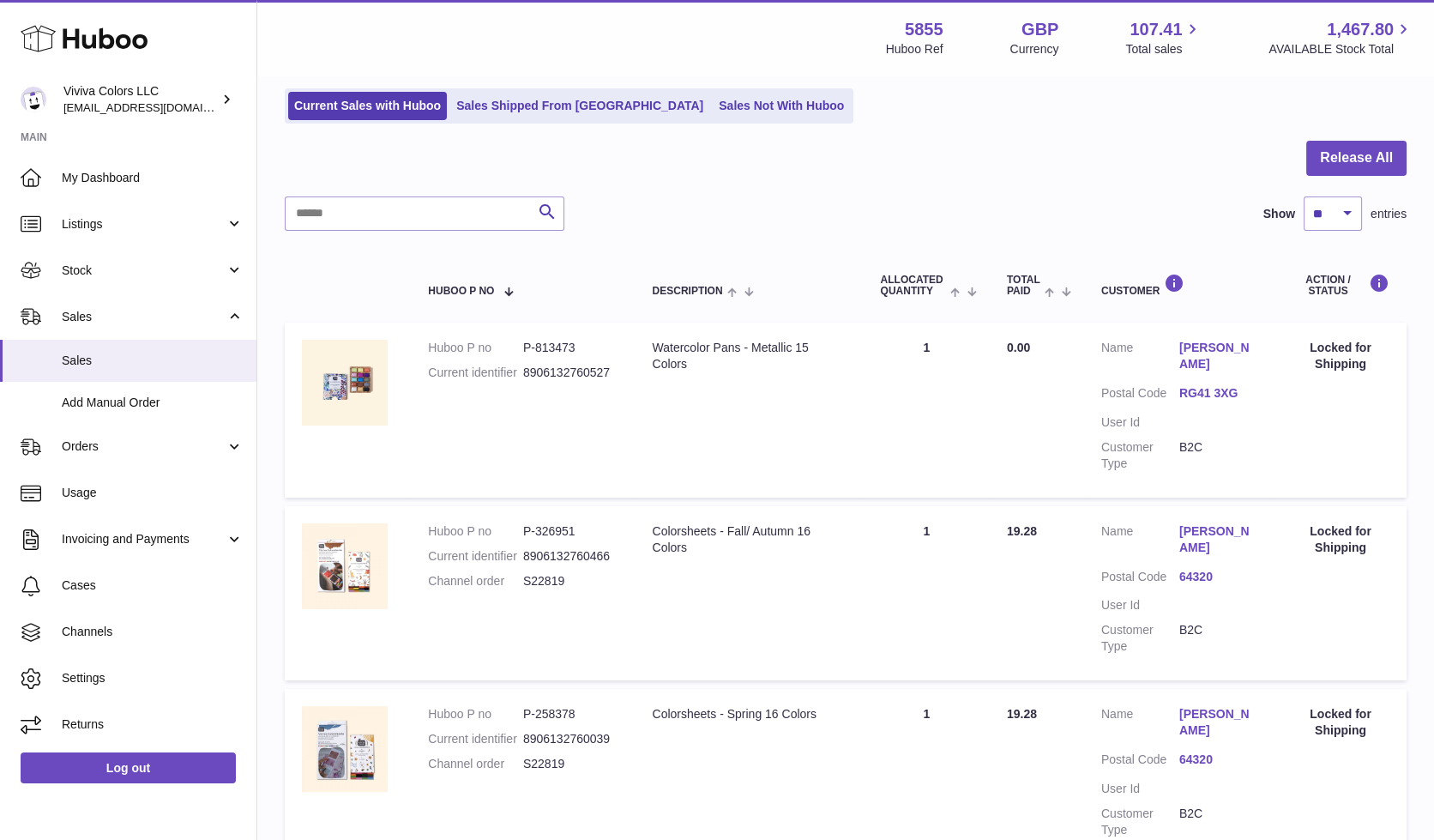
scroll to position [92, 0]
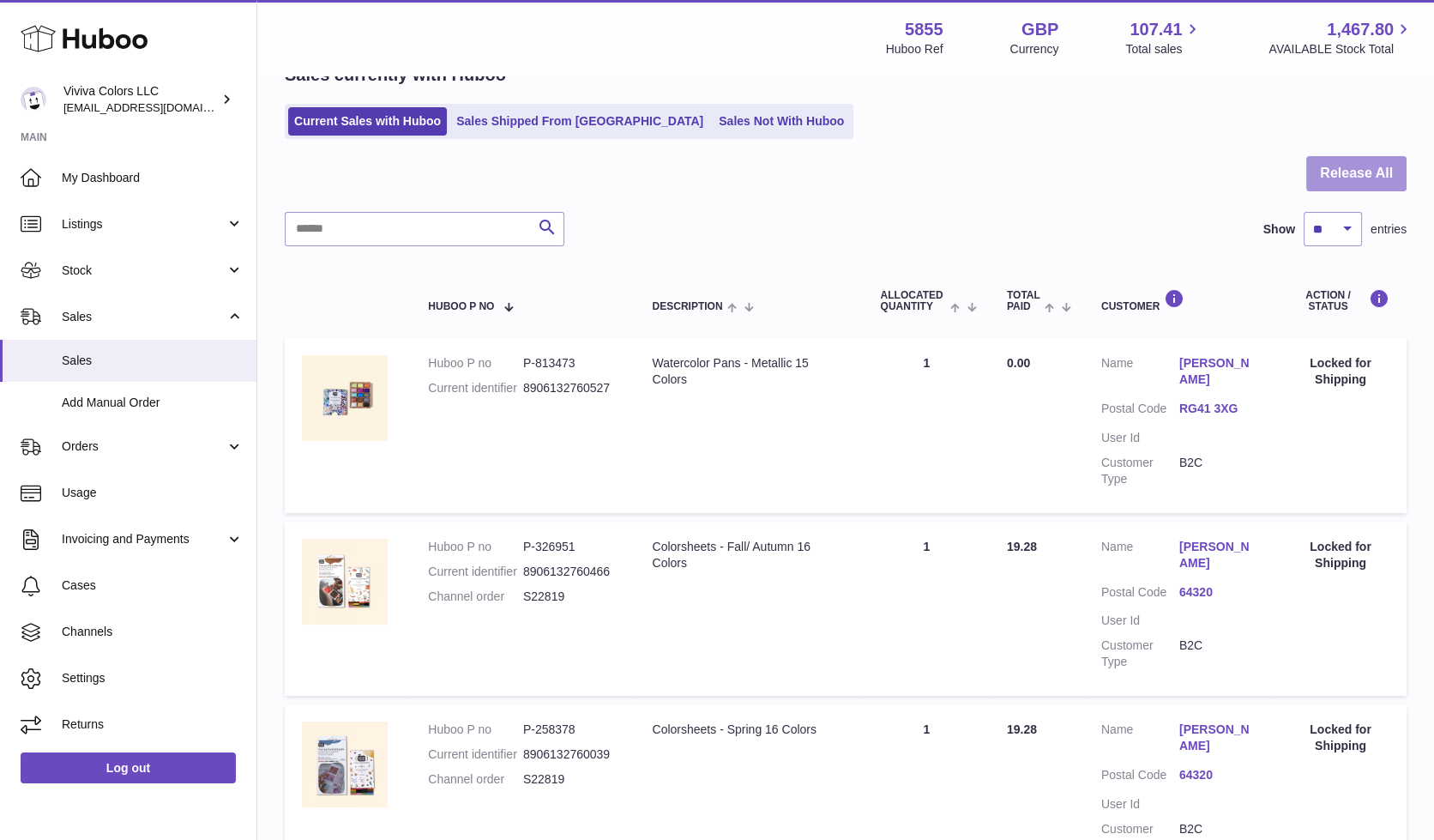
click at [1323, 163] on button "Release All" at bounding box center [1356, 173] width 100 height 35
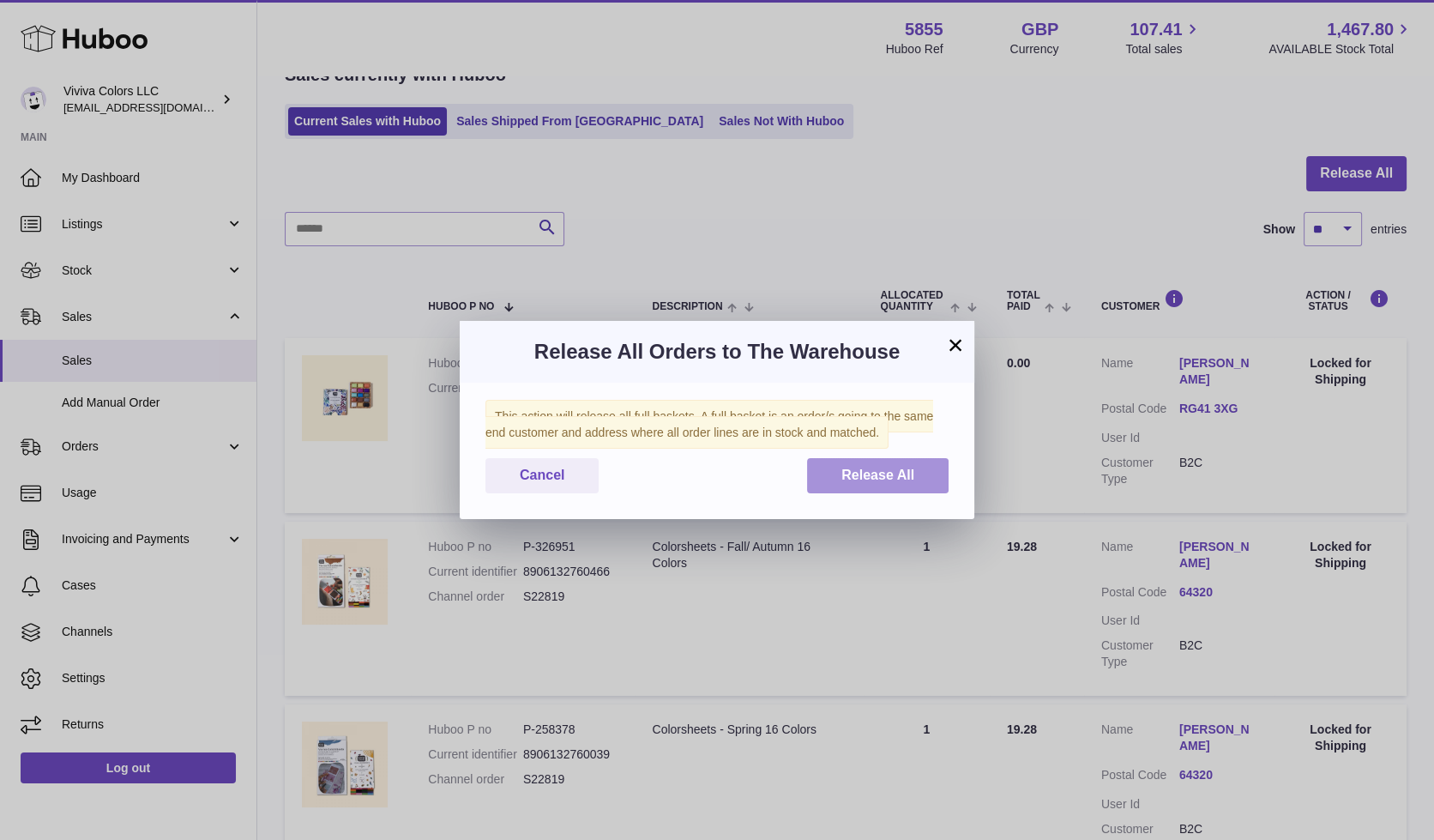
click at [904, 469] on span "Release All" at bounding box center [879, 474] width 73 height 15
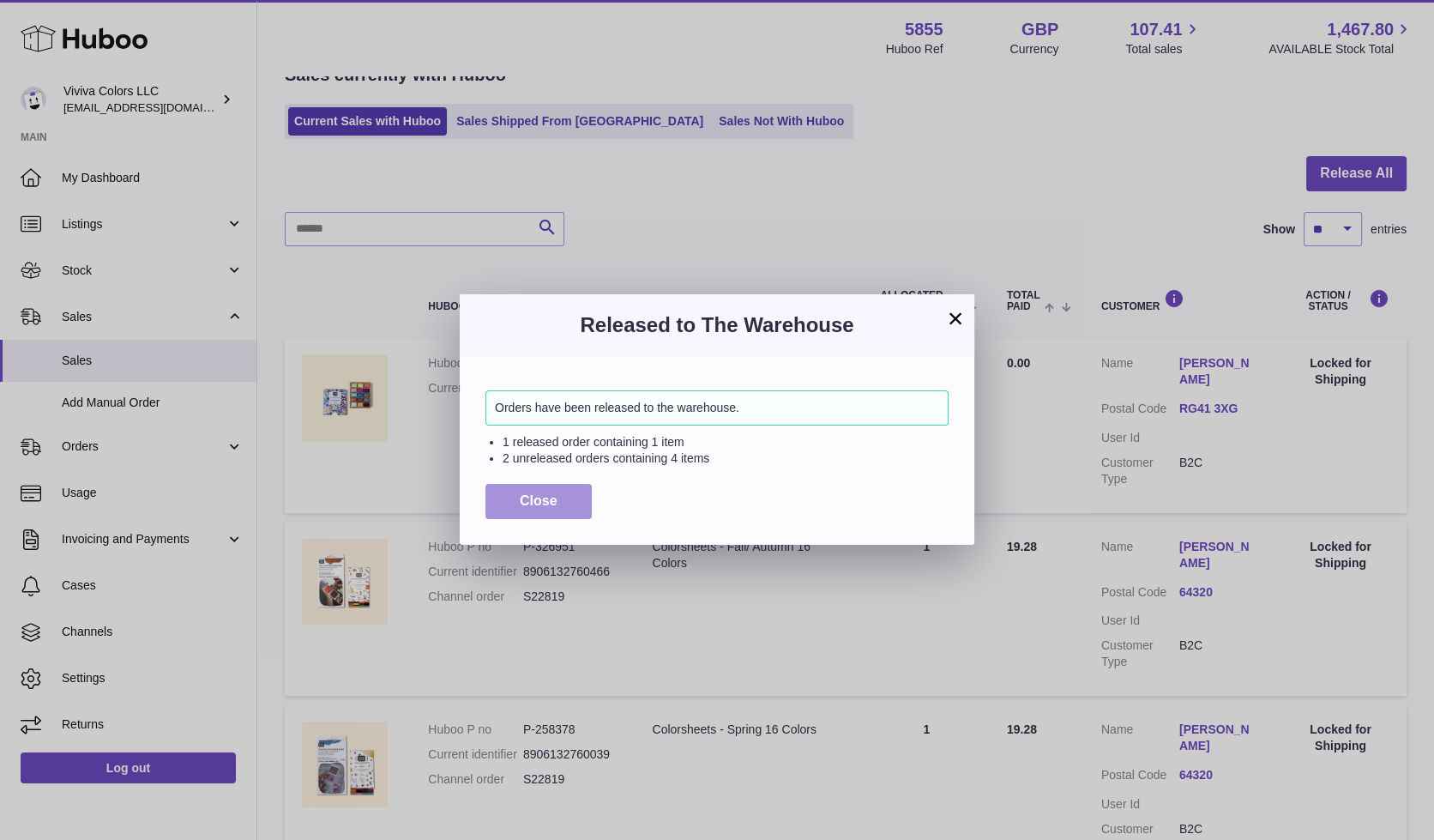
click at [529, 493] on span "Close" at bounding box center [538, 500] width 38 height 15
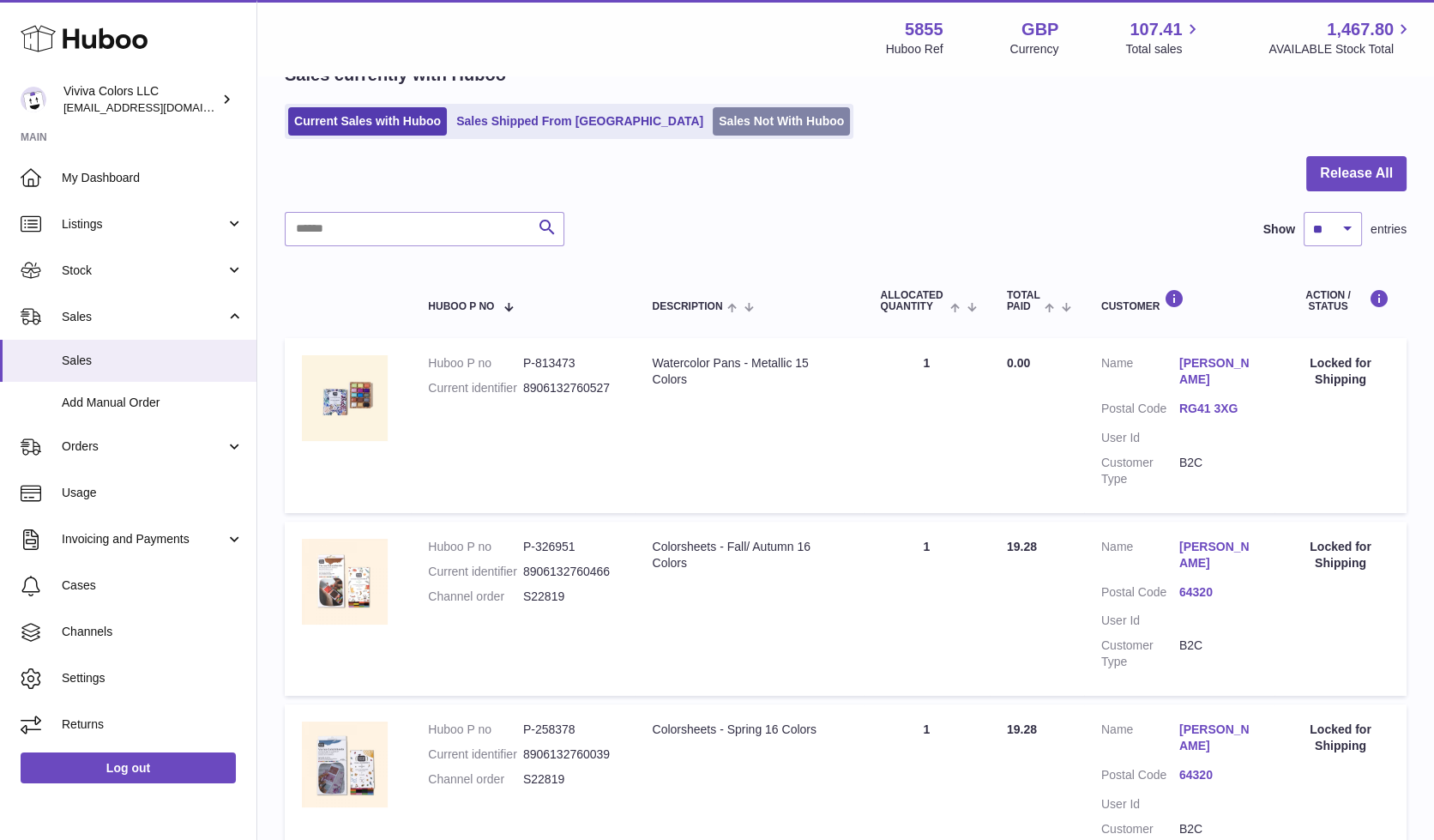
click at [713, 113] on link "Sales Not With Huboo" at bounding box center [781, 121] width 137 height 29
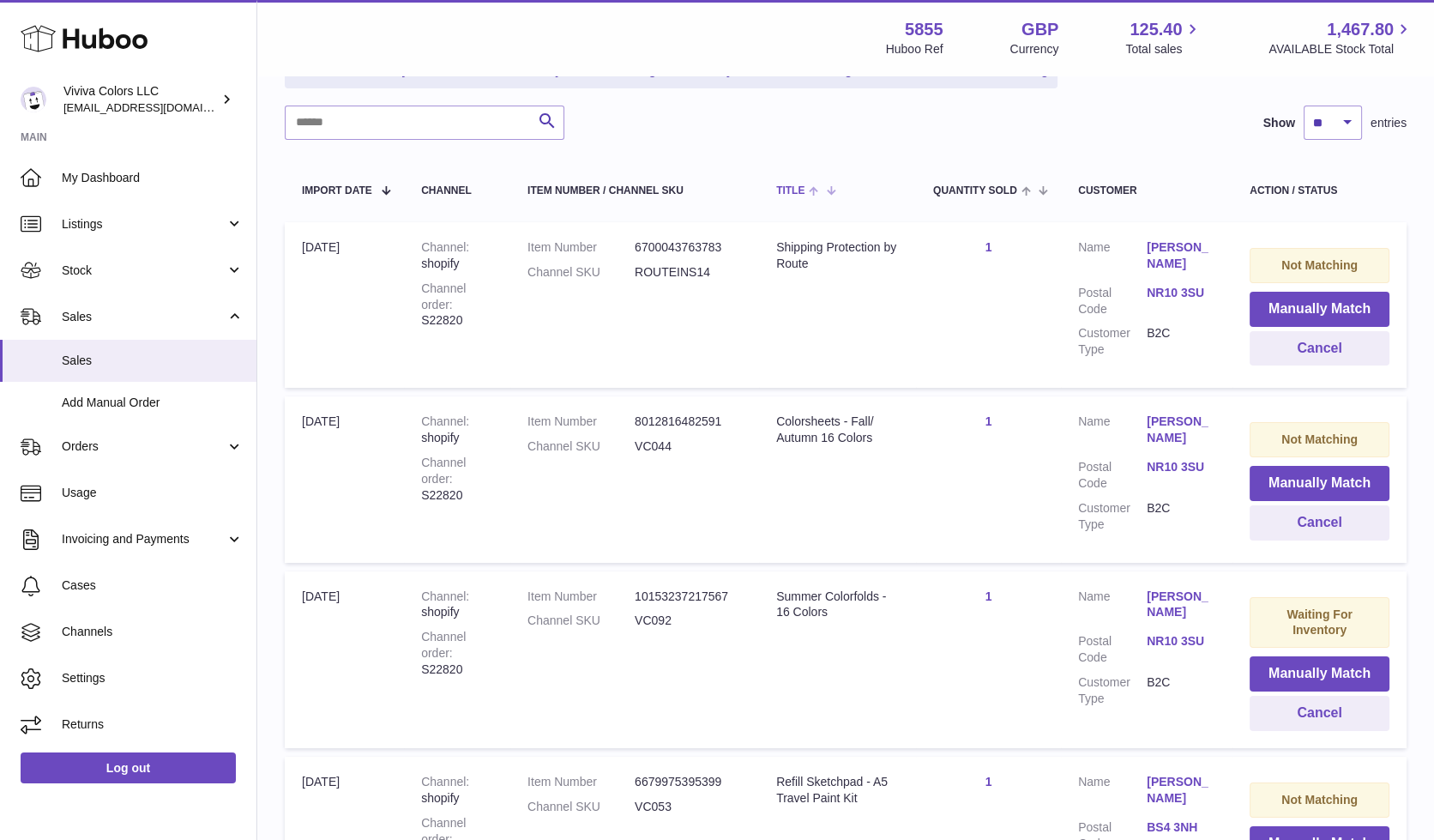
scroll to position [238, 0]
click at [1275, 476] on button "Manually Match" at bounding box center [1319, 481] width 140 height 35
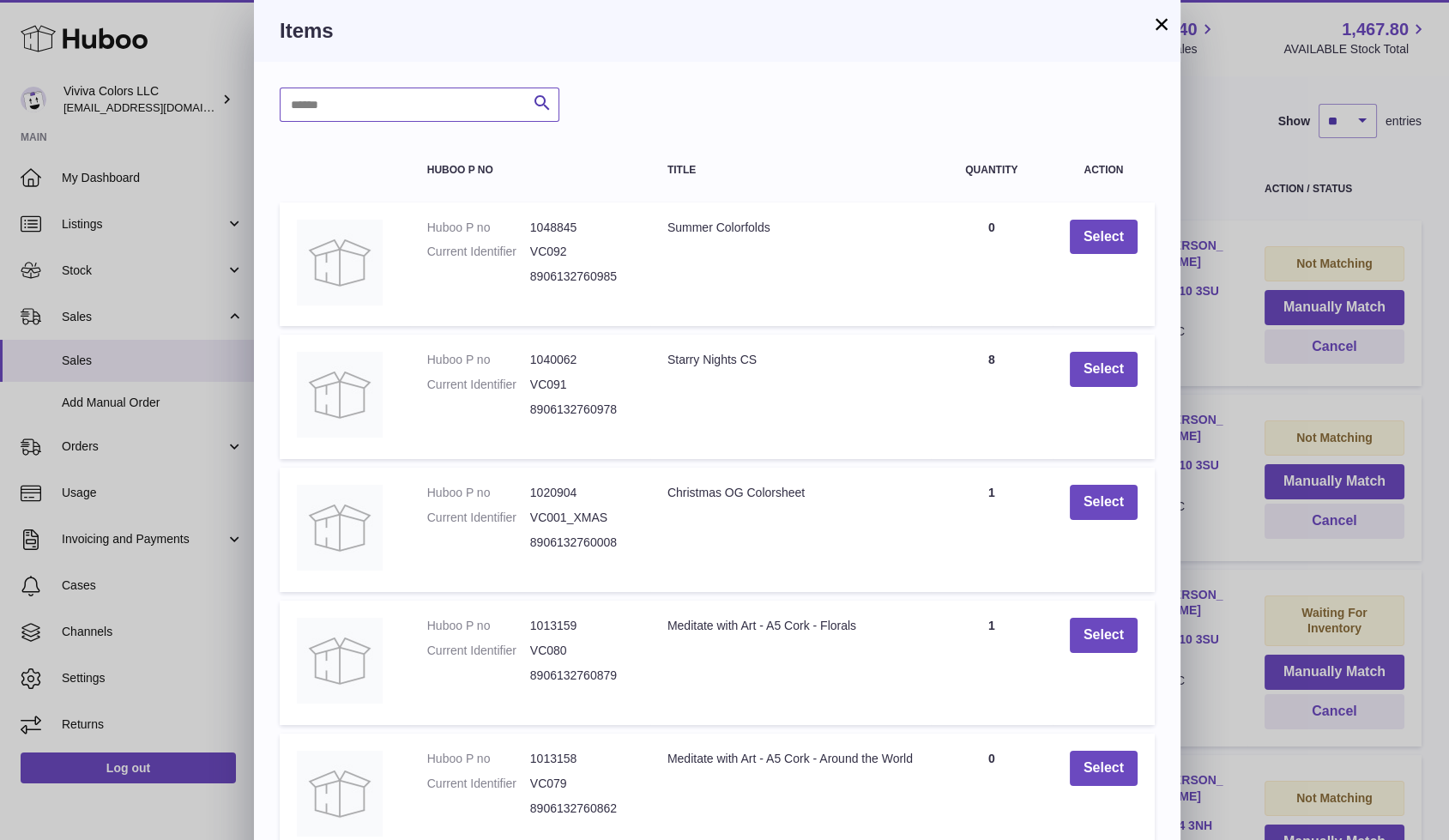
click at [358, 94] on input "text" at bounding box center [420, 104] width 280 height 35
type input "****"
click at [532, 98] on icon "submit" at bounding box center [542, 103] width 21 height 22
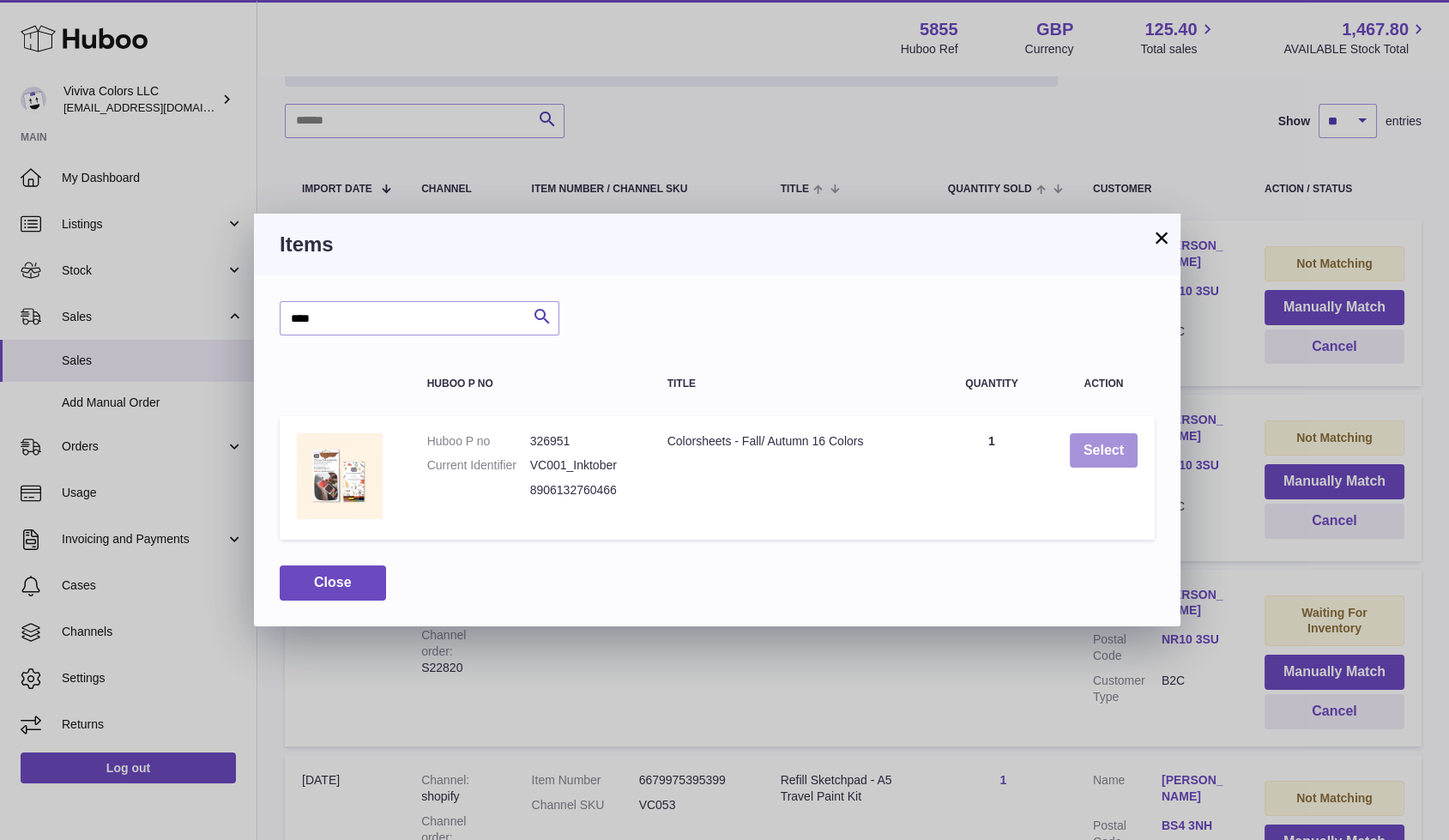
click at [1110, 439] on button "Select" at bounding box center [1104, 450] width 67 height 35
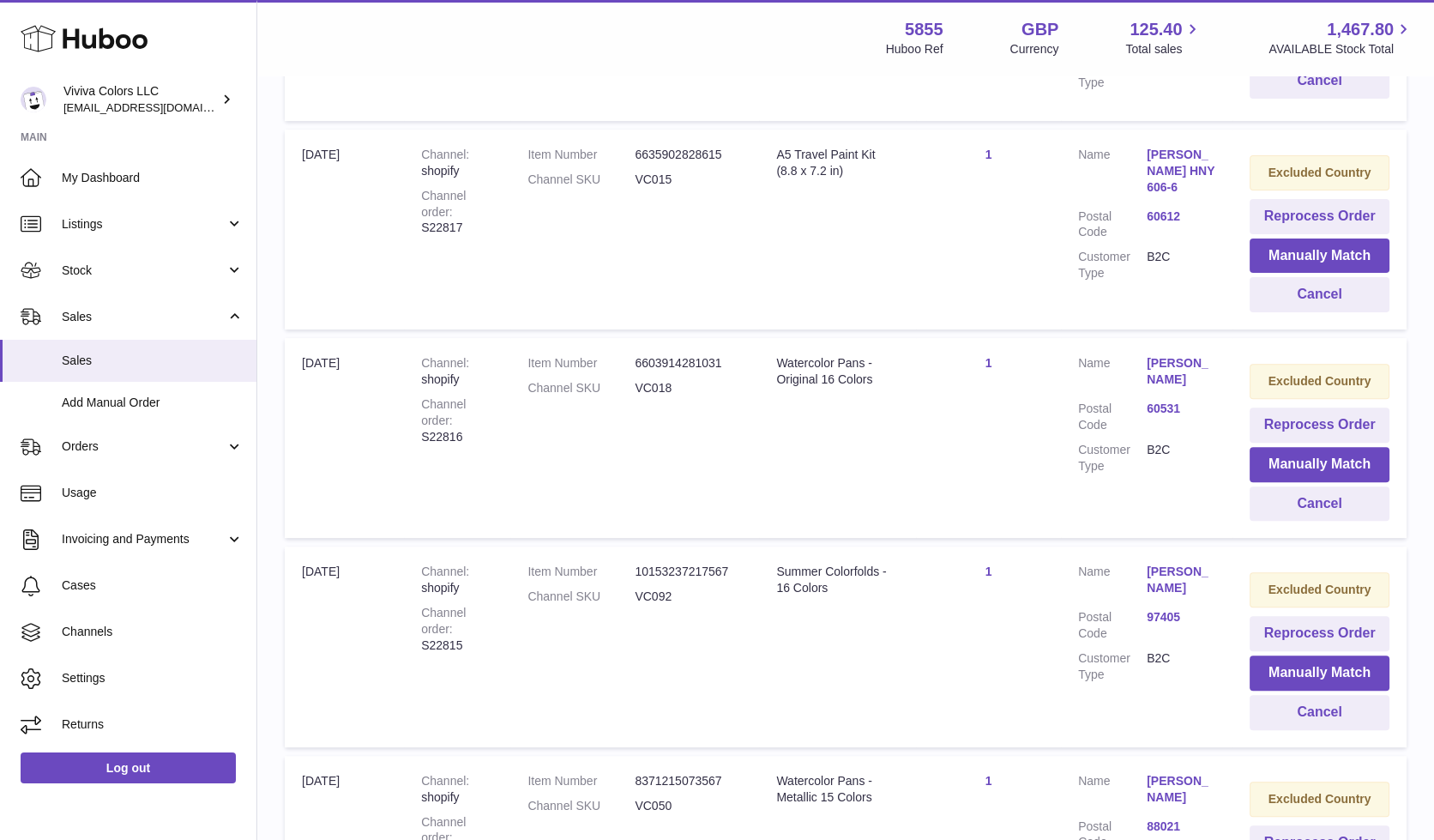
scroll to position [958, 0]
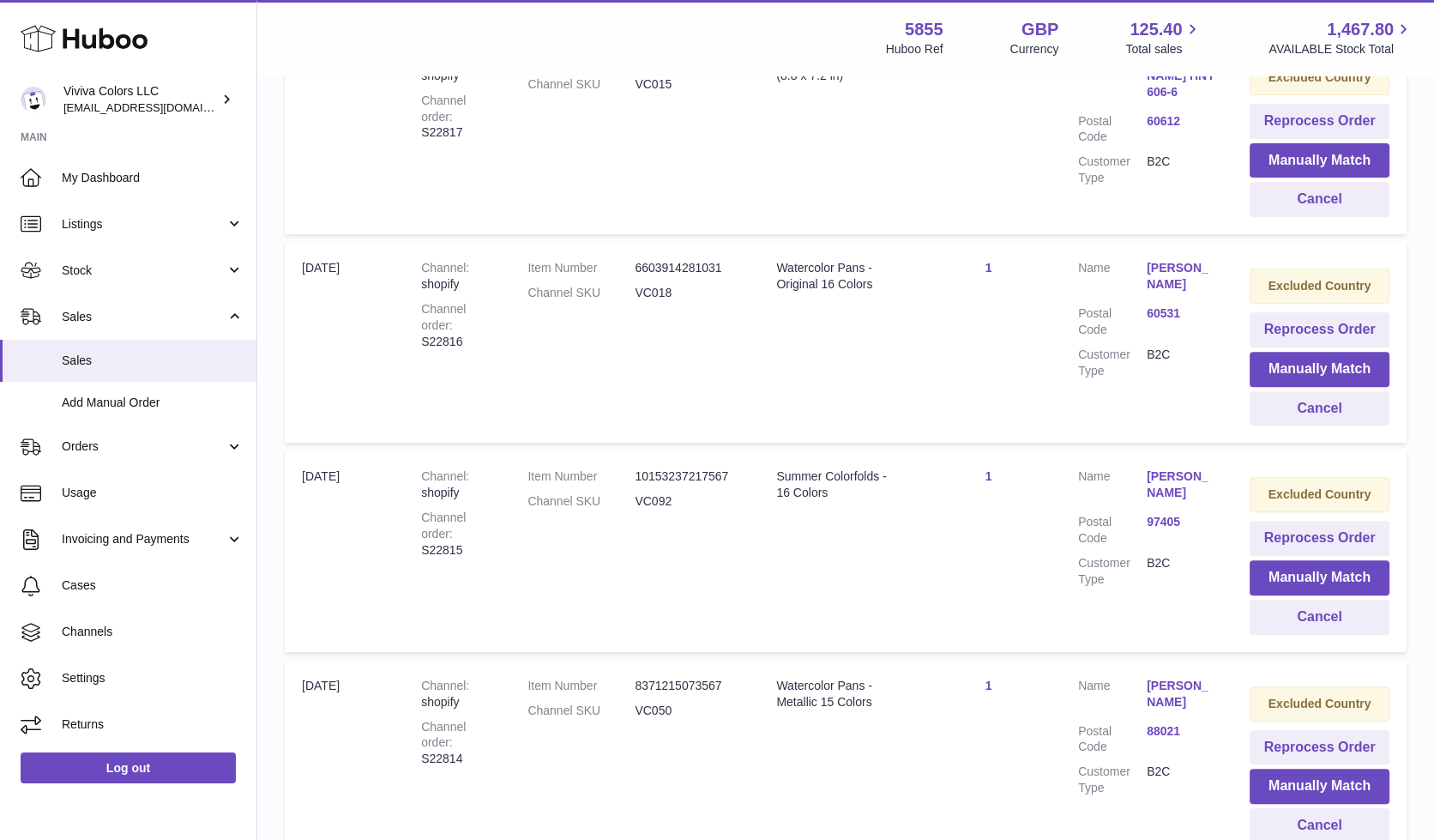
click at [1156, 515] on link "97405" at bounding box center [1181, 522] width 68 height 16
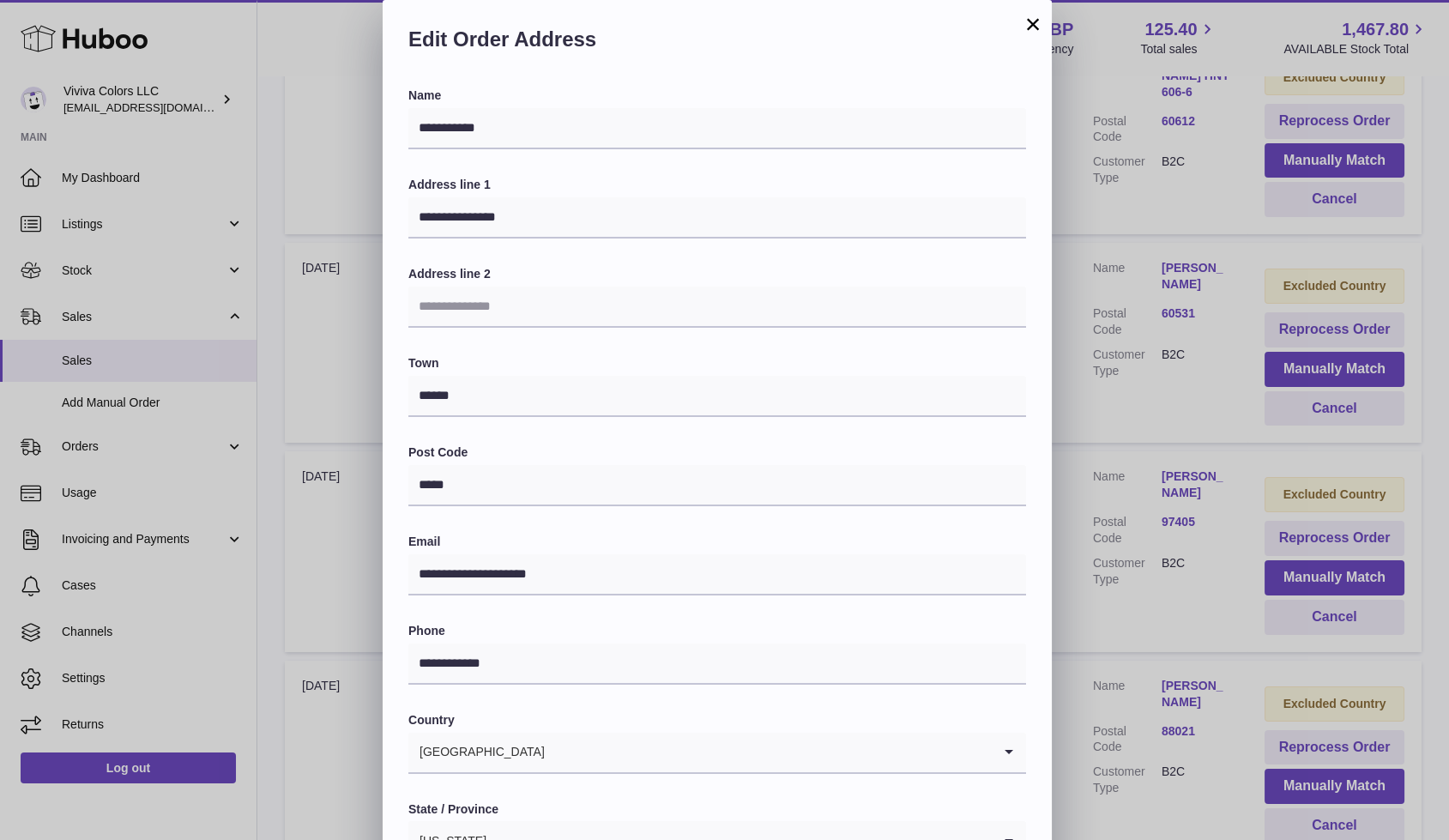
click at [1026, 28] on button "×" at bounding box center [1032, 24] width 21 height 21
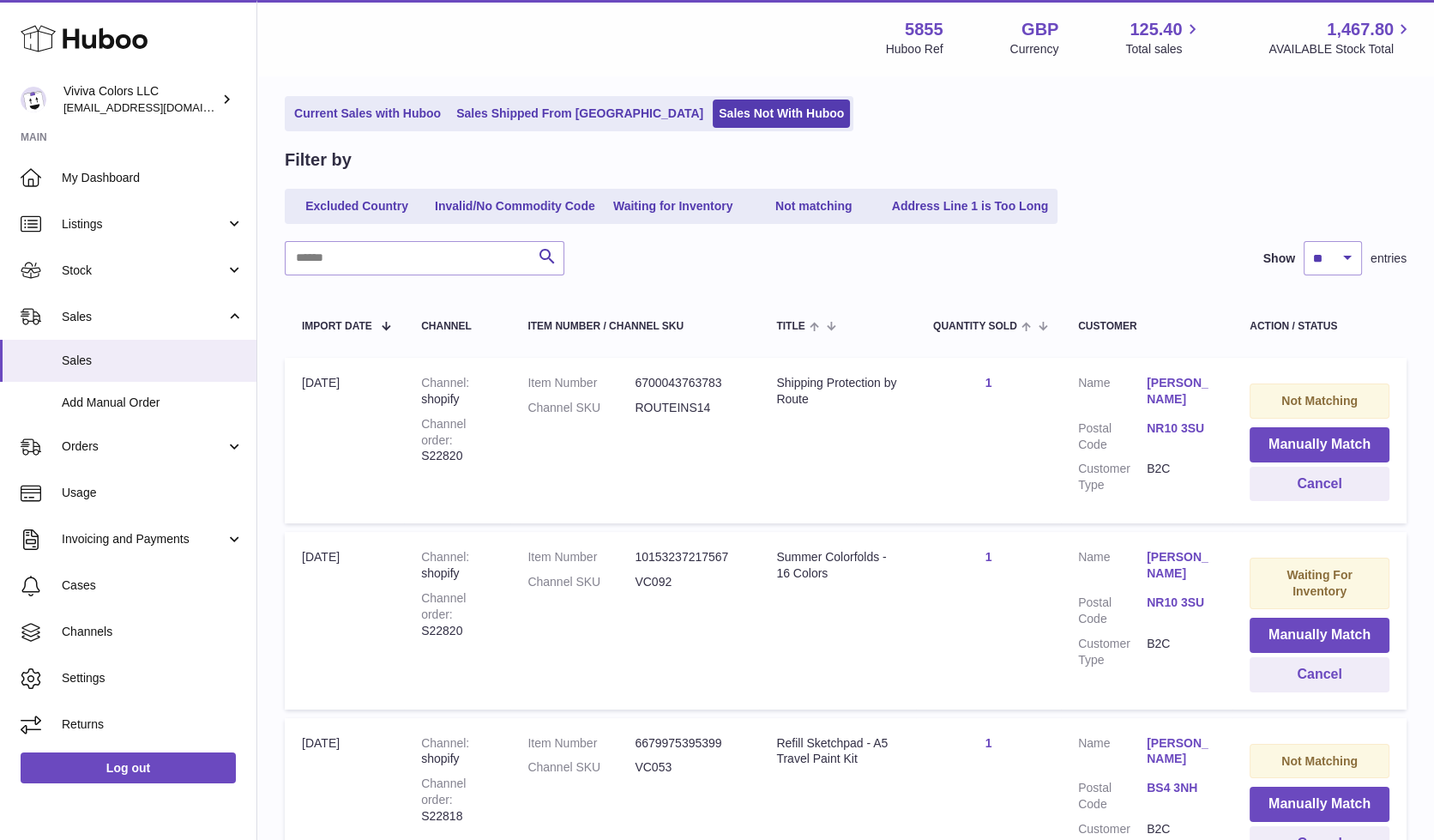
scroll to position [0, 0]
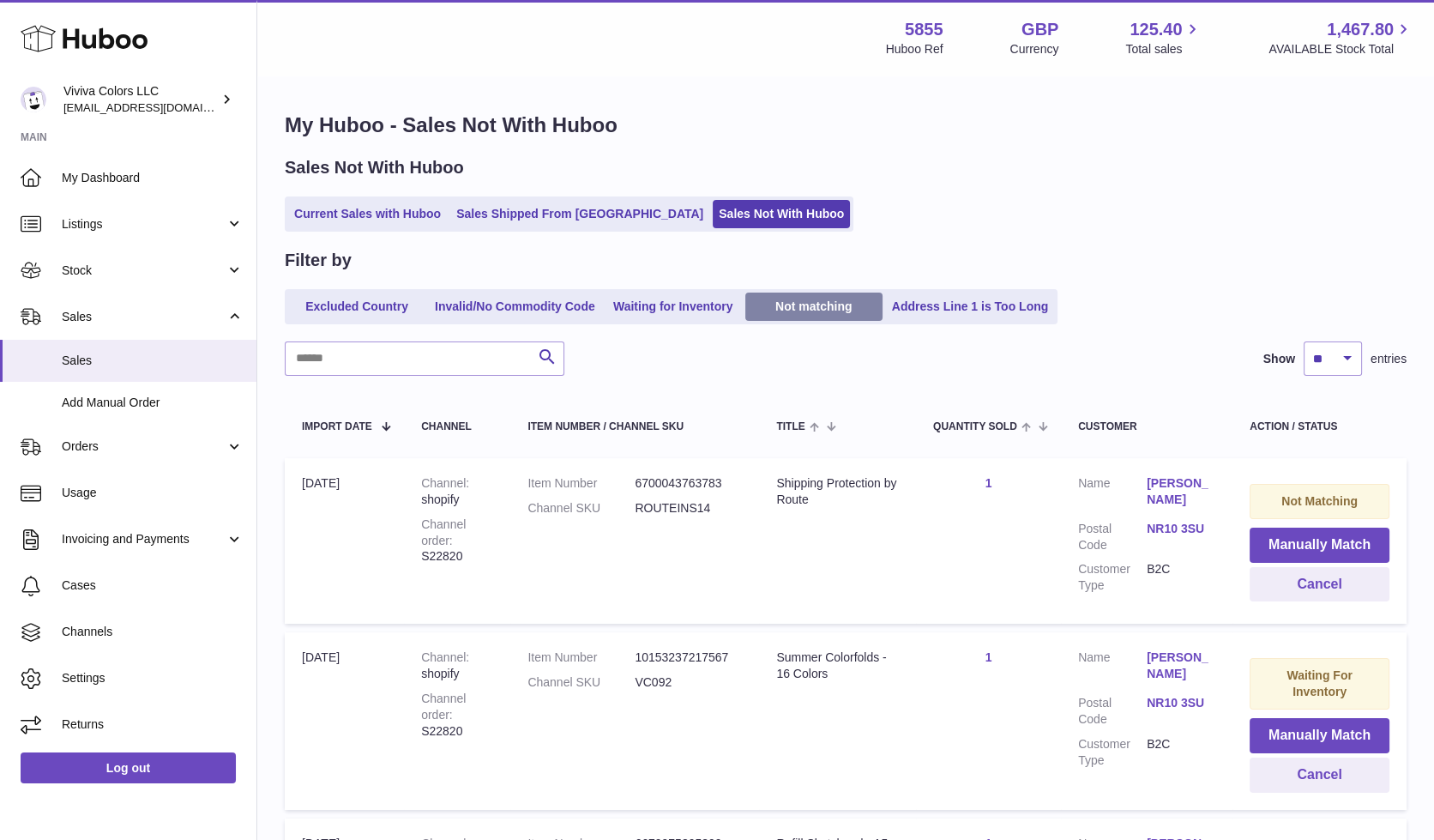
click at [808, 302] on link "Not matching" at bounding box center [814, 306] width 137 height 29
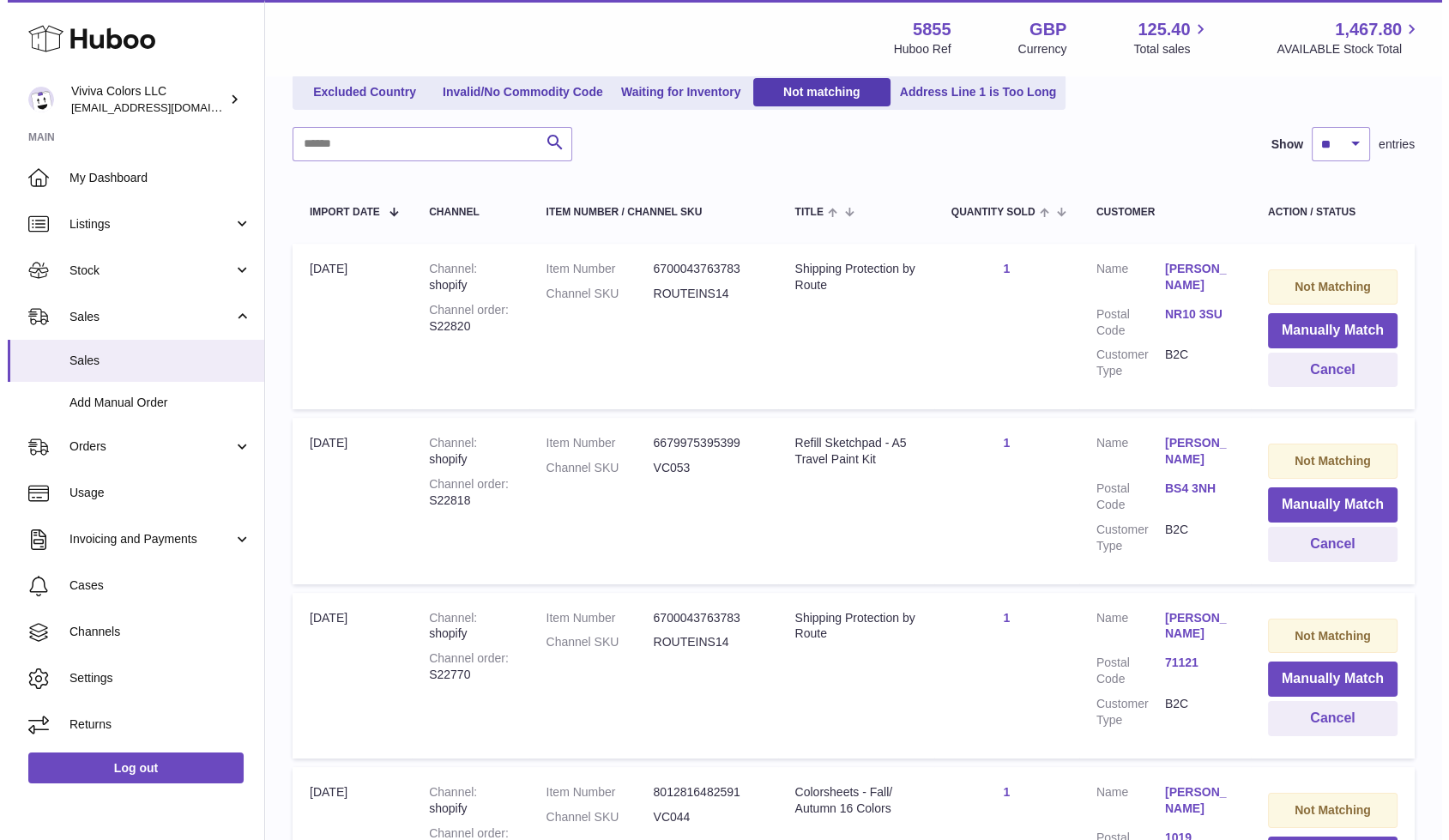
scroll to position [217, 0]
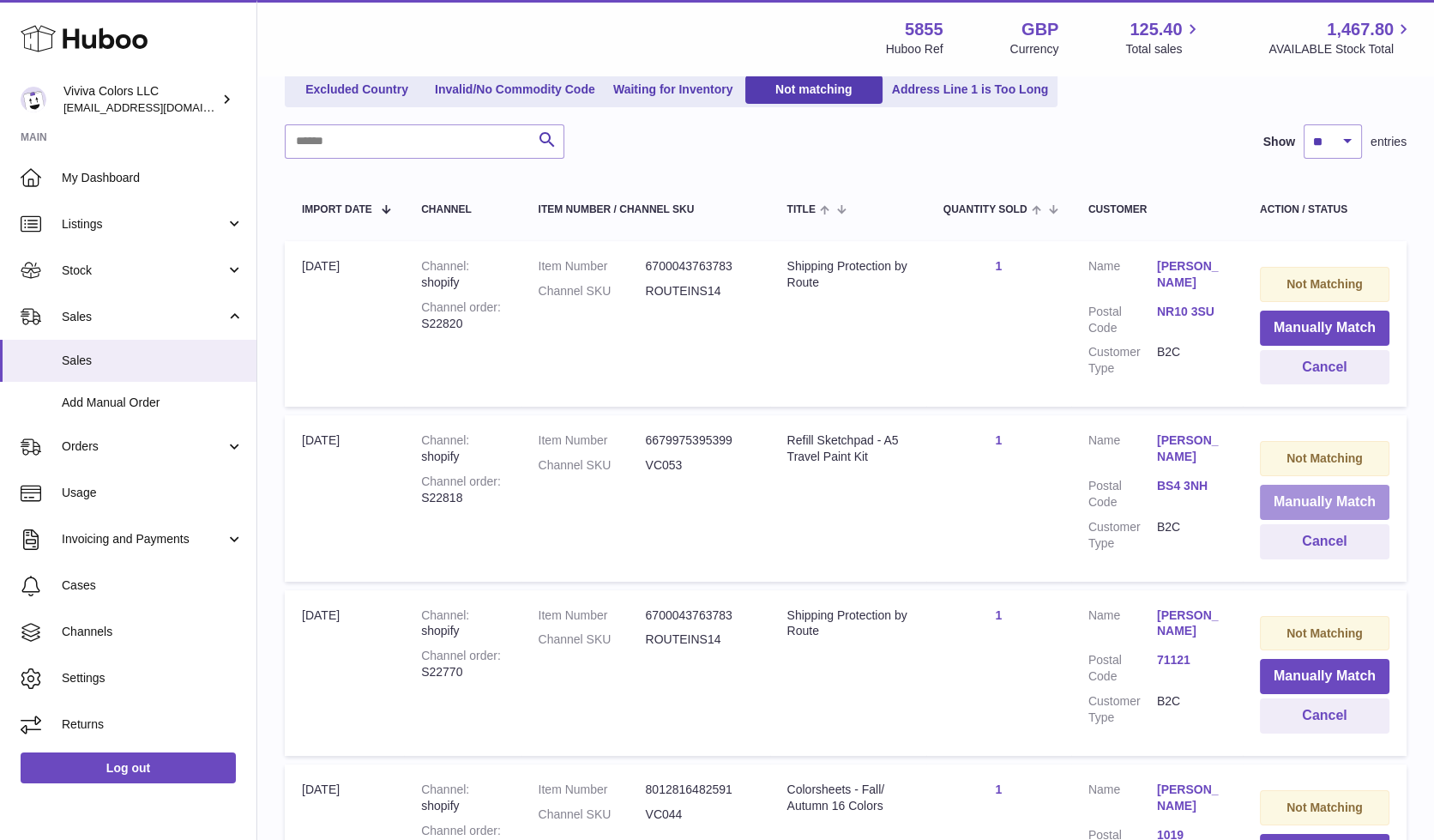
click at [1305, 500] on button "Manually Match" at bounding box center [1325, 502] width 130 height 35
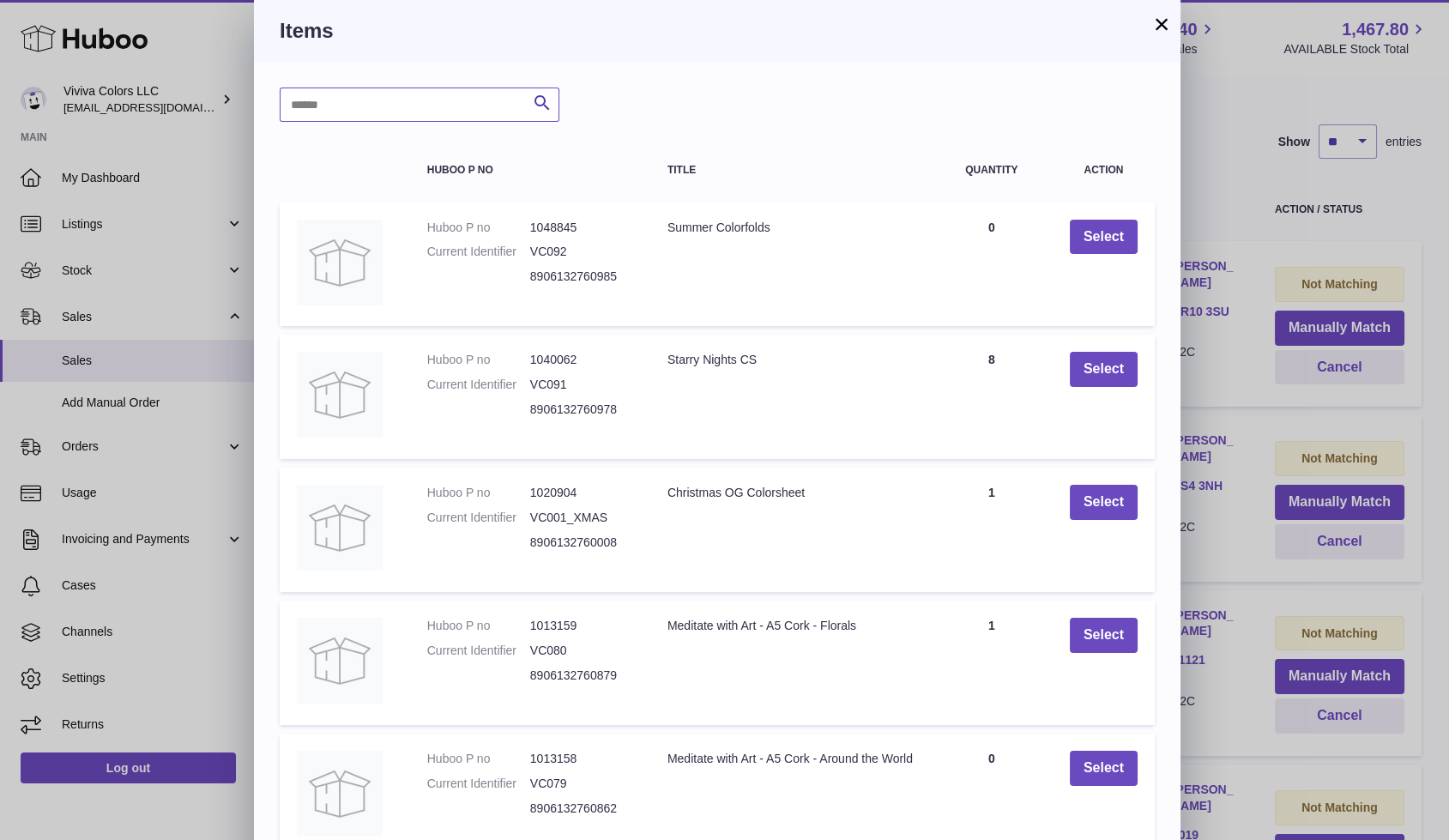
click at [362, 106] on input "text" at bounding box center [420, 104] width 280 height 35
type input "******"
click at [550, 103] on icon "submit" at bounding box center [542, 103] width 21 height 22
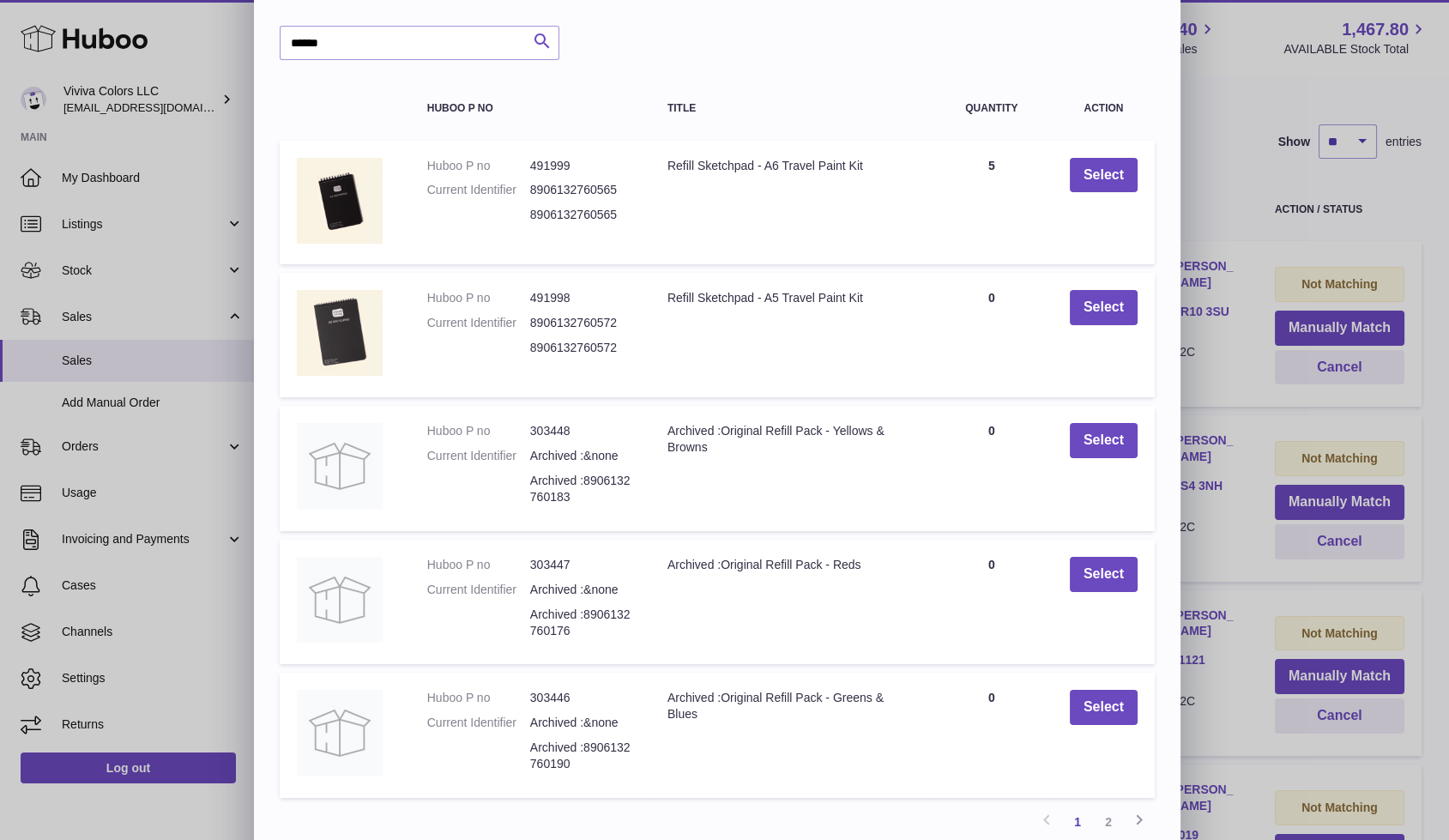
scroll to position [63, 0]
click at [1104, 815] on link "2" at bounding box center [1108, 819] width 31 height 31
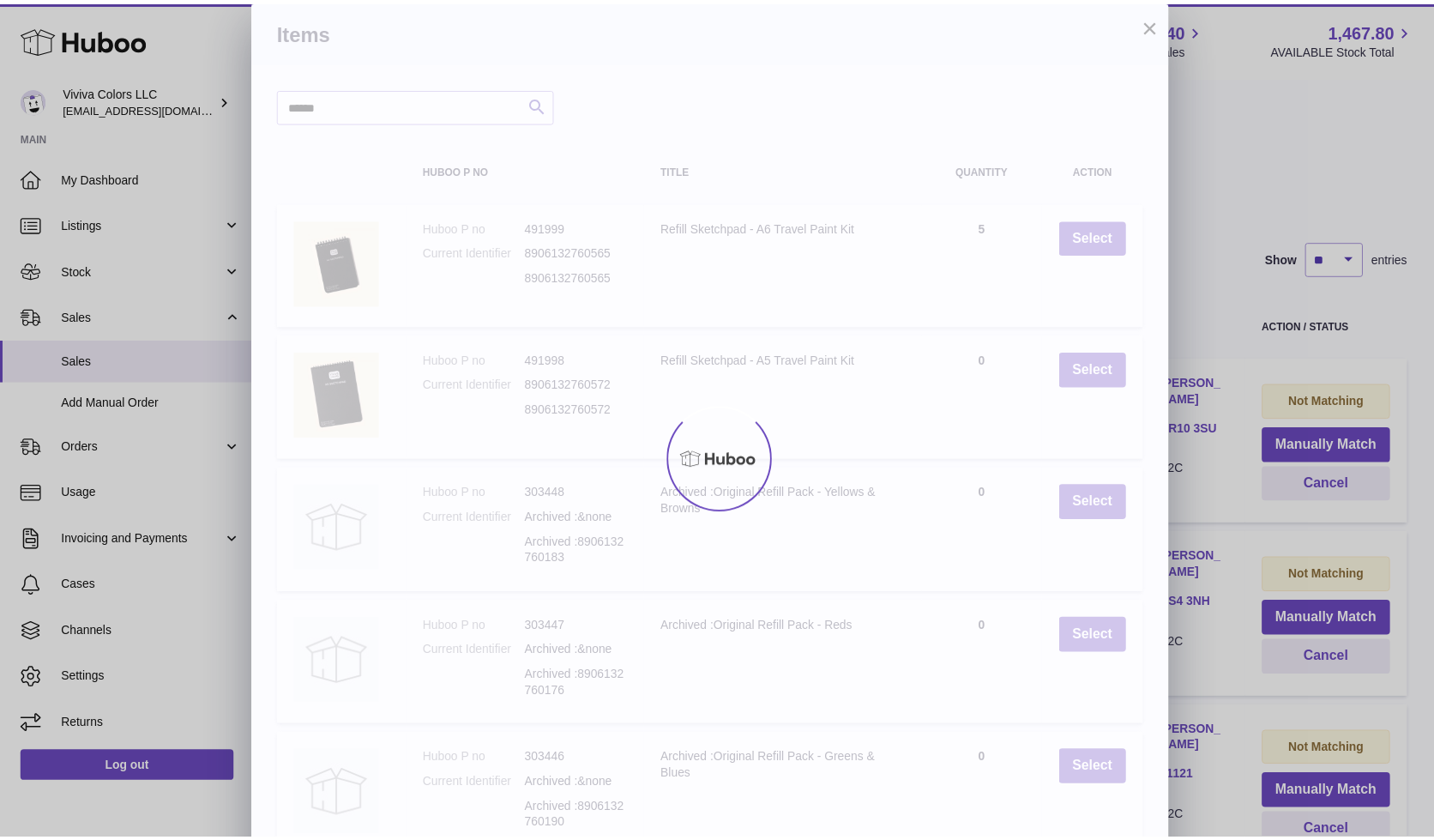
scroll to position [76, 0]
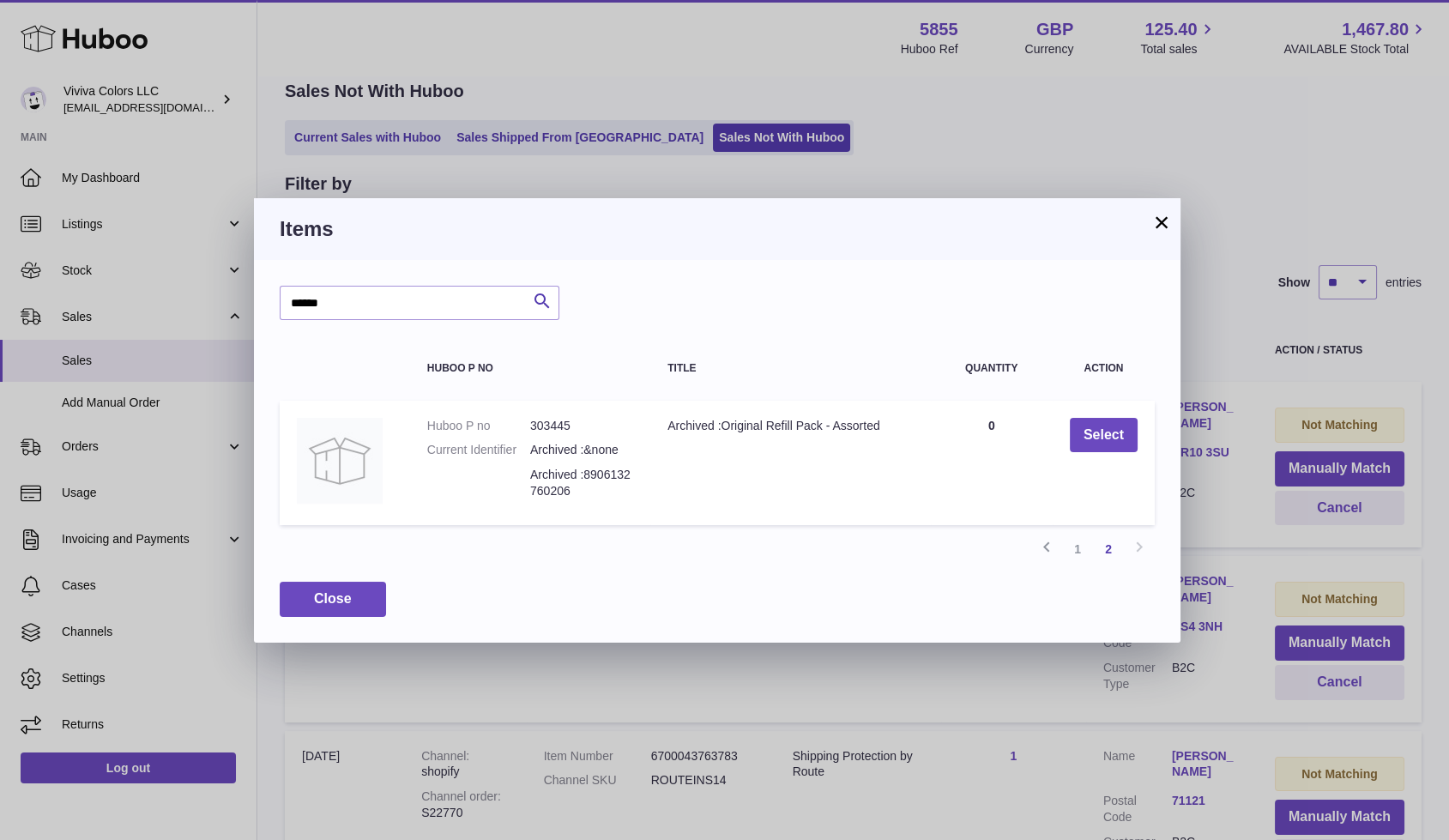
click at [1153, 219] on button "×" at bounding box center [1161, 222] width 21 height 21
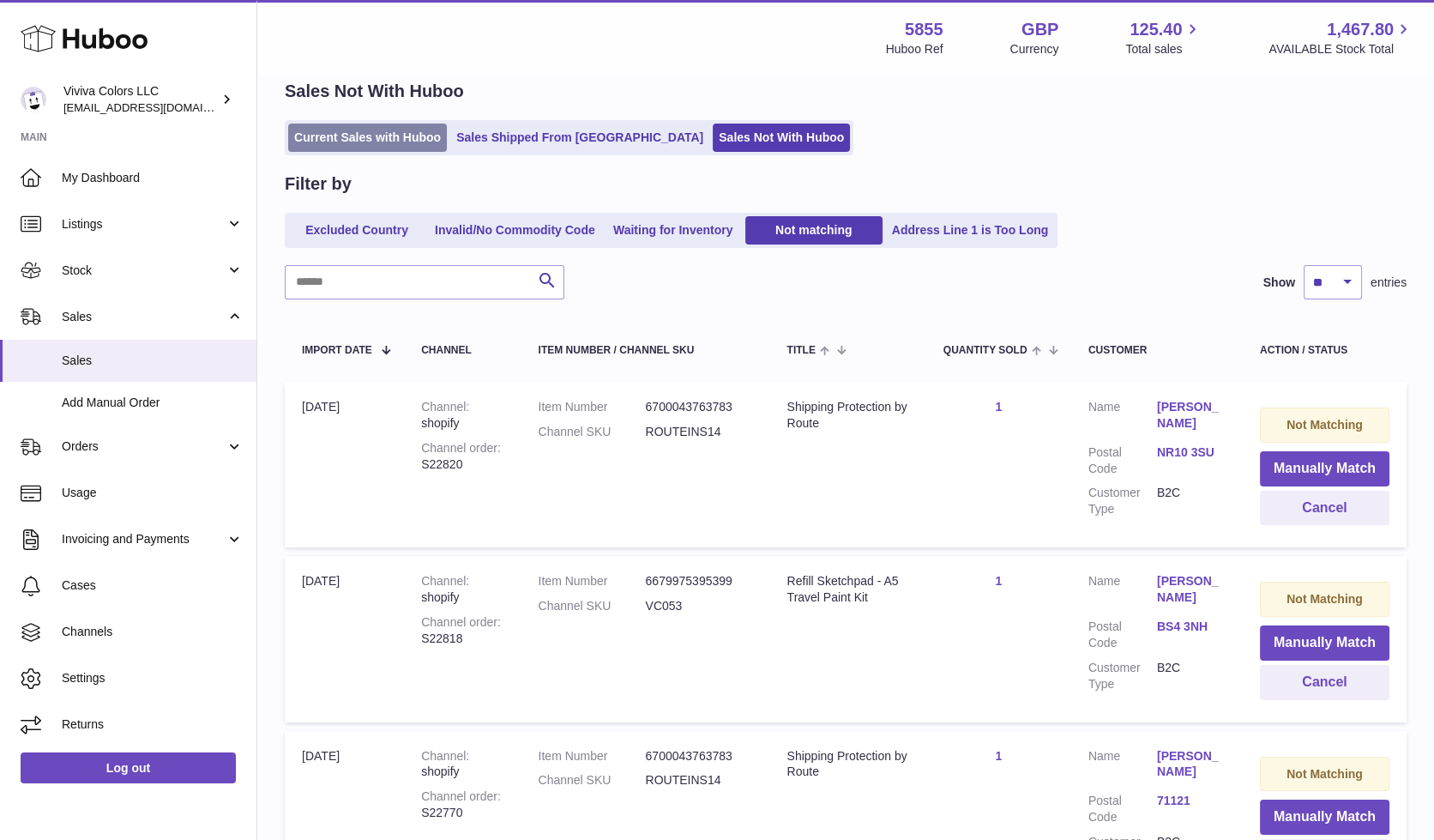
click at [314, 129] on link "Current Sales with Huboo" at bounding box center [368, 138] width 159 height 29
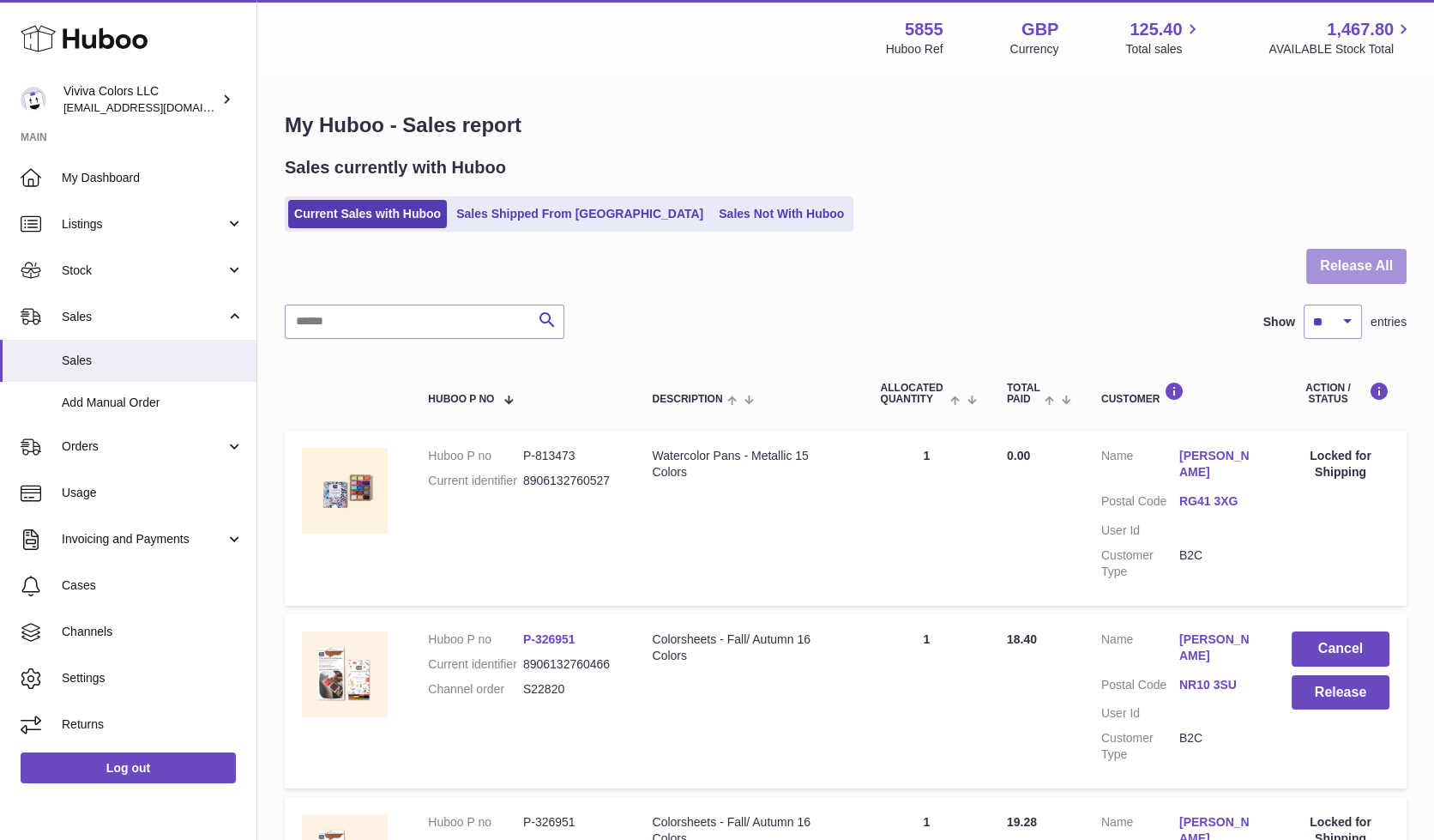
click at [1356, 272] on button "Release All" at bounding box center [1356, 266] width 100 height 35
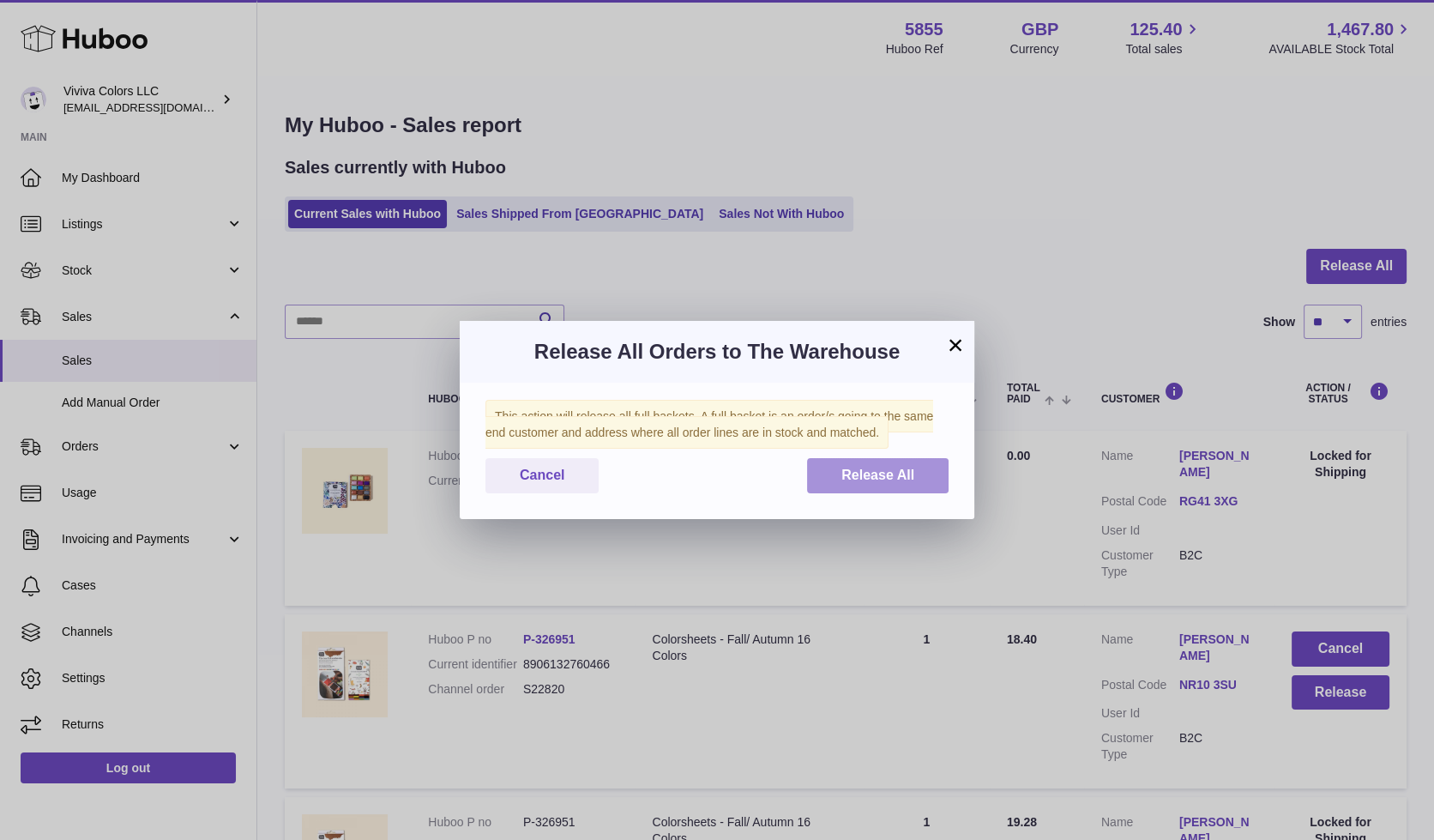
click at [828, 482] on button "Release All" at bounding box center [878, 475] width 142 height 35
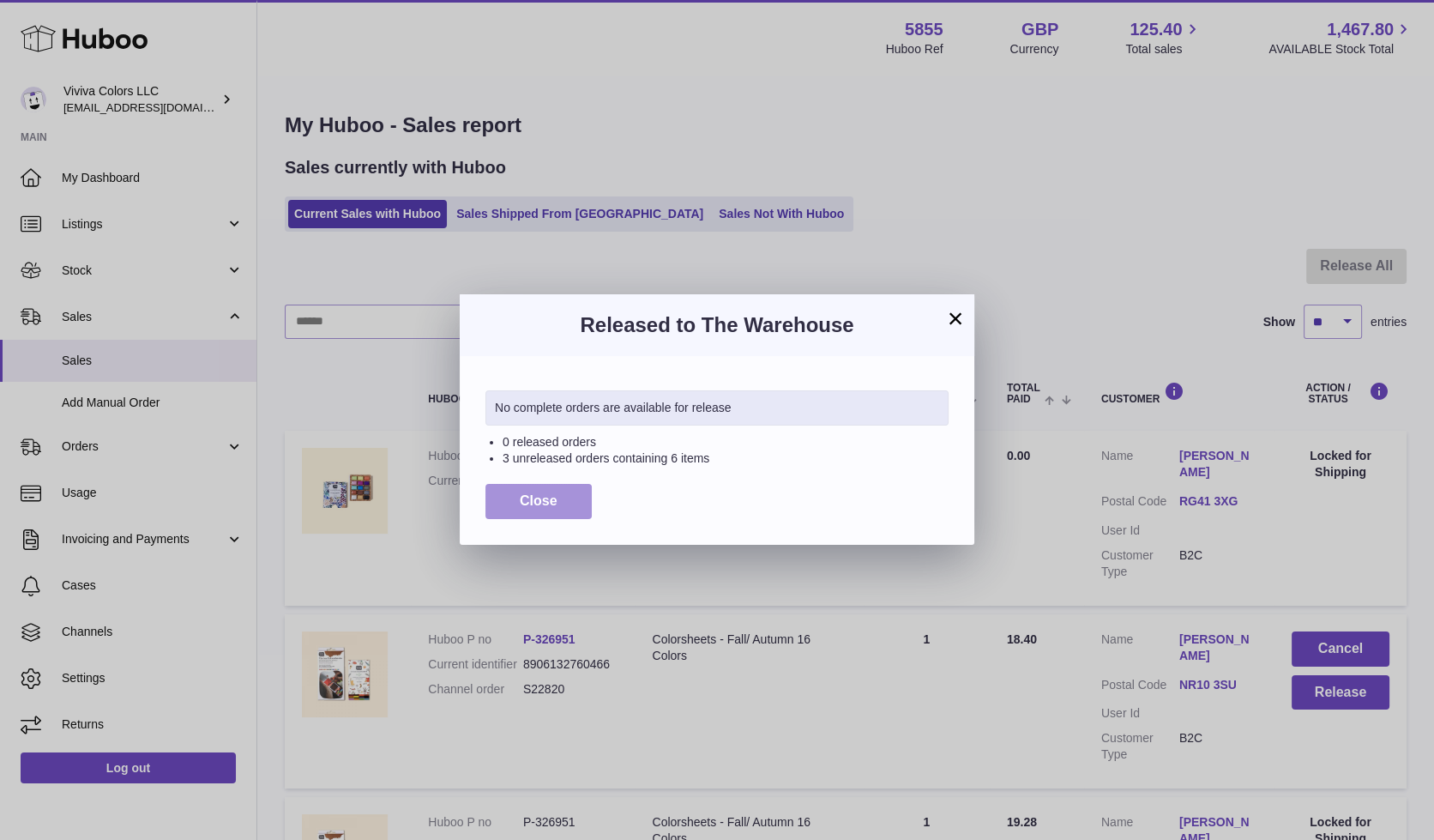
click at [518, 491] on button "Close" at bounding box center [538, 501] width 106 height 35
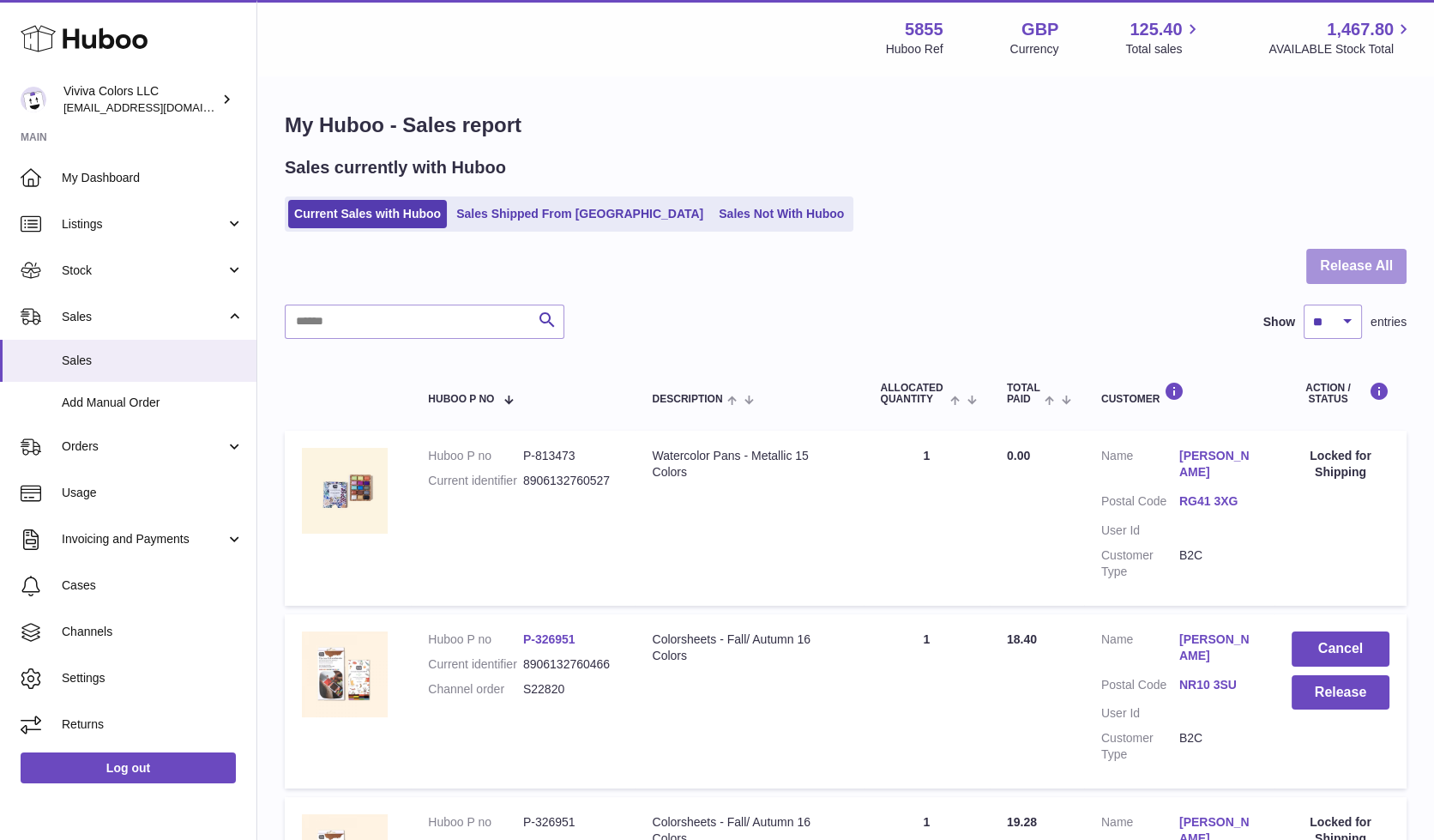
click at [1371, 268] on button "Release All" at bounding box center [1356, 266] width 100 height 35
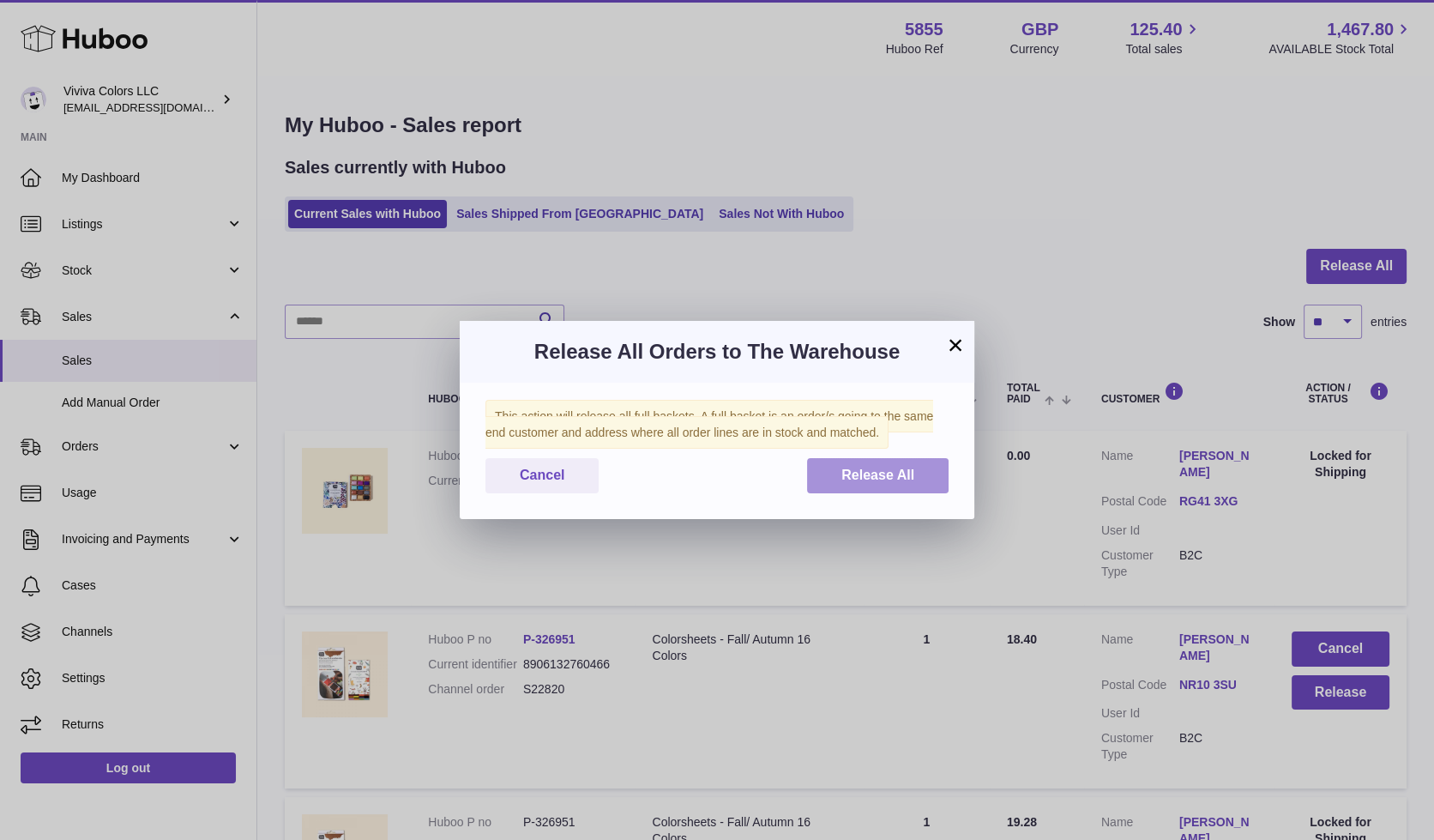
click at [863, 480] on span "Release All" at bounding box center [879, 474] width 73 height 15
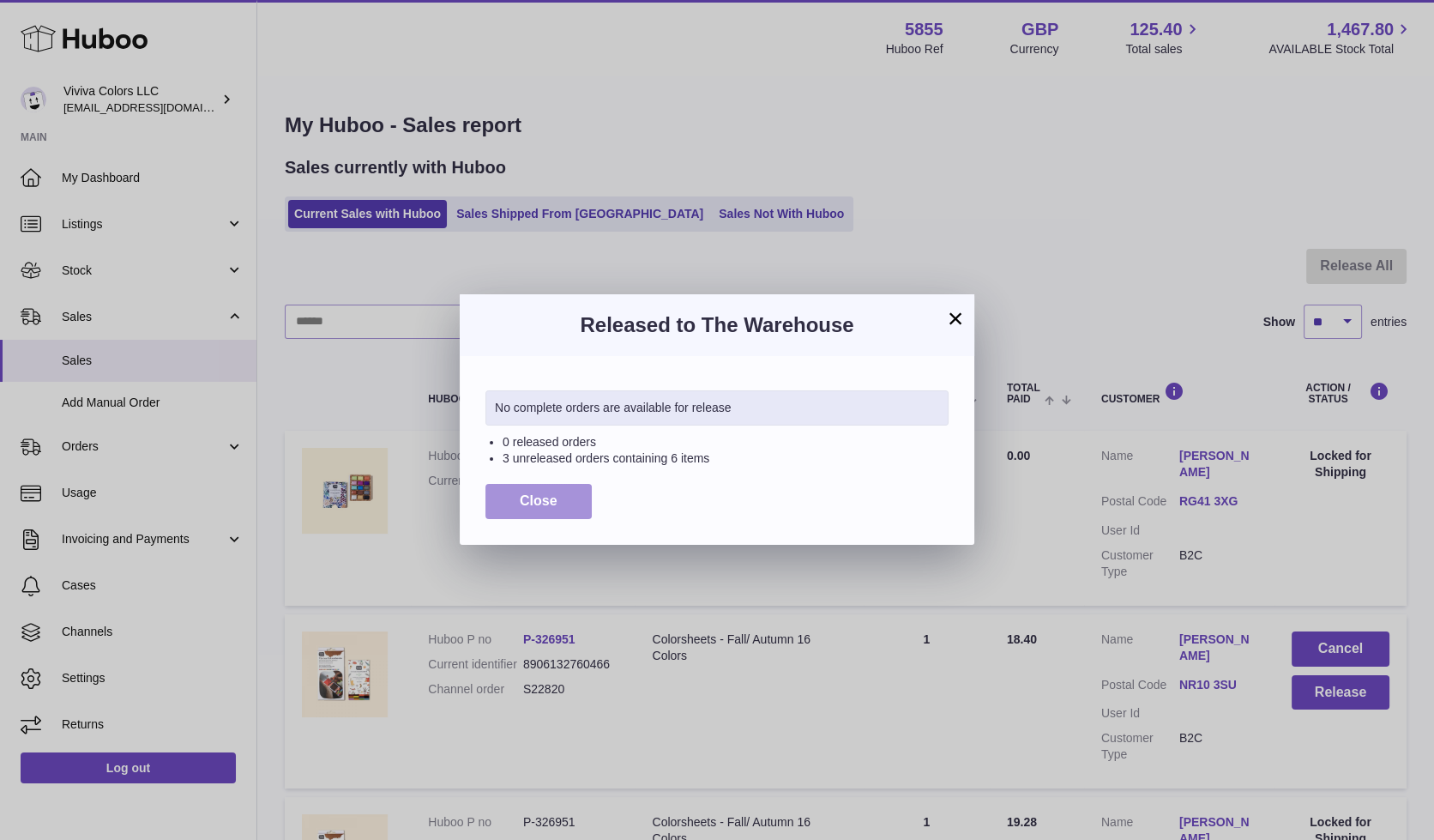
click at [547, 505] on span "Close" at bounding box center [538, 500] width 38 height 15
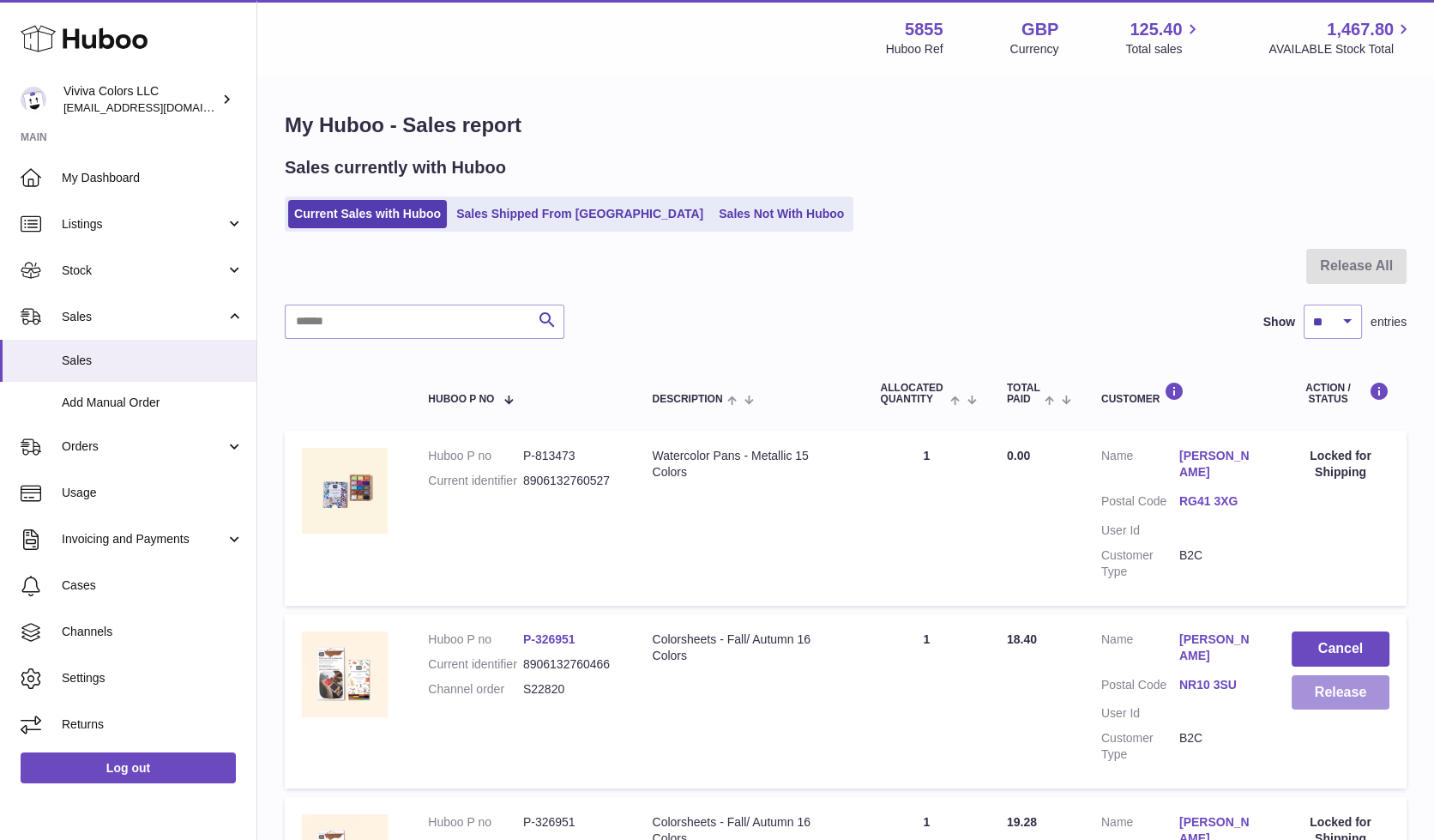
click at [1348, 684] on button "Release" at bounding box center [1341, 692] width 98 height 35
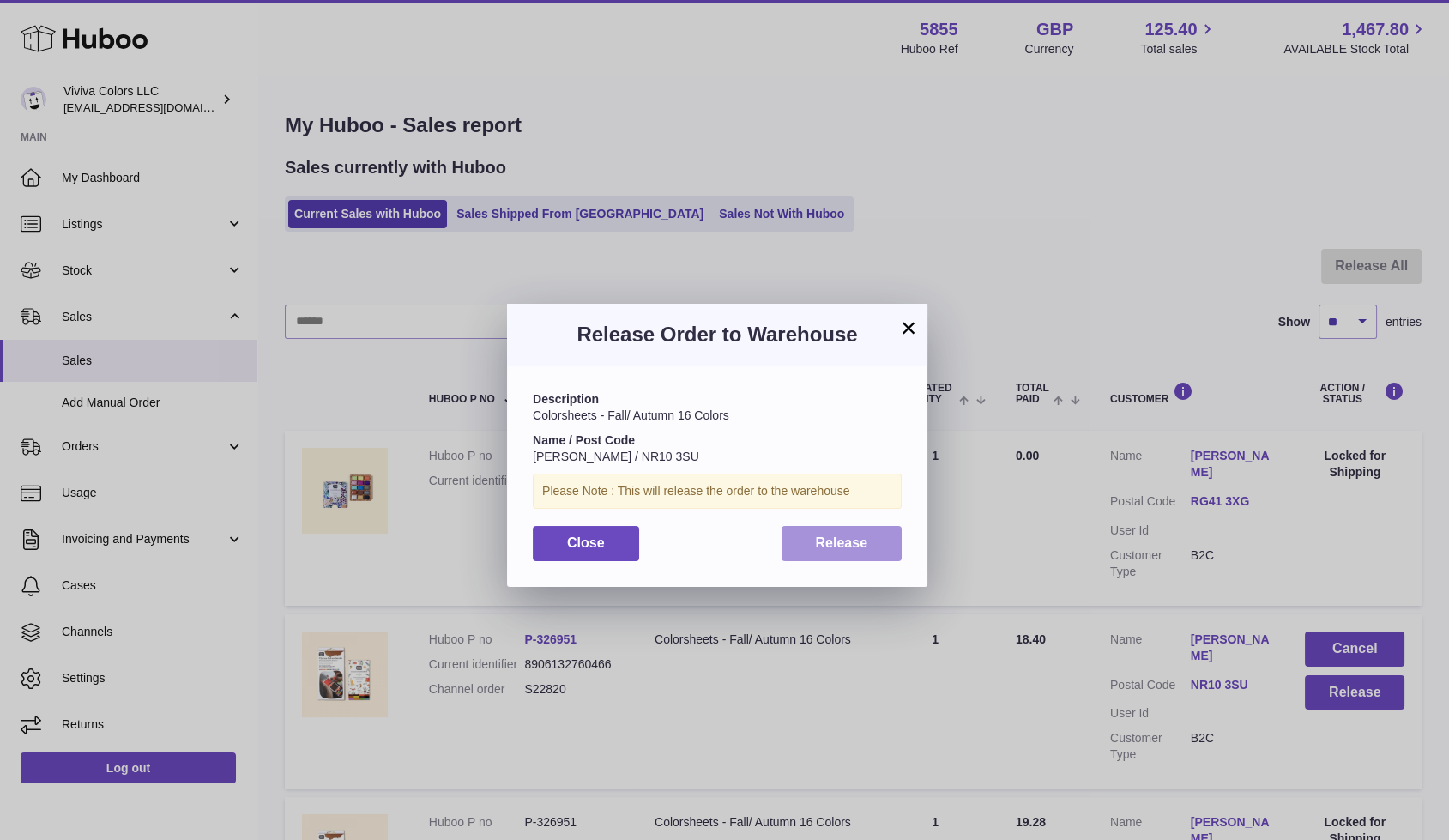
click at [832, 540] on span "Release" at bounding box center [842, 542] width 53 height 15
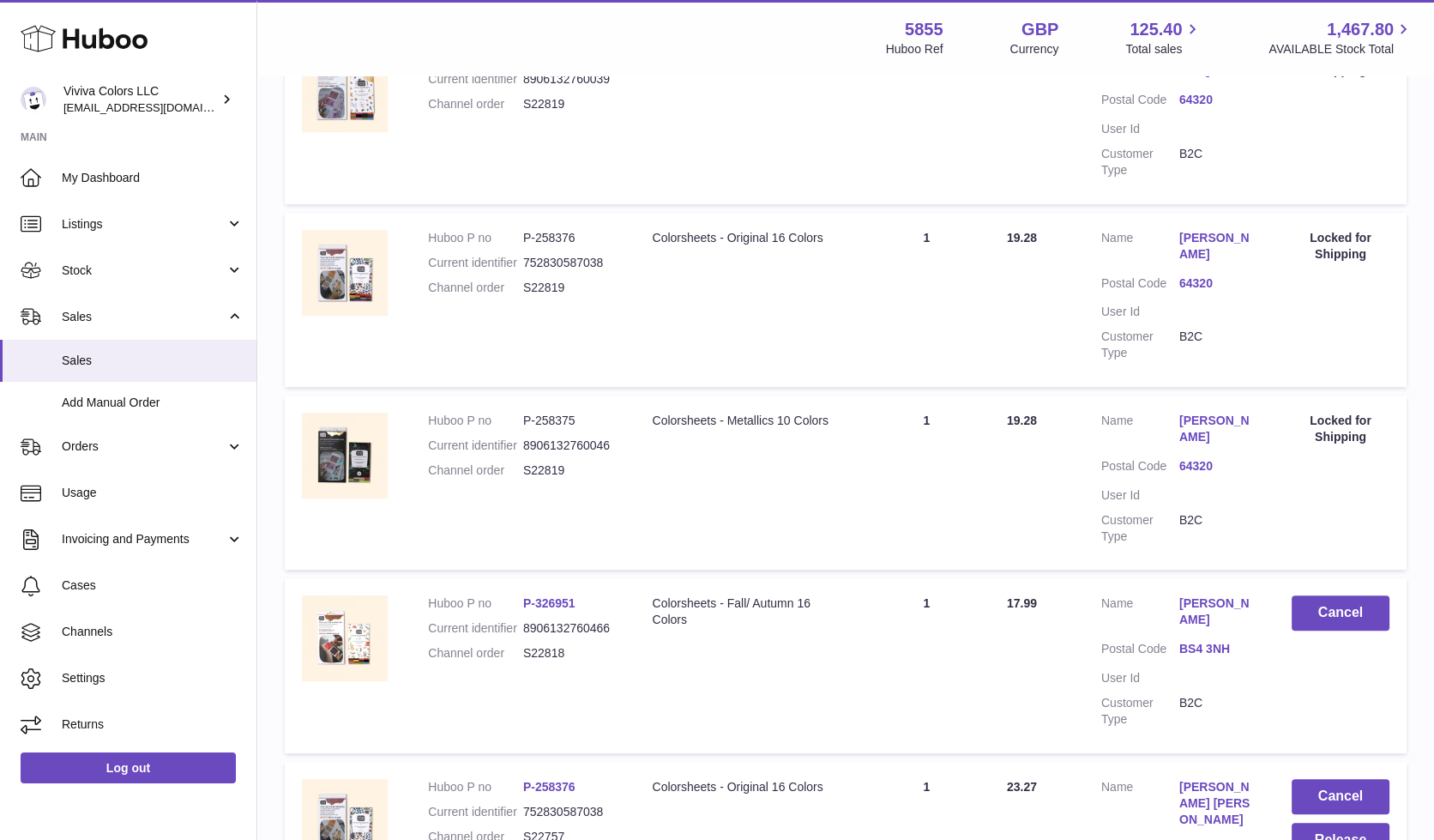
scroll to position [961, 0]
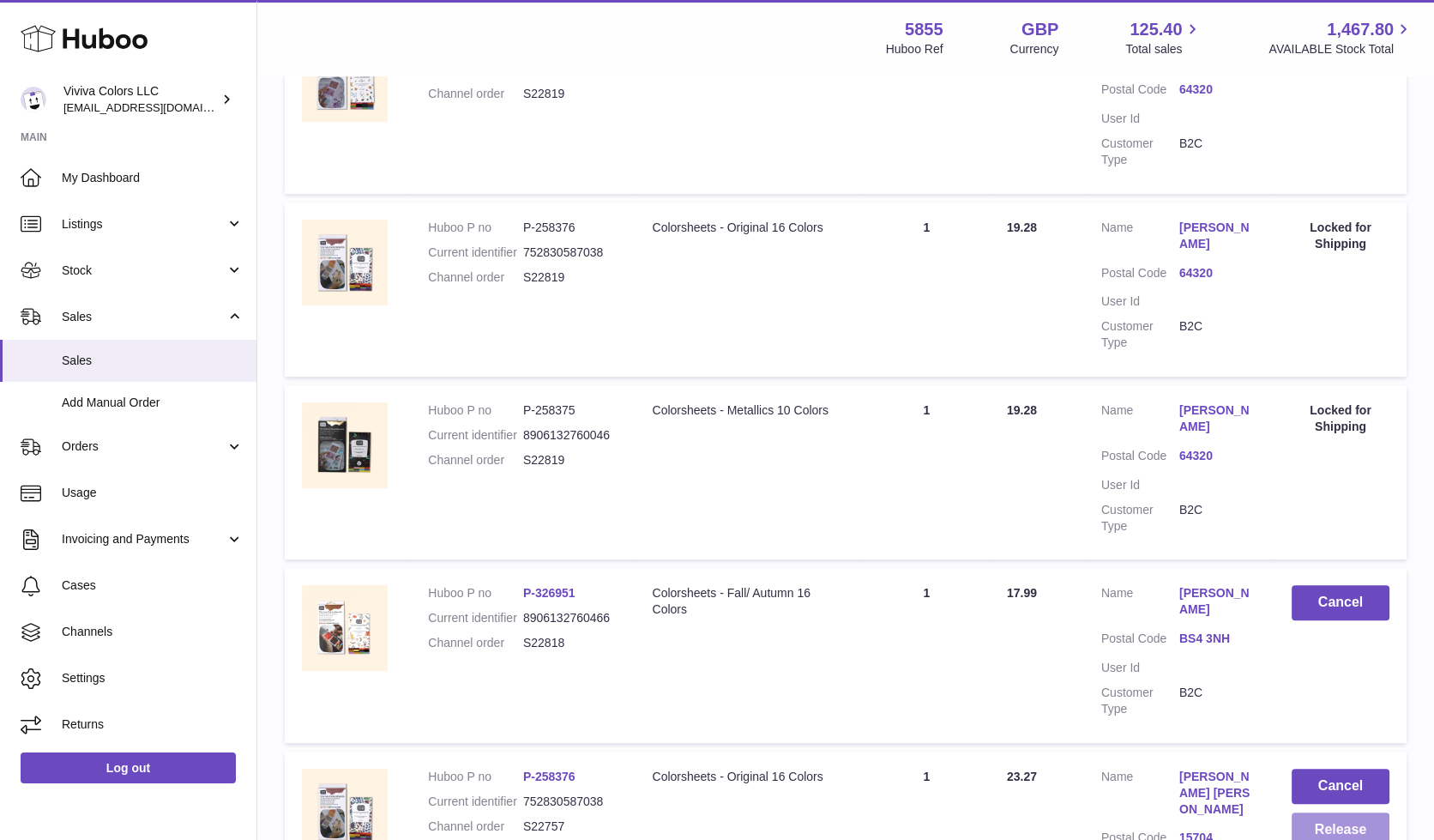
click at [1306, 812] on button "Release" at bounding box center [1341, 829] width 98 height 35
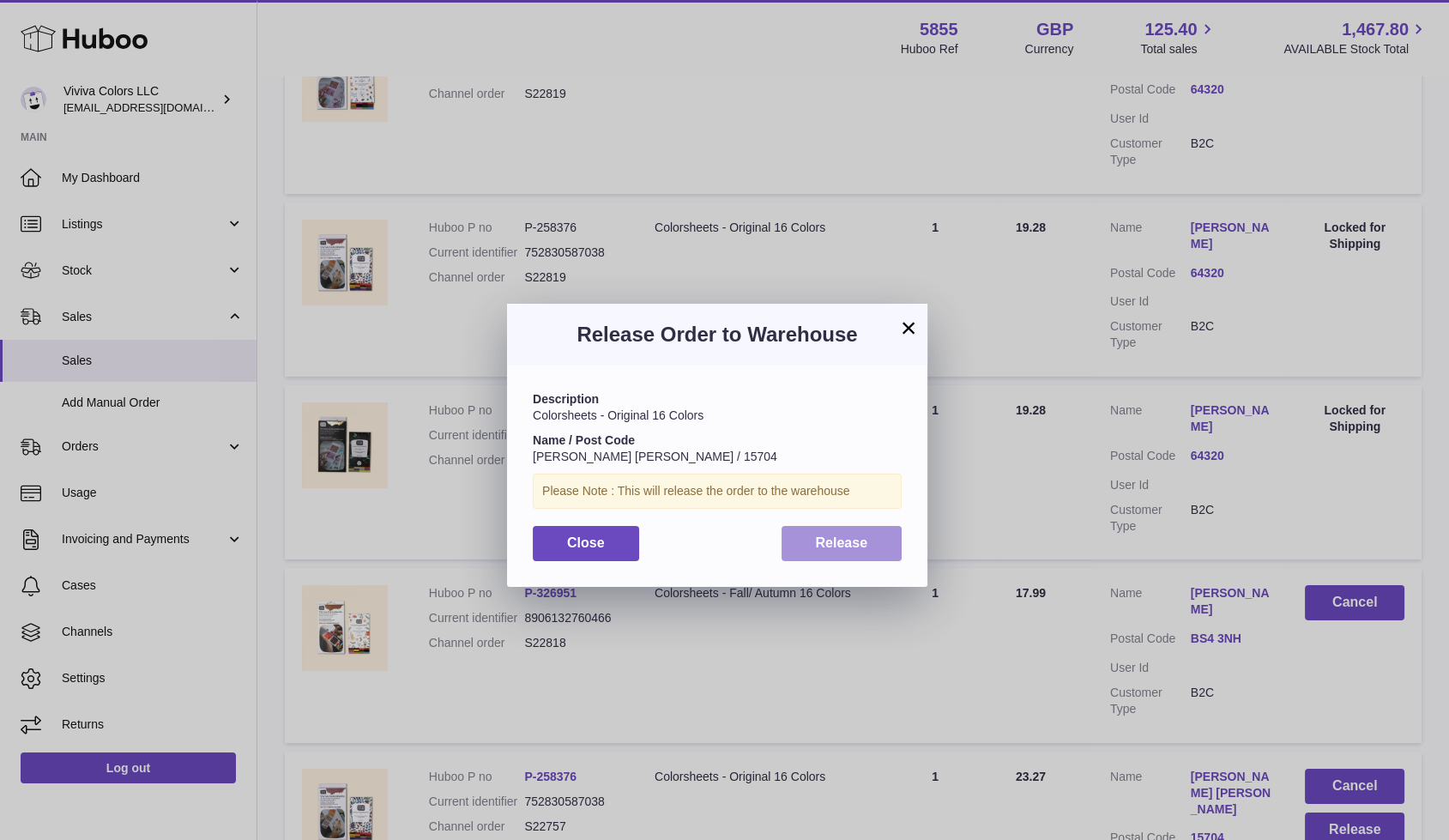
click at [848, 544] on span "Release" at bounding box center [842, 542] width 53 height 15
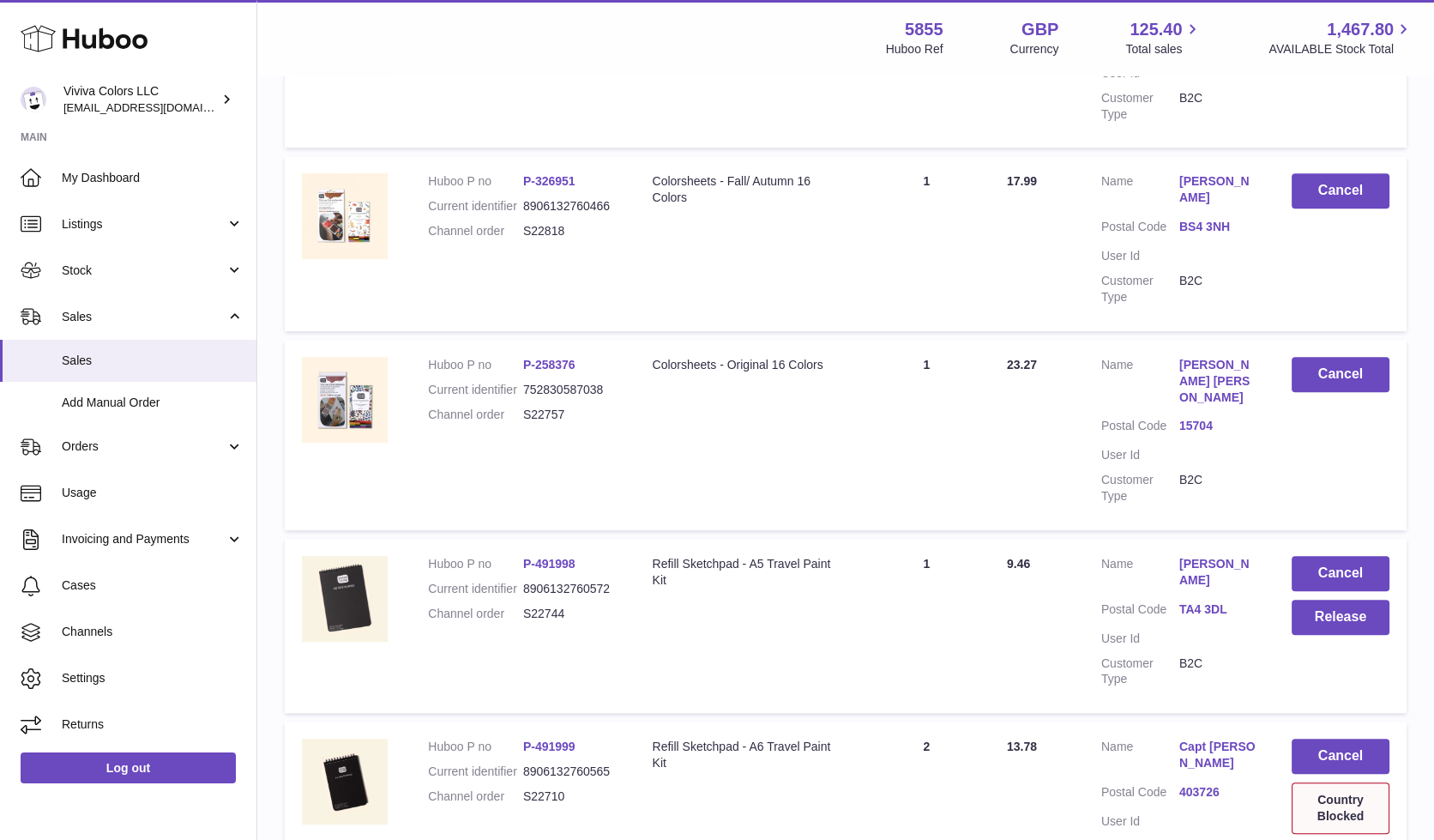
scroll to position [1377, 0]
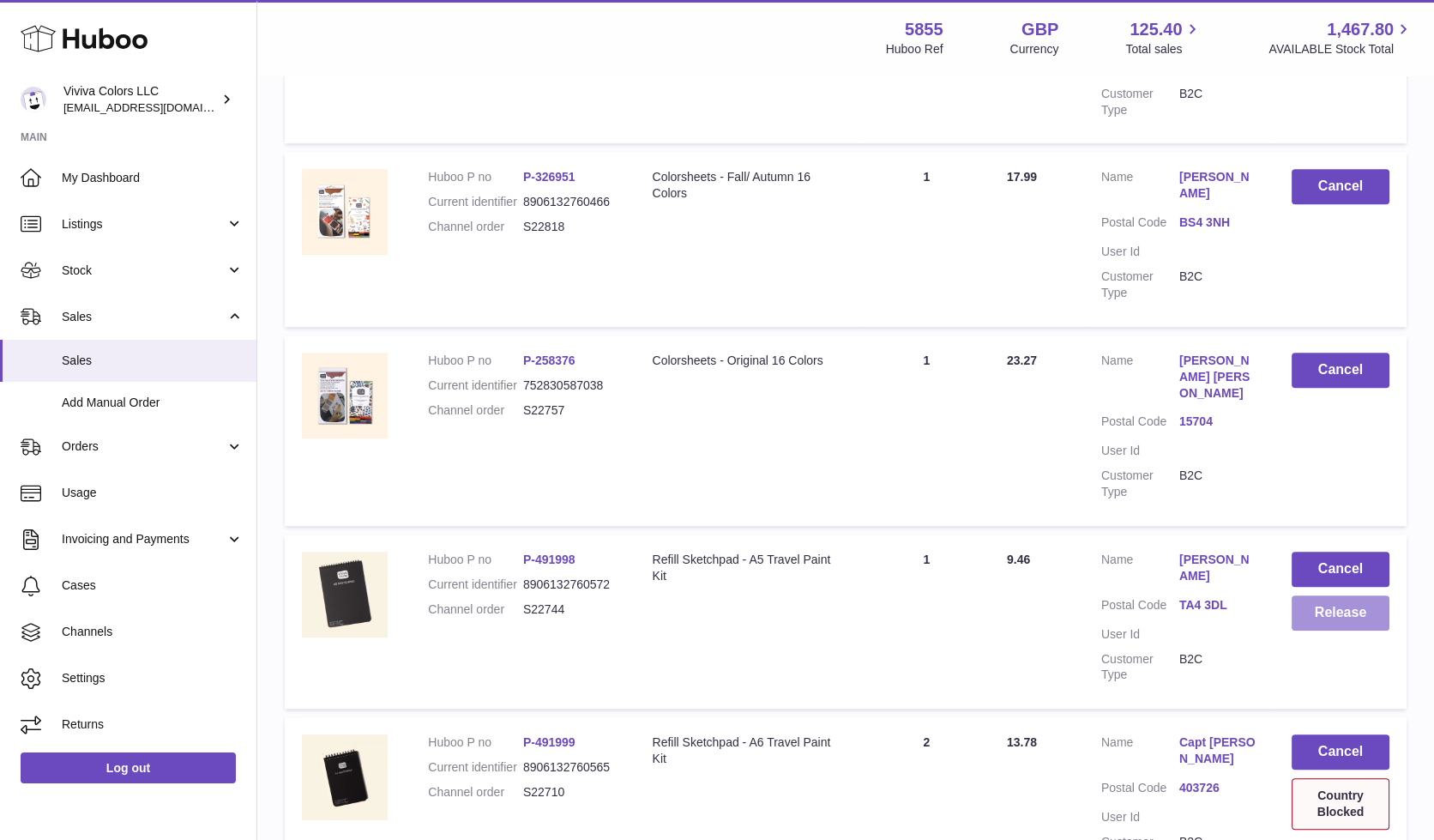
click at [1370, 595] on button "Release" at bounding box center [1341, 612] width 98 height 35
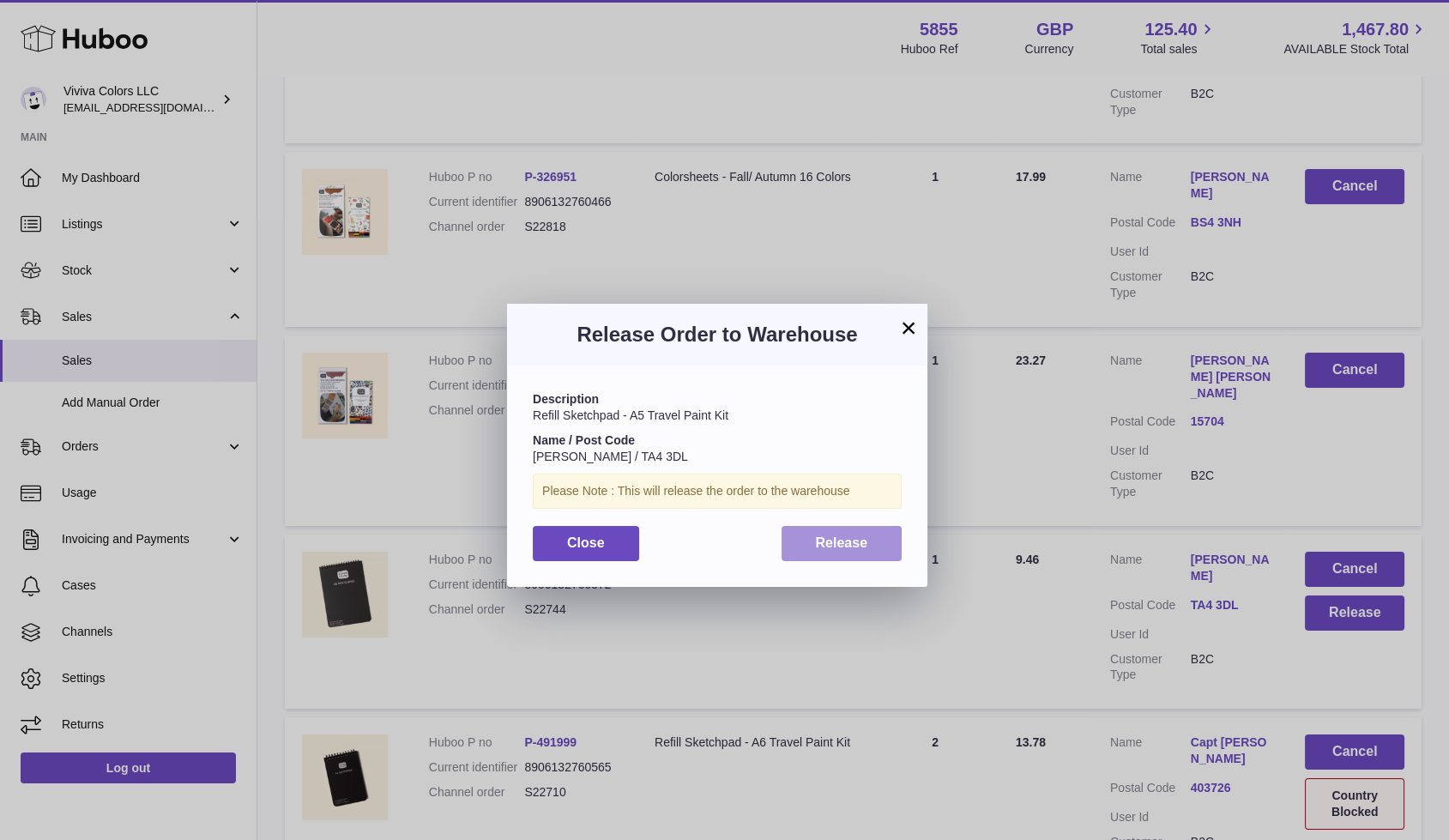
click at [848, 541] on span "Release" at bounding box center [842, 542] width 53 height 15
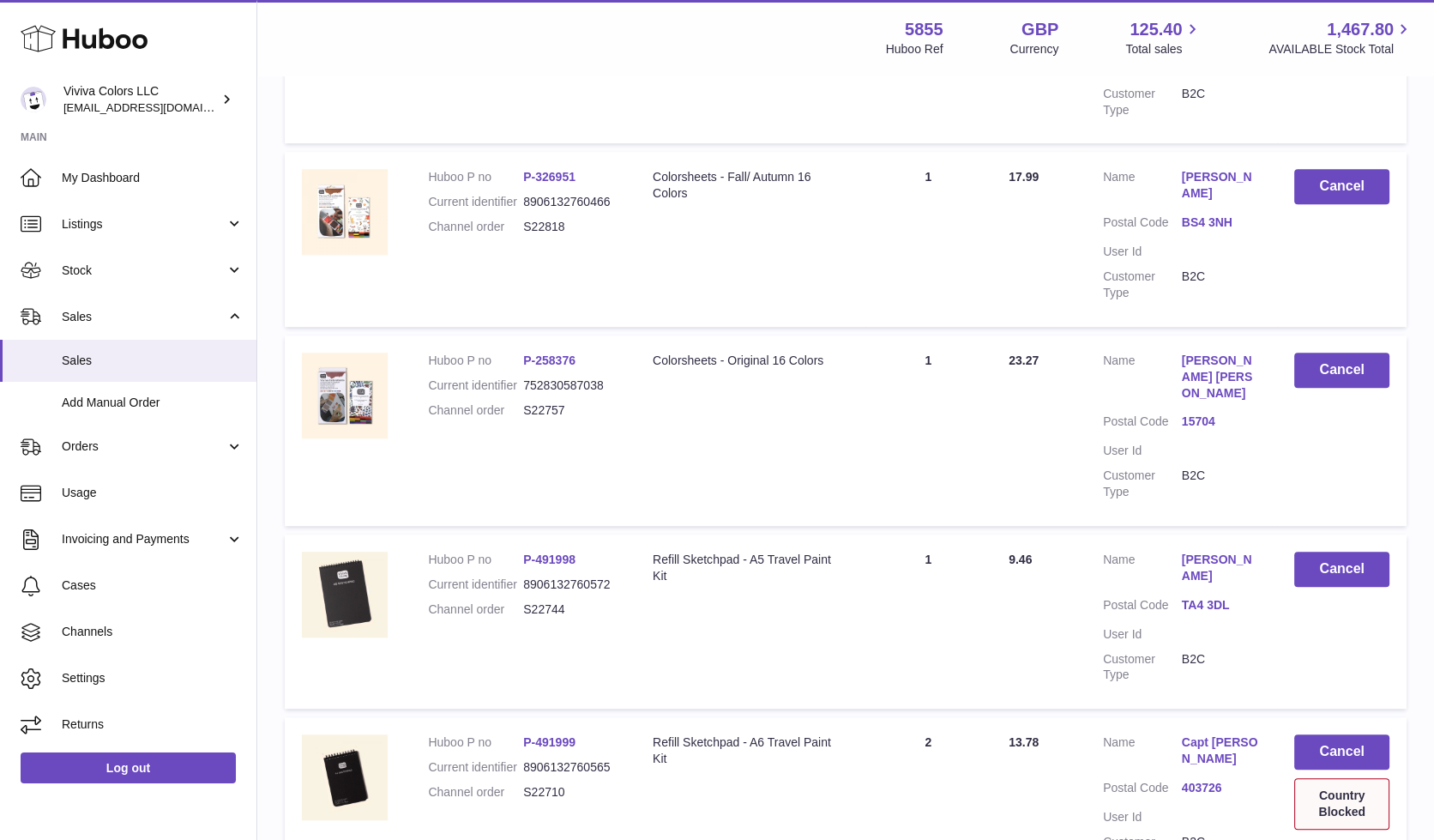
scroll to position [1548, 0]
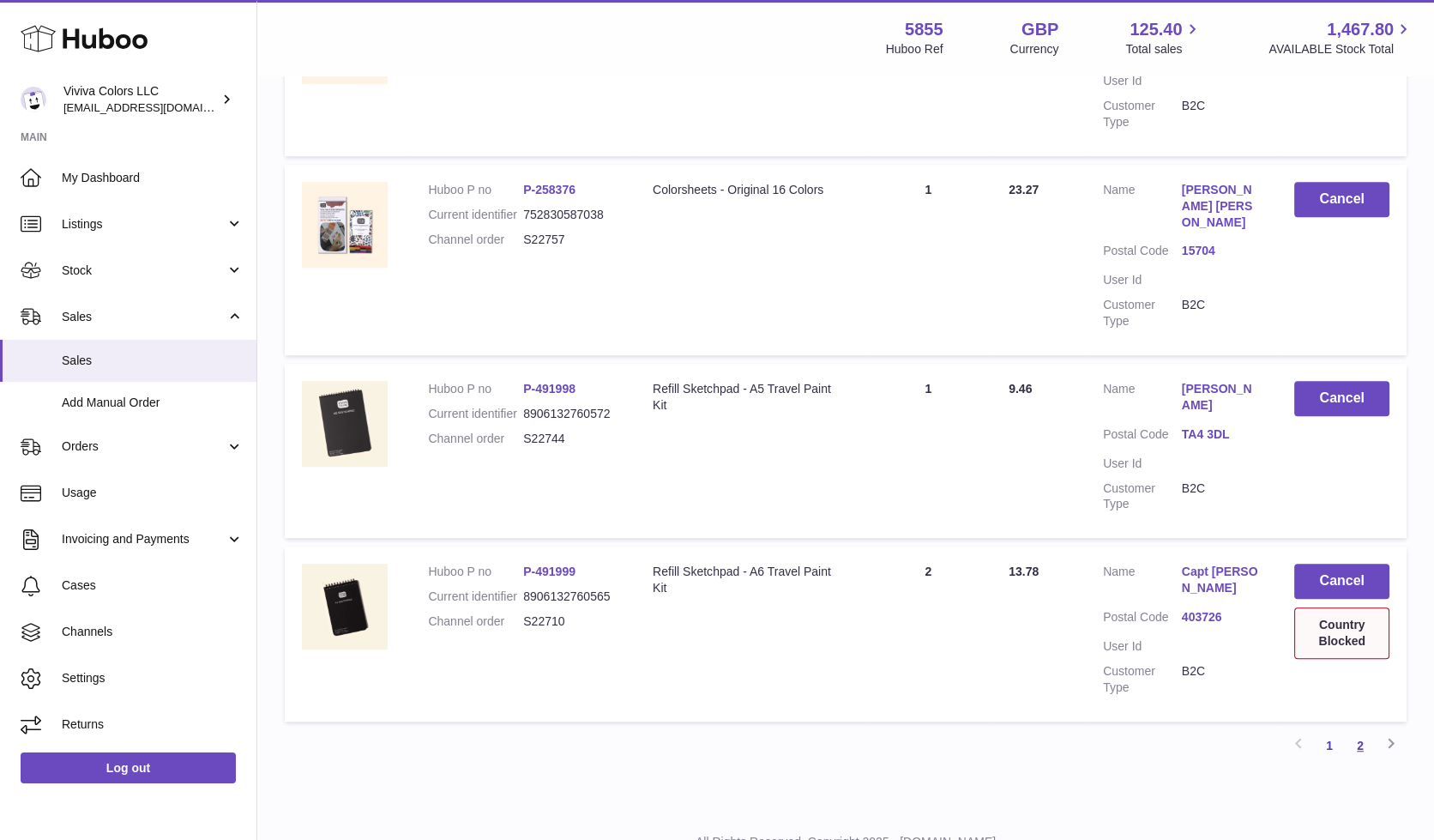
click at [1357, 730] on link "2" at bounding box center [1360, 745] width 31 height 31
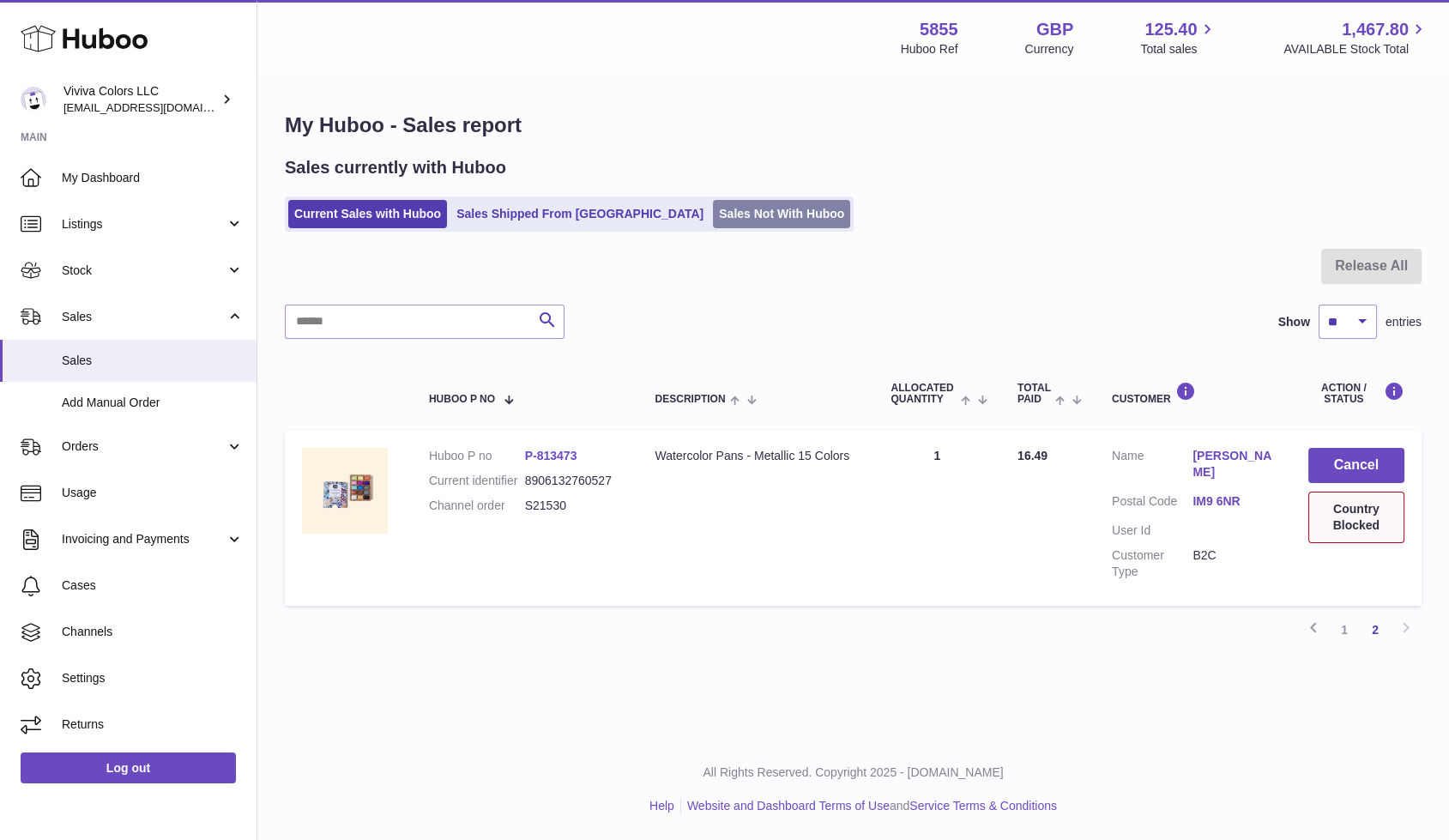
click at [713, 213] on link "Sales Not With Huboo" at bounding box center [782, 214] width 137 height 29
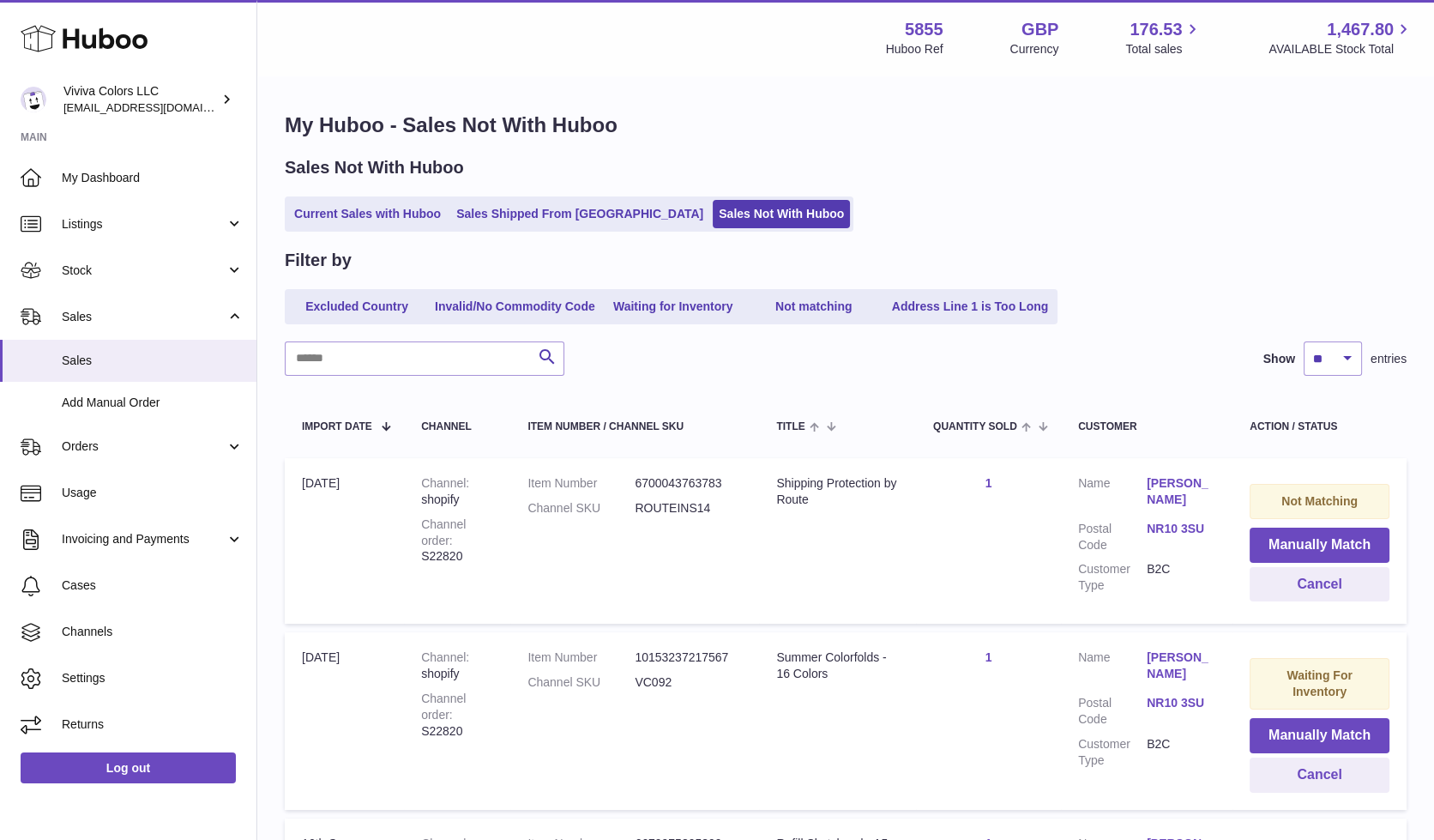
click at [713, 213] on link "Sales Not With Huboo" at bounding box center [781, 214] width 137 height 29
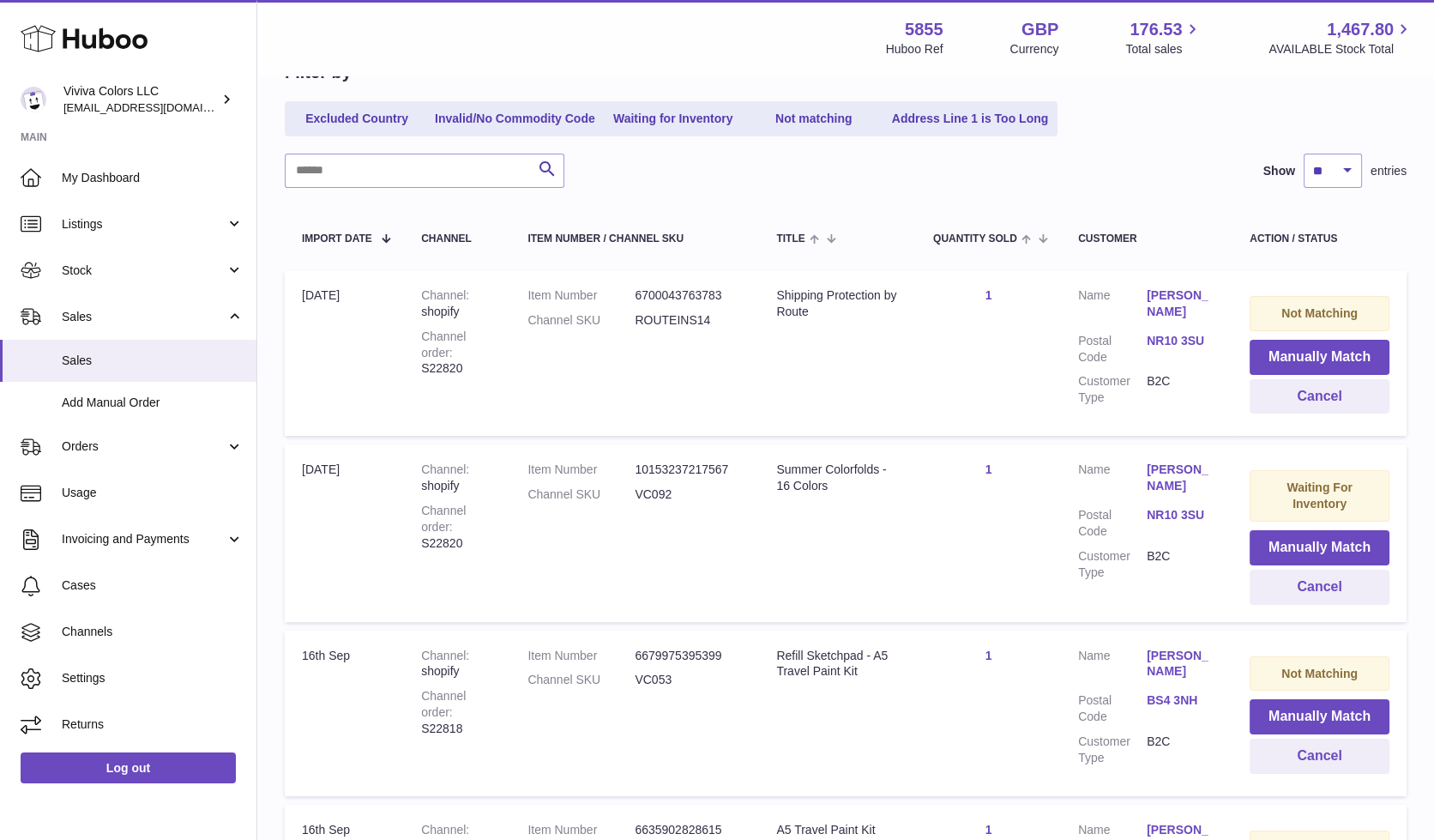
scroll to position [188, 0]
click at [813, 111] on link "Not matching" at bounding box center [814, 118] width 137 height 29
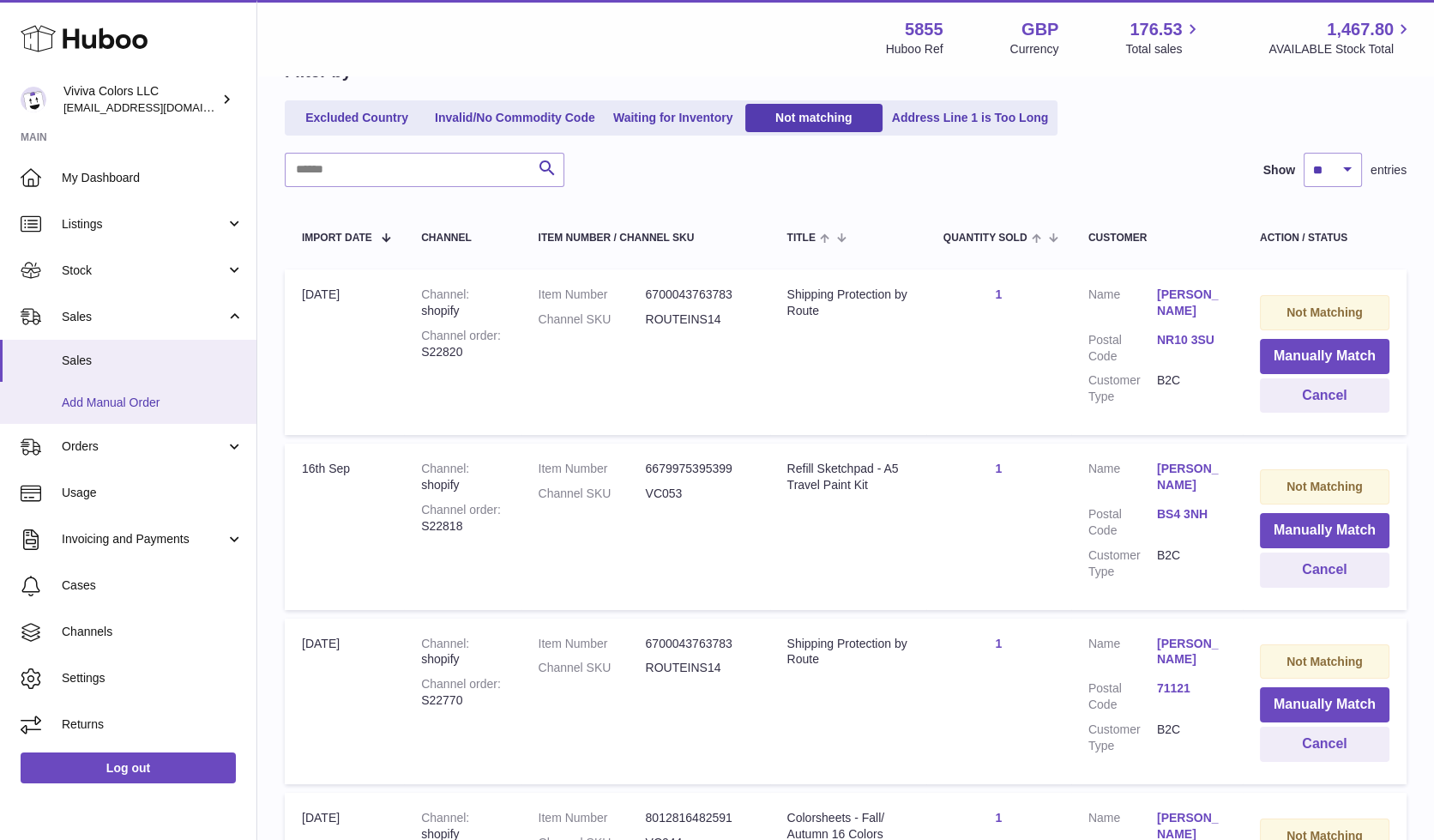
click at [127, 406] on span "Add Manual Order" at bounding box center [152, 403] width 181 height 16
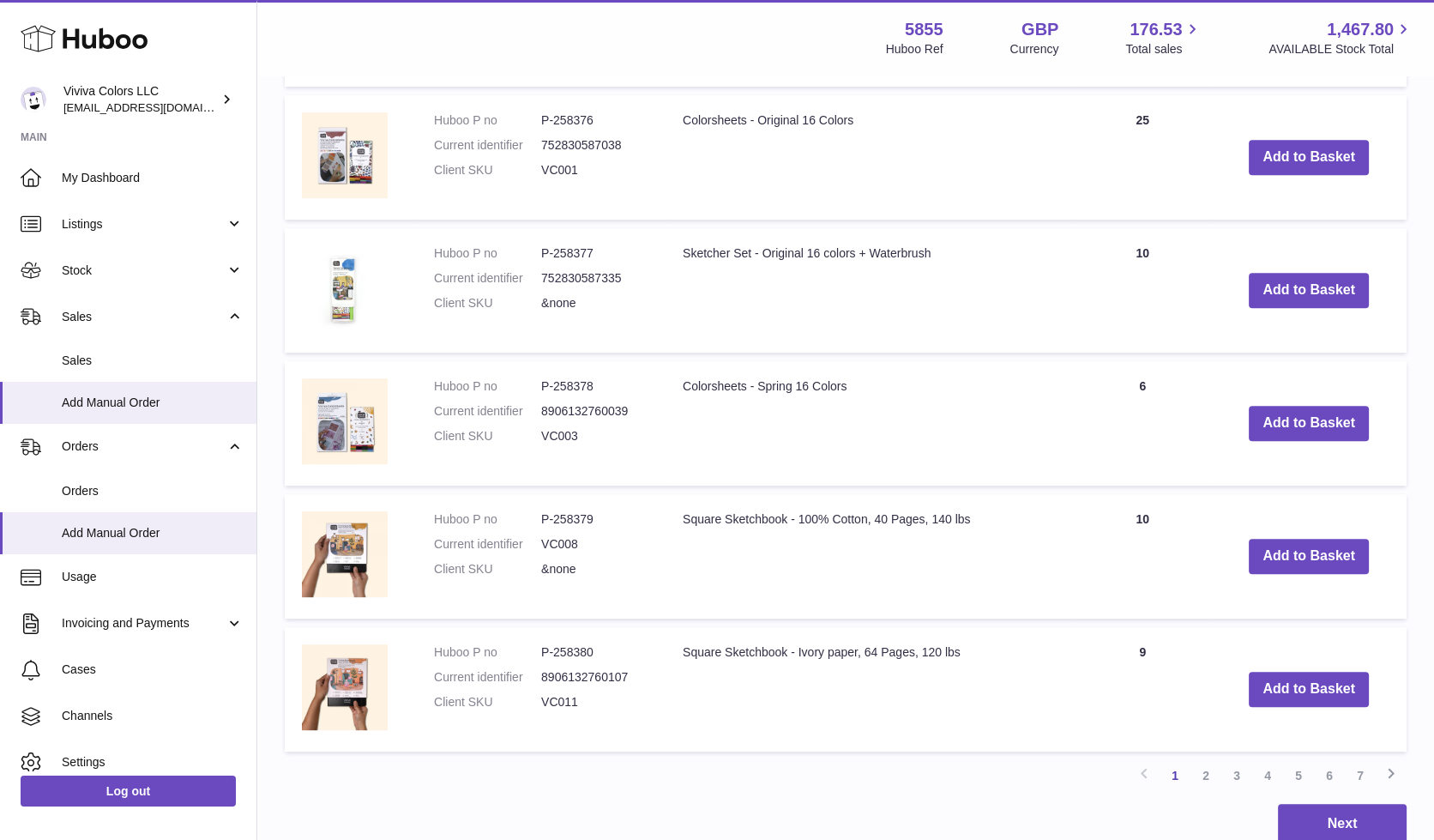
scroll to position [1149, 0]
click at [1366, 766] on link "7" at bounding box center [1360, 775] width 31 height 31
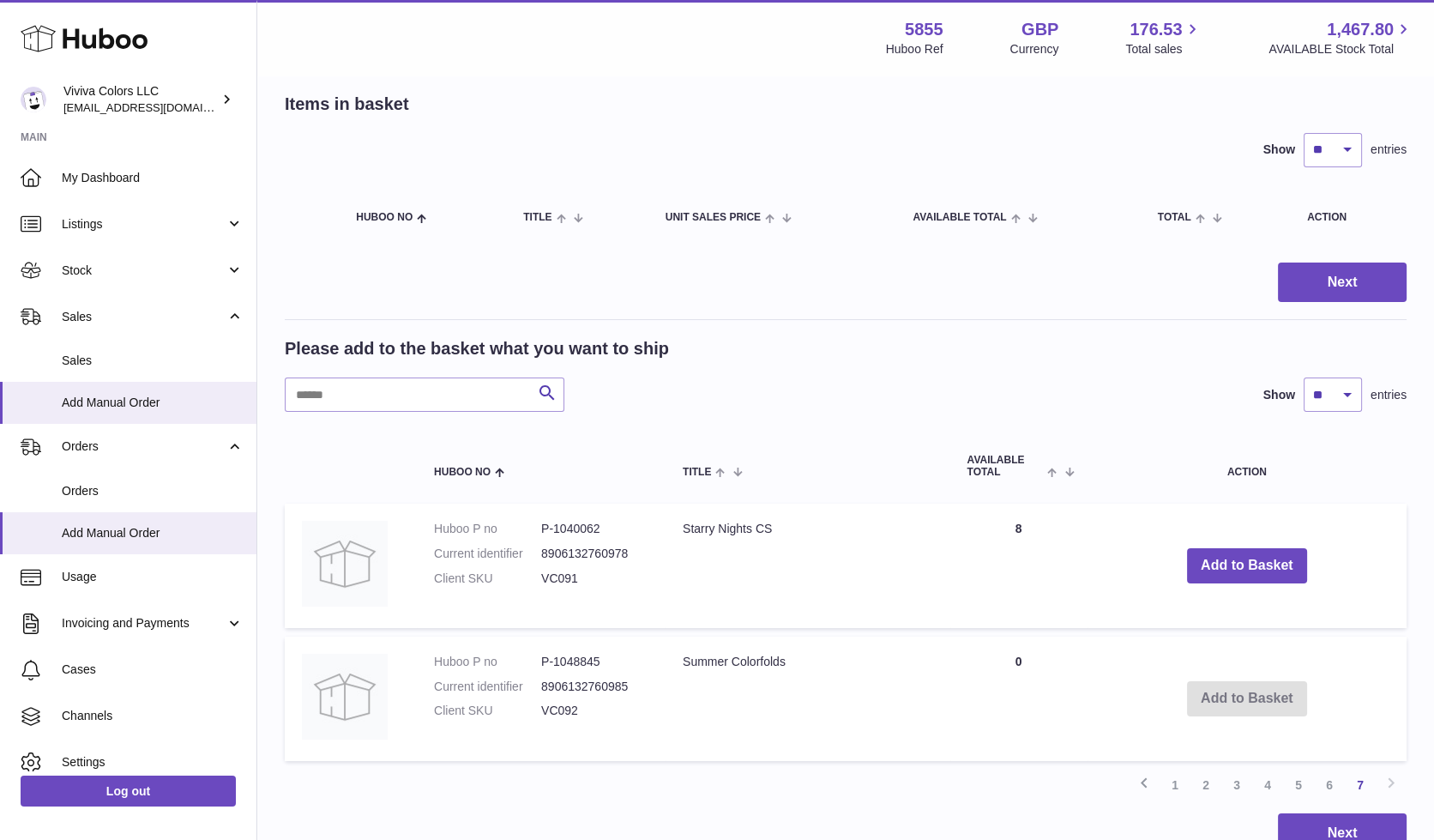
scroll to position [176, 0]
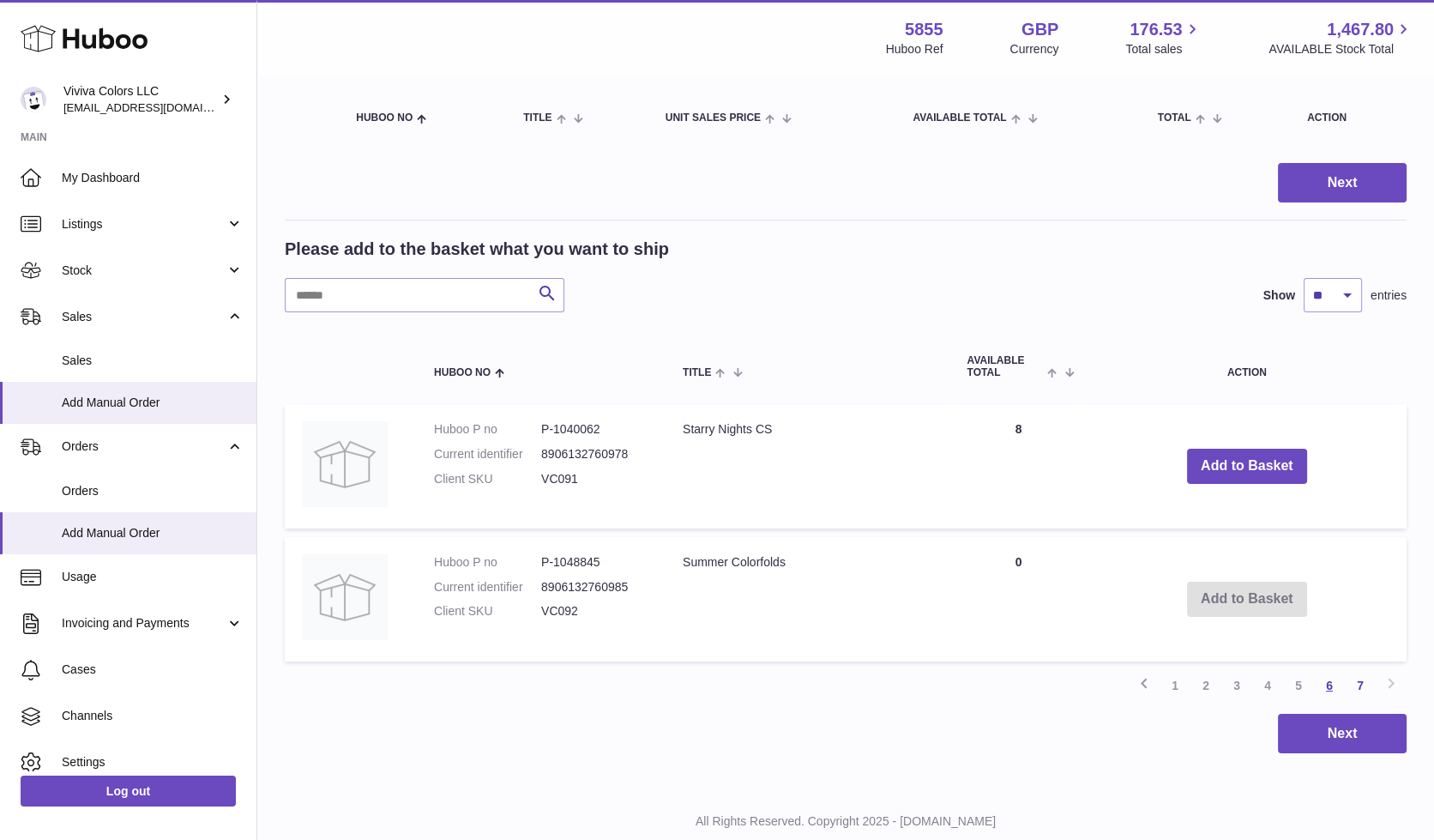
click at [1328, 678] on link "6" at bounding box center [1329, 685] width 31 height 31
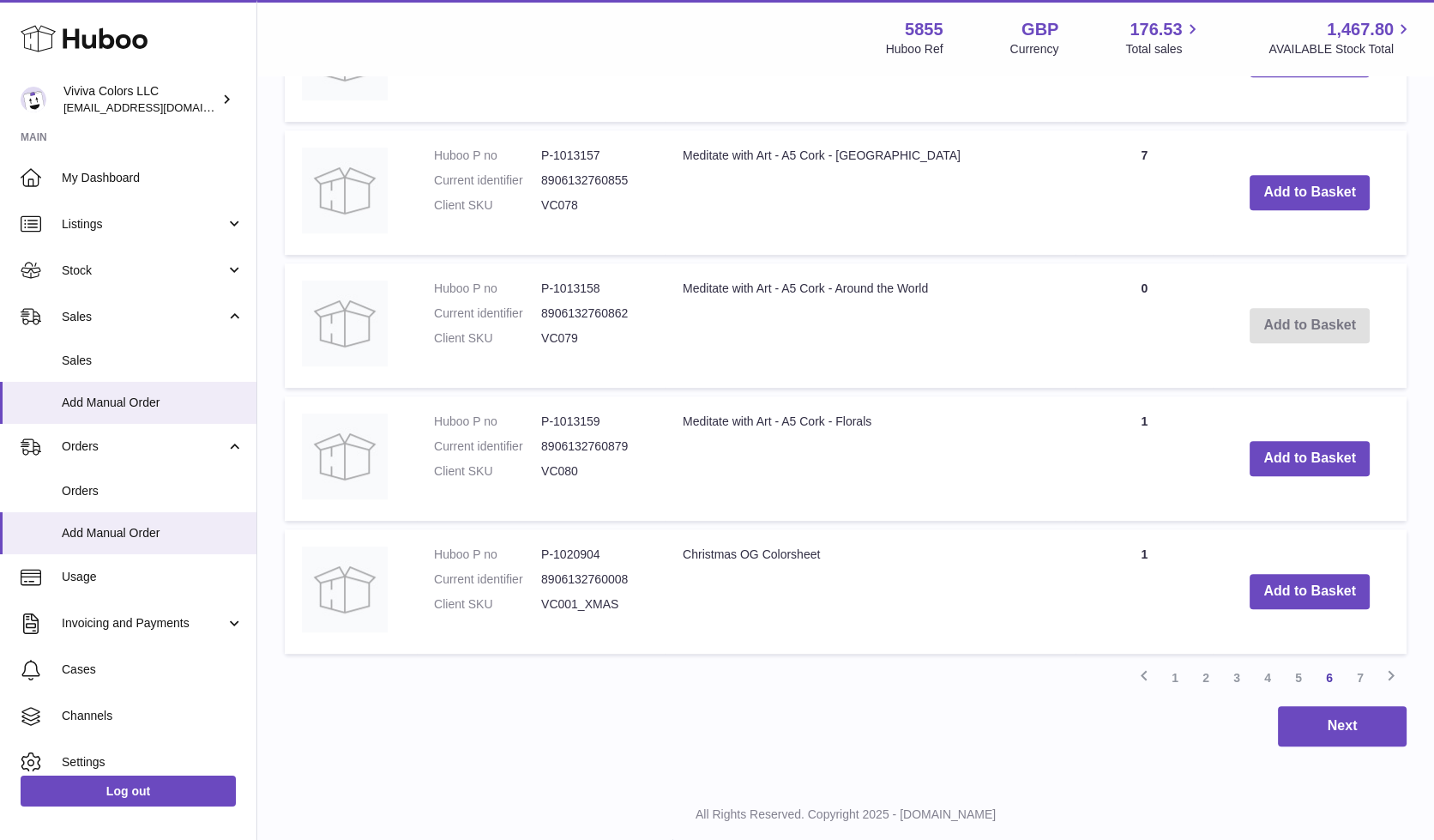
scroll to position [1281, 0]
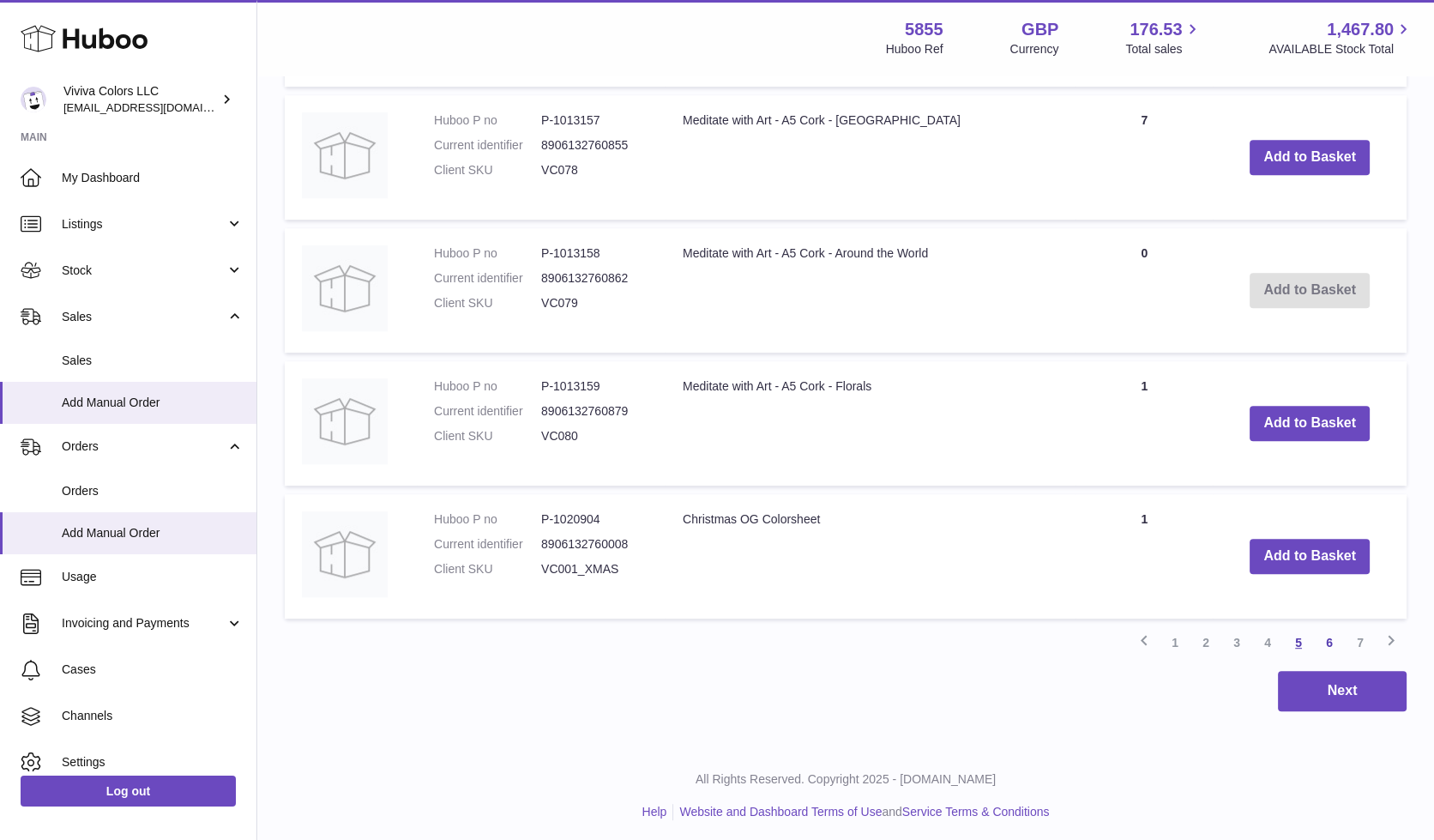
click at [1306, 634] on link "5" at bounding box center [1298, 642] width 31 height 31
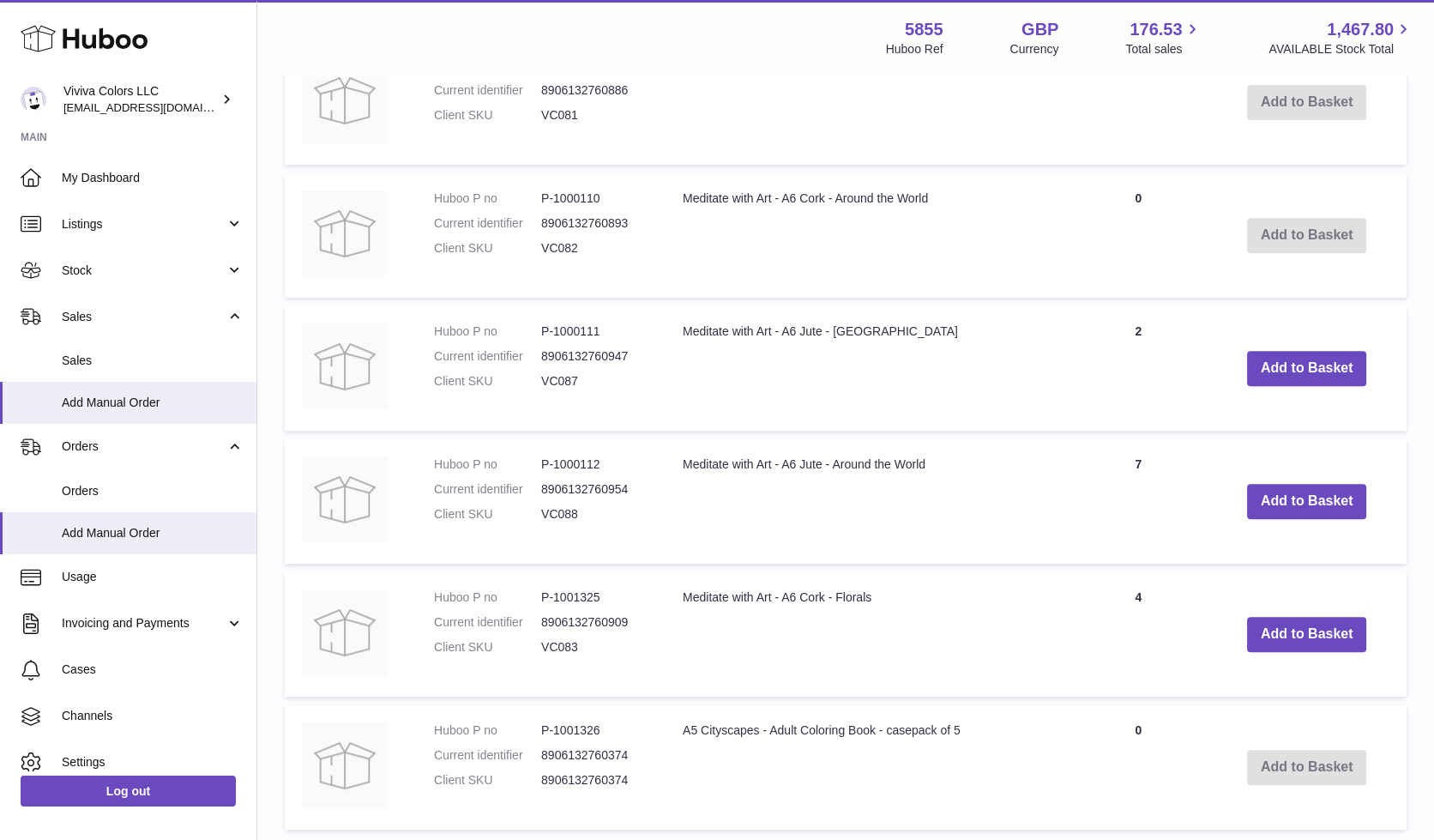
scroll to position [1071, 0]
